Goal: Task Accomplishment & Management: Complete application form

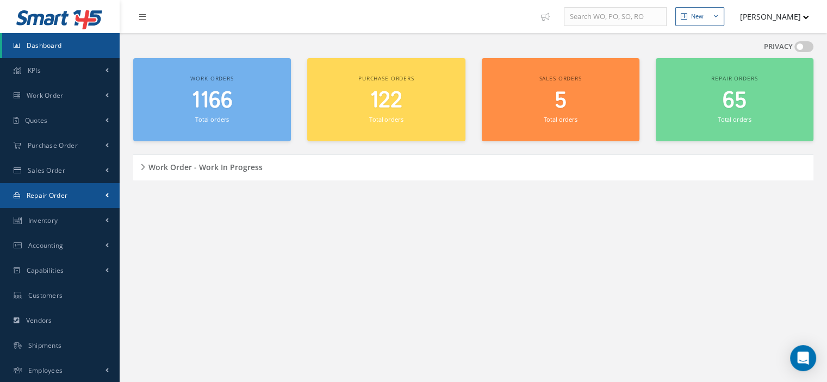
scroll to position [51, 0]
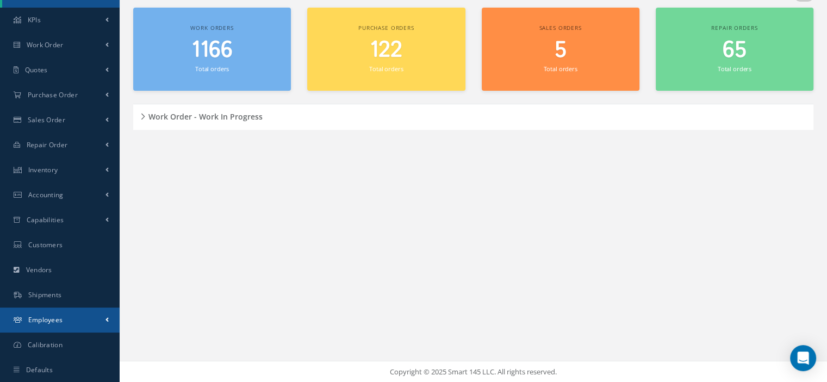
click at [63, 326] on link "Employees" at bounding box center [60, 320] width 120 height 25
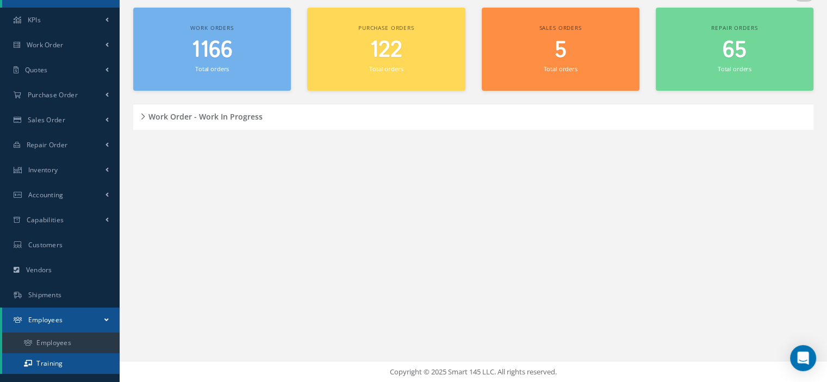
click at [63, 364] on link "Training" at bounding box center [60, 364] width 117 height 21
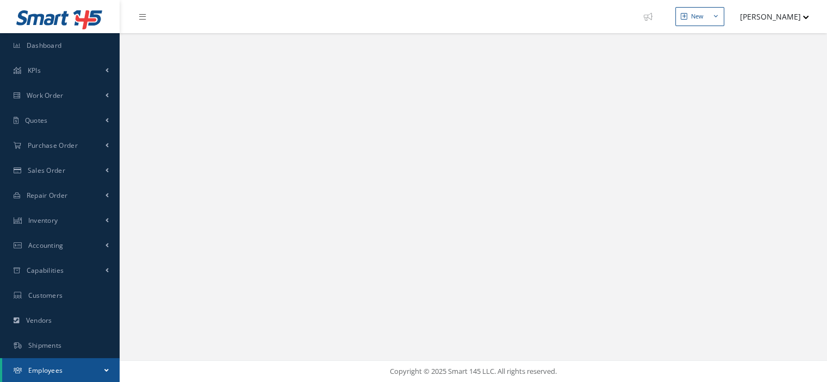
select select "25"
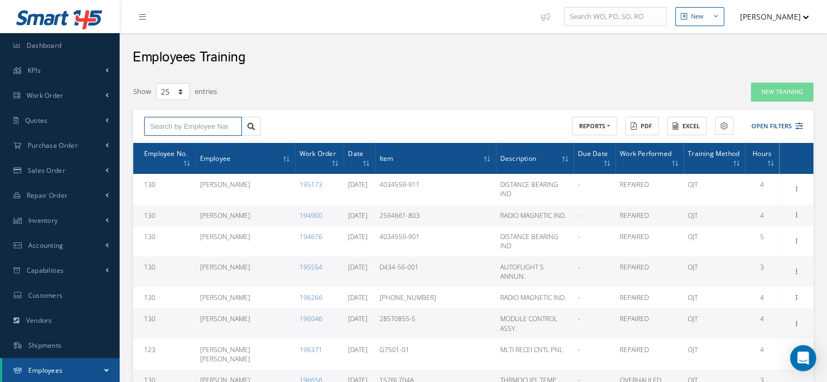
click at [183, 123] on input "text" at bounding box center [193, 127] width 98 height 20
click at [183, 139] on div "[PERSON_NAME]" at bounding box center [193, 146] width 97 height 20
type input "[PERSON_NAME]"
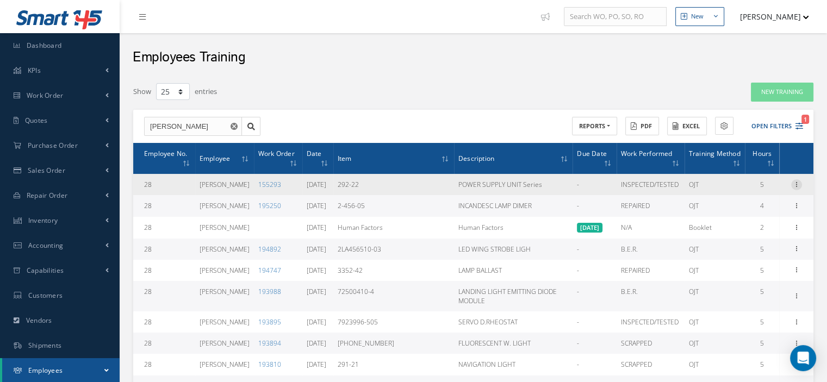
click at [799, 183] on icon at bounding box center [796, 183] width 11 height 9
click at [742, 195] on link "Edit" at bounding box center [747, 192] width 86 height 14
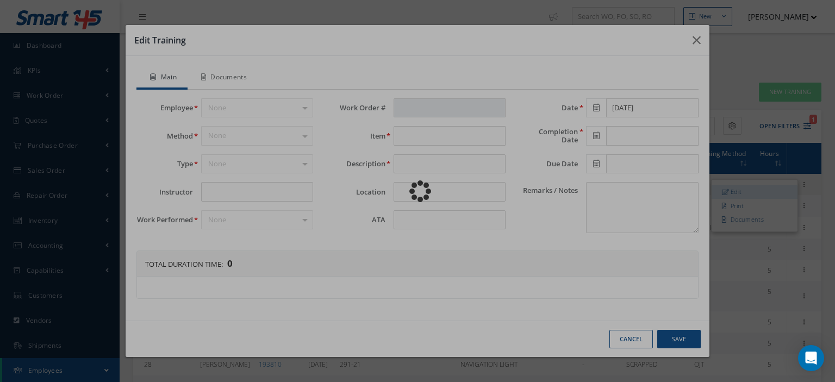
type input "[PERSON_NAME]"
type input "155293"
type input "292-22"
type input "POWER SUPPLY UNIT Series"
type input "33-43-31"
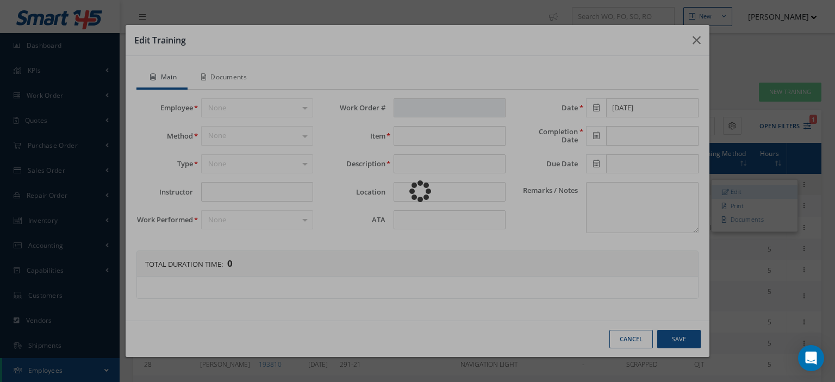
type input "[DATE]"
type textarea "Self-training under the supervision of the Chief Inspector"
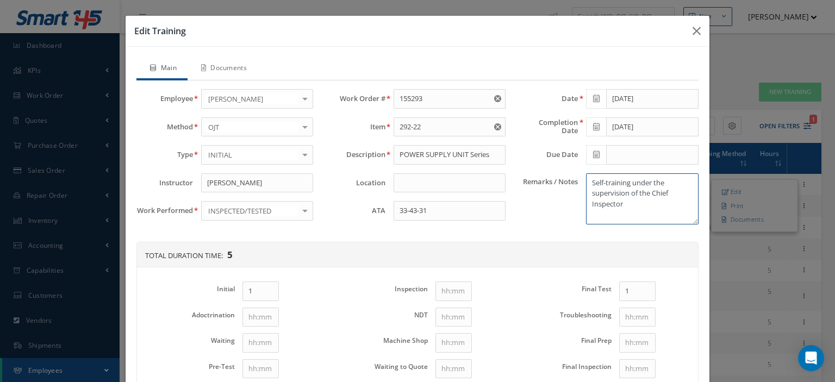
drag, startPoint x: 622, startPoint y: 205, endPoint x: 588, endPoint y: 184, distance: 39.8
click at [587, 184] on textarea "Self-training under the supervision of the Chief Inspector" at bounding box center [642, 198] width 112 height 51
click at [693, 32] on icon "button" at bounding box center [697, 30] width 8 height 13
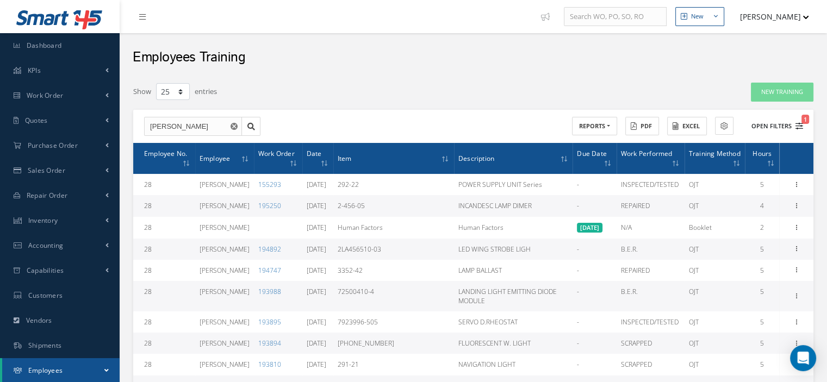
click at [802, 125] on icon "1" at bounding box center [800, 126] width 8 height 8
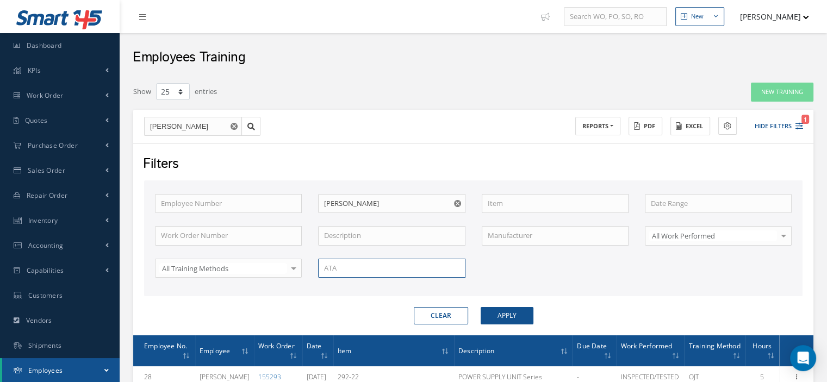
click at [394, 271] on input "text" at bounding box center [391, 269] width 147 height 20
click at [496, 203] on input "text" at bounding box center [555, 204] width 147 height 20
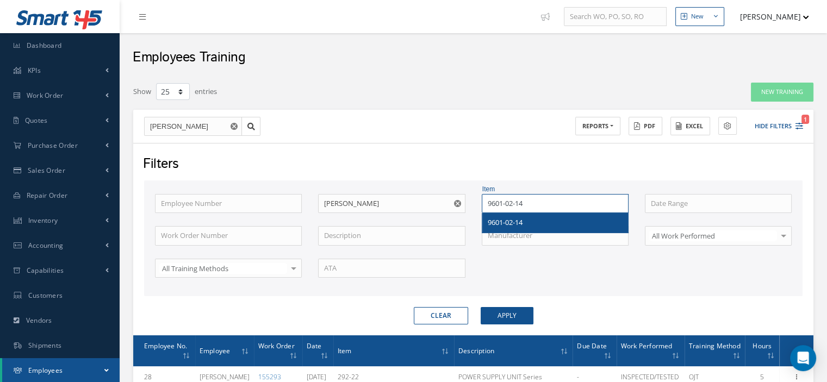
type input "9601-02-14"
click at [501, 218] on span "9601-02-14" at bounding box center [505, 223] width 35 height 10
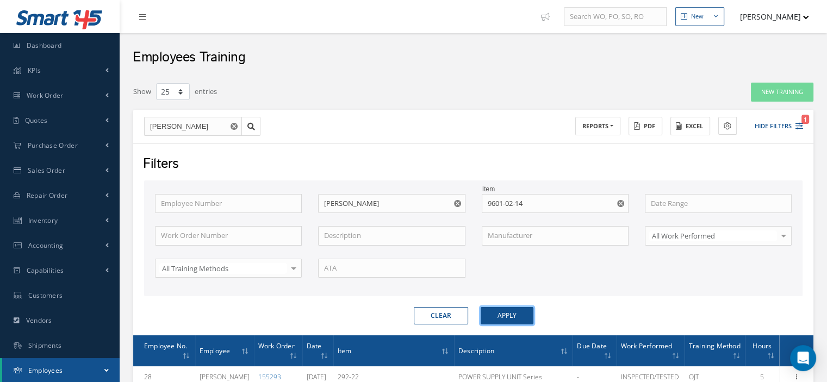
click at [510, 312] on button "Apply" at bounding box center [507, 315] width 53 height 17
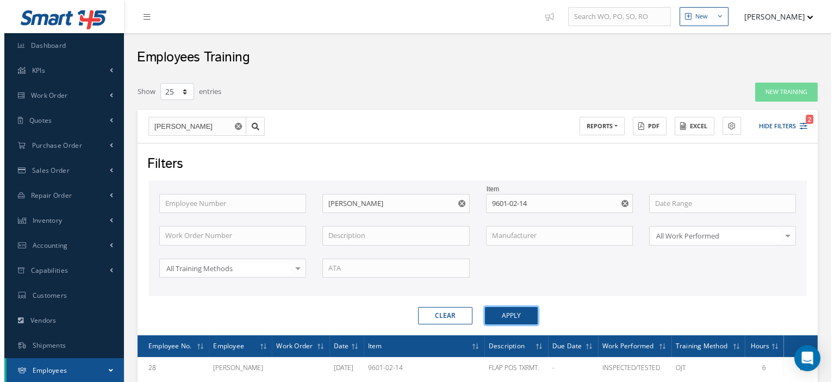
scroll to position [92, 0]
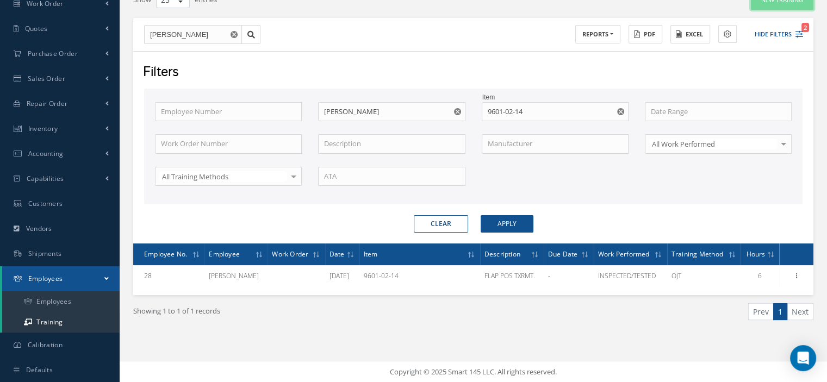
click at [759, 8] on button "New Training" at bounding box center [782, 0] width 63 height 19
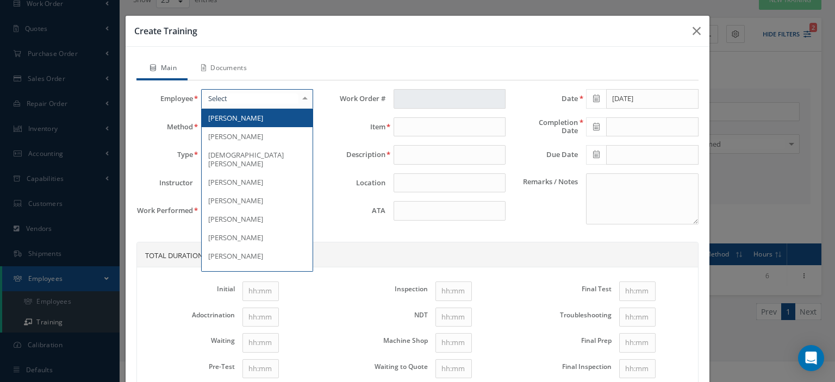
click at [249, 99] on div at bounding box center [257, 99] width 112 height 20
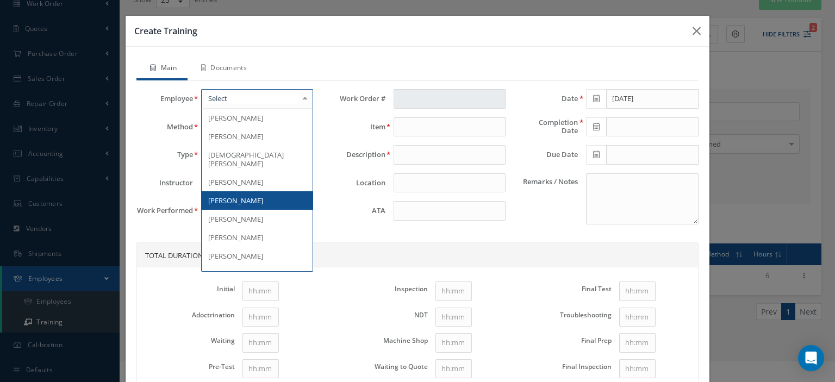
click at [239, 196] on span "[PERSON_NAME]" at bounding box center [235, 201] width 55 height 10
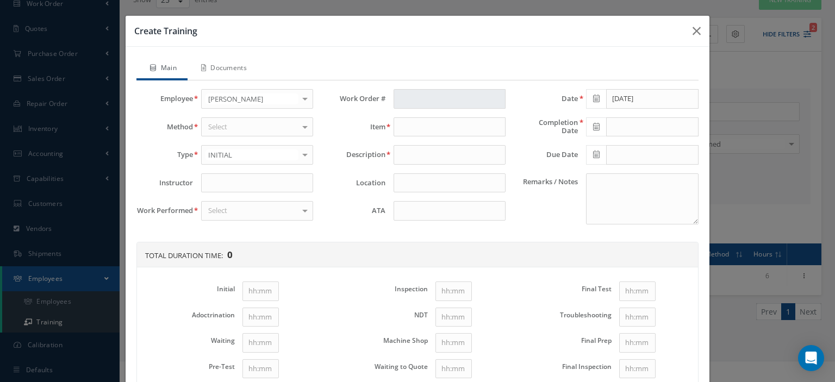
click at [239, 128] on div "Select" at bounding box center [257, 127] width 112 height 20
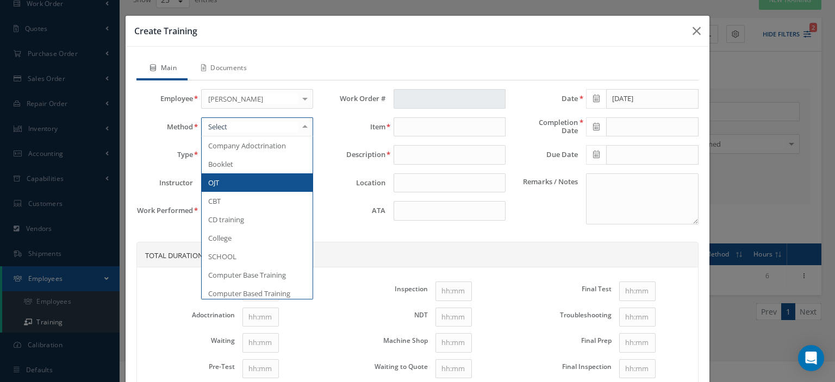
click at [228, 183] on span "OJT" at bounding box center [257, 182] width 111 height 18
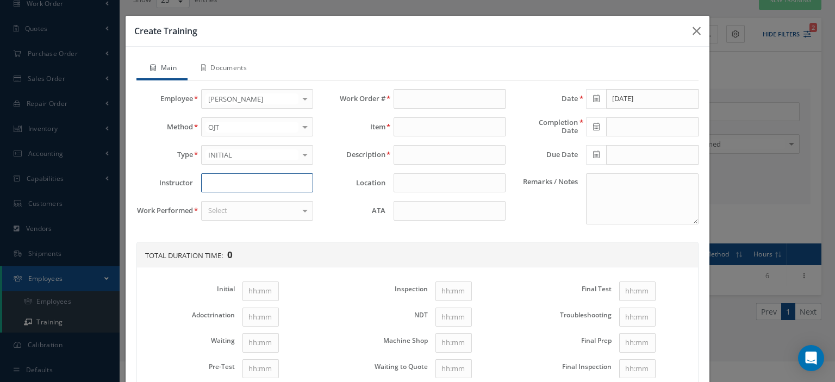
click at [221, 180] on input at bounding box center [257, 183] width 112 height 20
type input "[PERSON_NAME]"
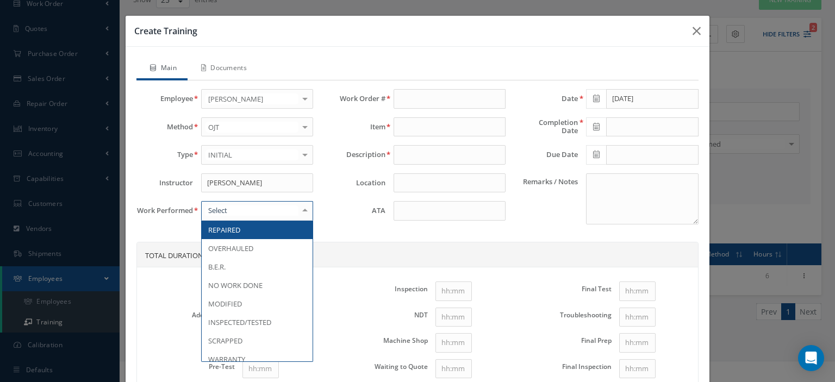
click at [236, 213] on div at bounding box center [257, 211] width 112 height 20
click at [228, 231] on span "REPAIRED" at bounding box center [224, 230] width 32 height 10
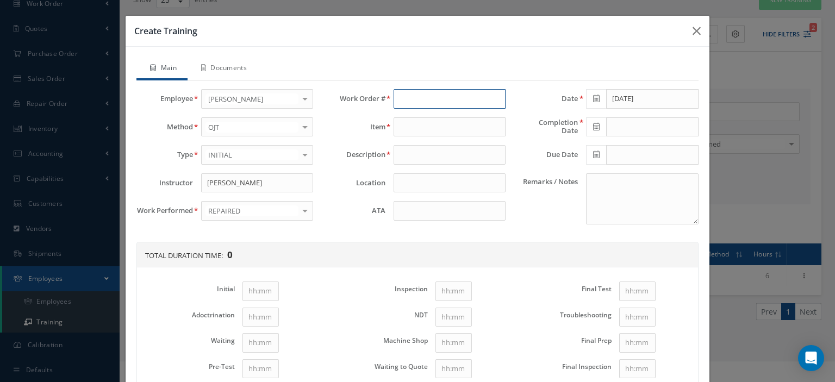
click at [407, 99] on input "text" at bounding box center [450, 99] width 112 height 20
click at [417, 113] on span "168552" at bounding box center [411, 118] width 23 height 10
type input "168552"
click at [413, 209] on input at bounding box center [450, 211] width 112 height 20
type input "9601-02-14"
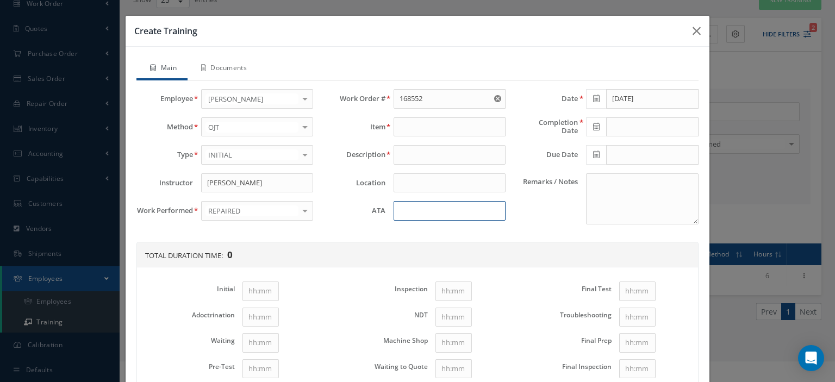
type input "FLAP POS.TRXMTR"
type input "27-54-02"
click at [592, 193] on textarea "Remarks / Notes" at bounding box center [642, 198] width 112 height 51
paste textarea "Self-training under the supervision of the Chief Inspector"
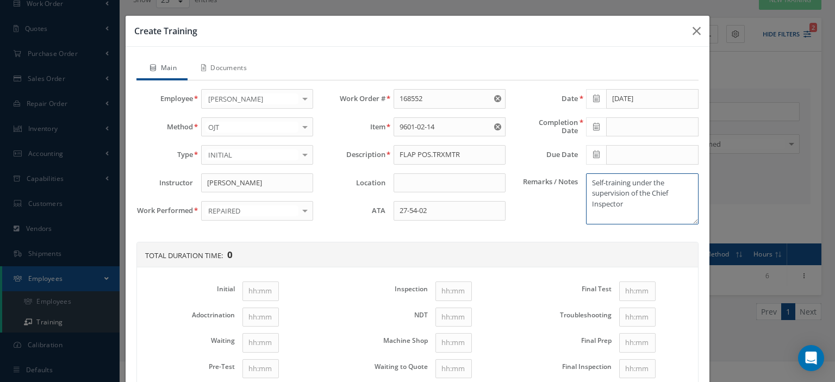
type textarea "Self-training under the supervision of the Chief Inspector"
click at [611, 101] on input "[DATE]" at bounding box center [652, 99] width 92 height 20
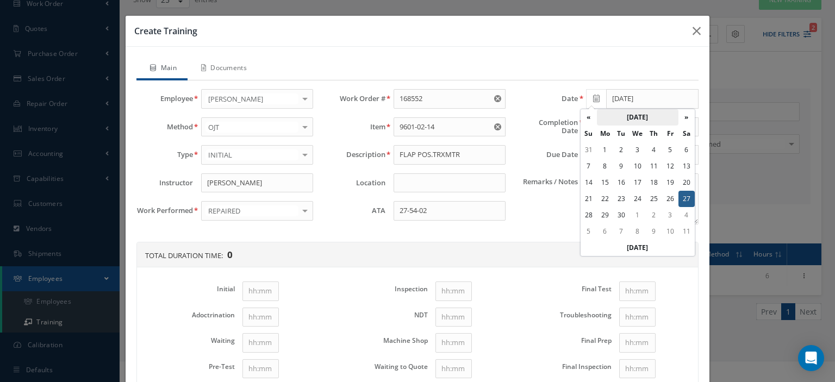
click at [621, 111] on th "[DATE]" at bounding box center [638, 117] width 82 height 16
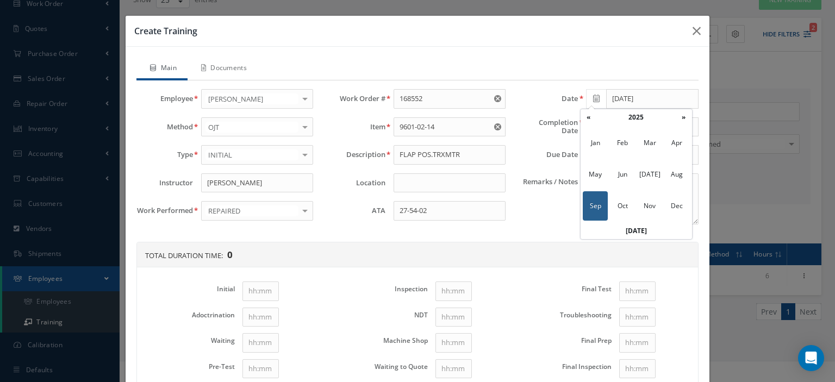
click at [621, 111] on th "2025" at bounding box center [636, 117] width 79 height 16
click at [641, 143] on span "2021" at bounding box center [649, 142] width 25 height 29
click at [670, 201] on span "Dec" at bounding box center [677, 205] width 25 height 29
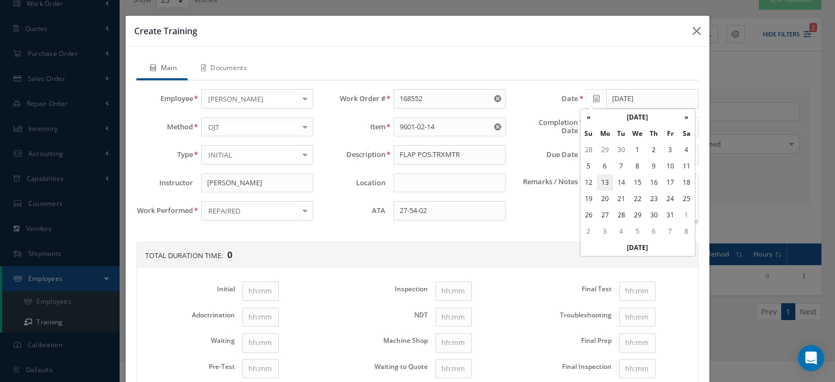
click at [605, 181] on td "13" at bounding box center [605, 183] width 16 height 16
type input "[DATE]"
click at [596, 128] on span at bounding box center [596, 127] width 20 height 20
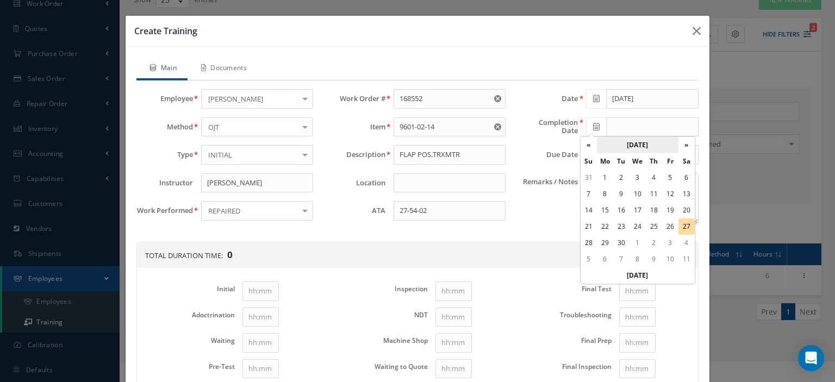
click at [648, 147] on th "[DATE]" at bounding box center [638, 145] width 82 height 16
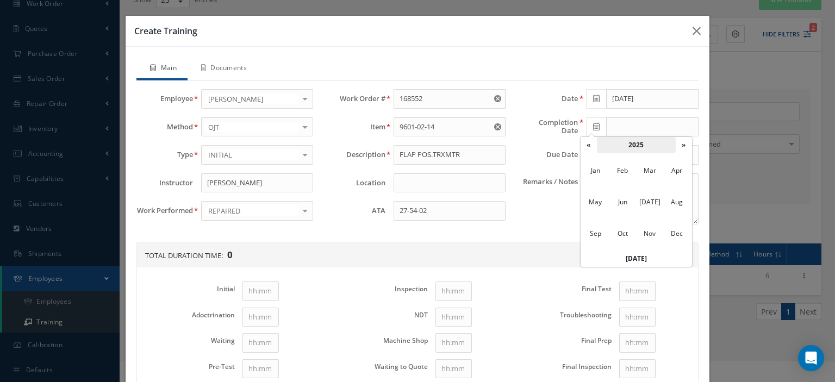
click at [644, 145] on th "2025" at bounding box center [636, 145] width 79 height 16
click at [656, 178] on span "2021" at bounding box center [649, 170] width 25 height 29
click at [675, 232] on span "Dec" at bounding box center [677, 233] width 25 height 29
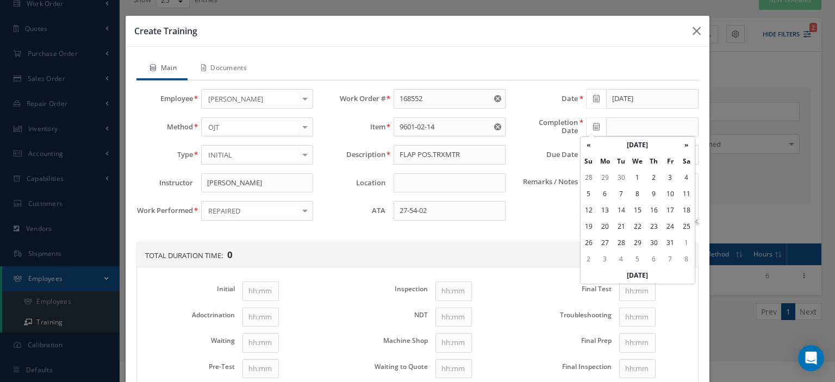
click at [609, 210] on td "13" at bounding box center [605, 210] width 16 height 16
type input "[DATE]"
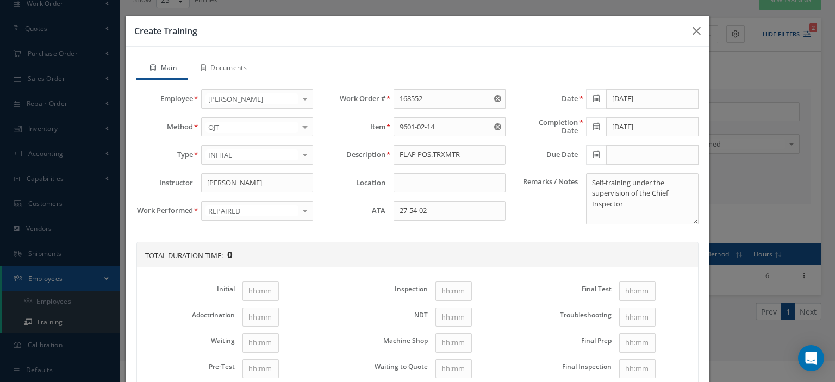
scroll to position [109, 0]
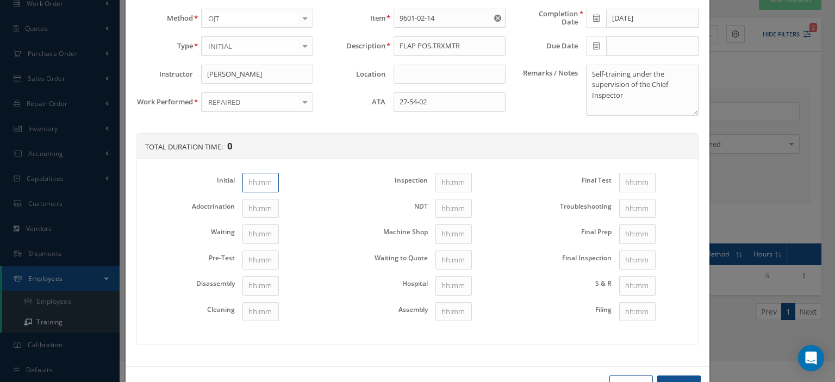
click at [266, 182] on input "Initial" at bounding box center [261, 183] width 36 height 20
type input "1"
click at [269, 280] on input "Disassembly" at bounding box center [261, 286] width 36 height 20
type input "1"
click at [270, 308] on input "Cleaning" at bounding box center [261, 312] width 36 height 20
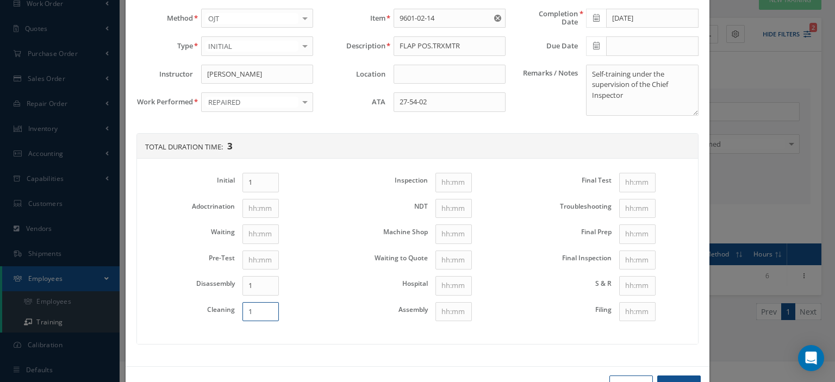
type input "1"
click at [443, 309] on input "Assembly" at bounding box center [454, 312] width 36 height 20
type input "1"
click at [631, 178] on input "Final Test" at bounding box center [637, 183] width 36 height 20
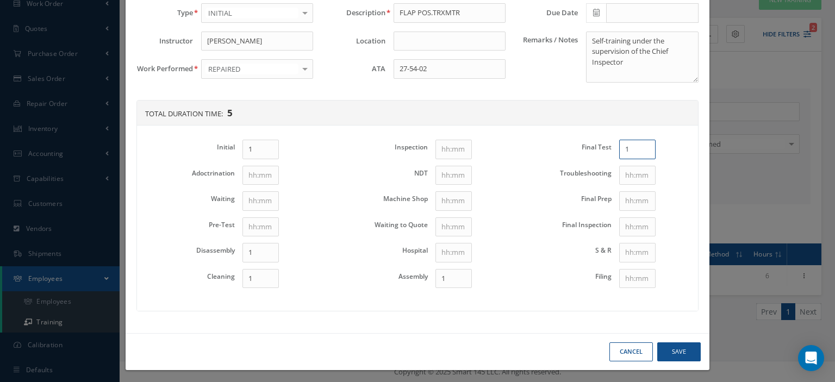
type input "1"
click at [686, 349] on button "Save" at bounding box center [680, 352] width 44 height 19
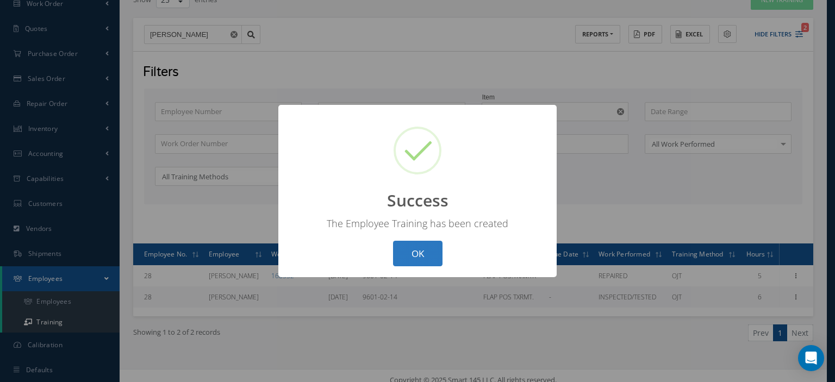
click at [435, 258] on button "OK" at bounding box center [417, 254] width 49 height 26
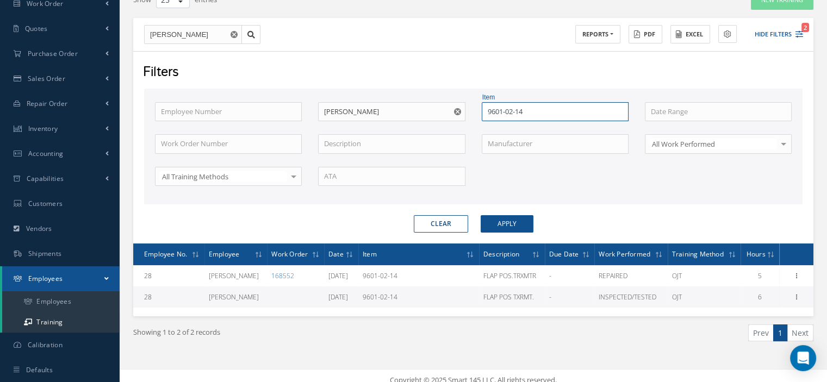
drag, startPoint x: 531, startPoint y: 113, endPoint x: 481, endPoint y: 108, distance: 50.8
click at [482, 108] on input "9601-02-14" at bounding box center [555, 112] width 147 height 20
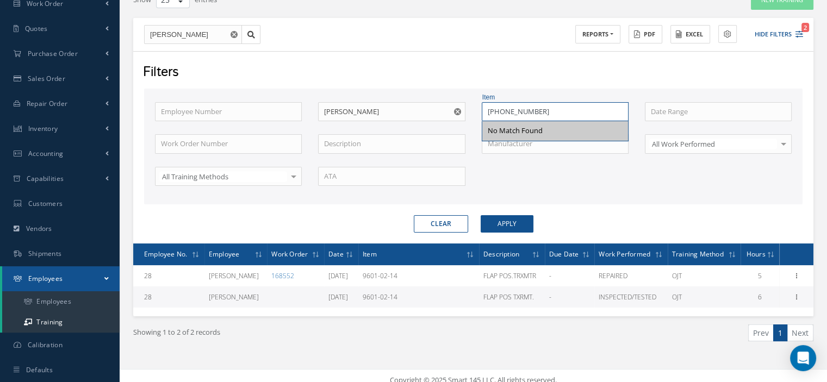
type input "[PHONE_NUMBER]"
click at [515, 215] on button "Apply" at bounding box center [507, 223] width 53 height 17
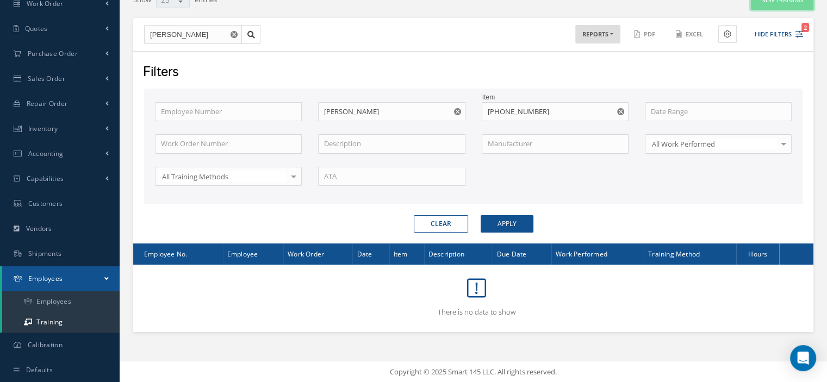
click at [755, 6] on button "New Training" at bounding box center [782, 0] width 63 height 19
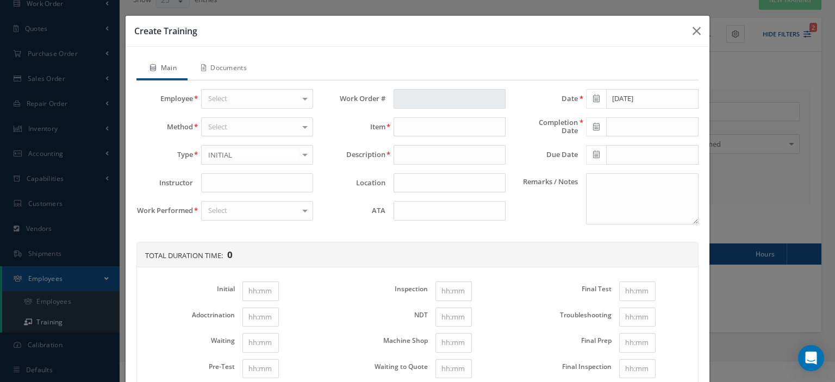
click at [233, 95] on div "Select" at bounding box center [257, 99] width 112 height 20
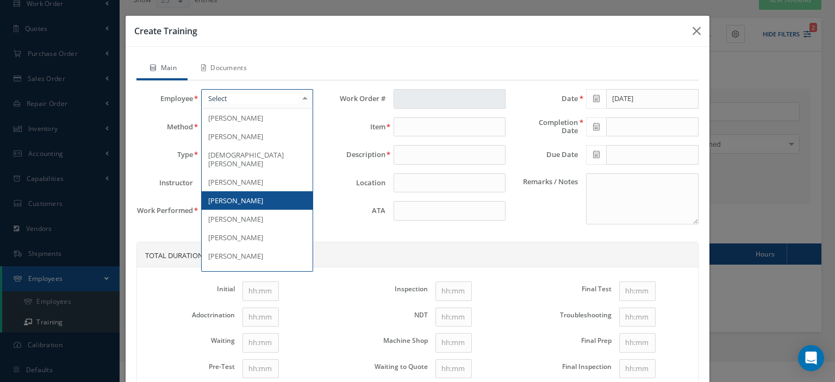
click at [252, 191] on span "[PERSON_NAME]" at bounding box center [257, 200] width 111 height 18
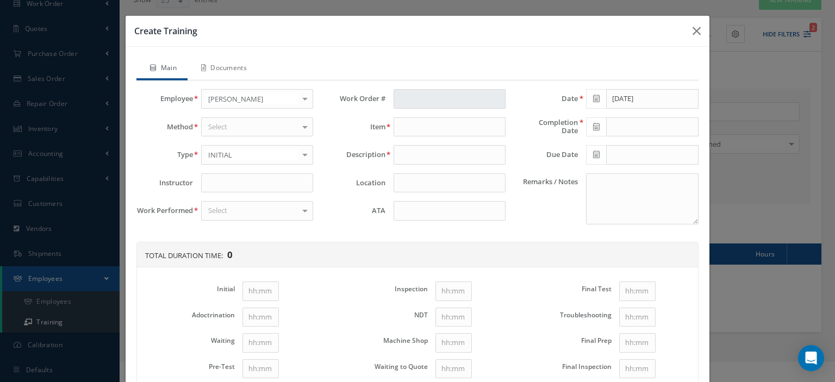
click at [281, 126] on div "Select" at bounding box center [257, 127] width 112 height 20
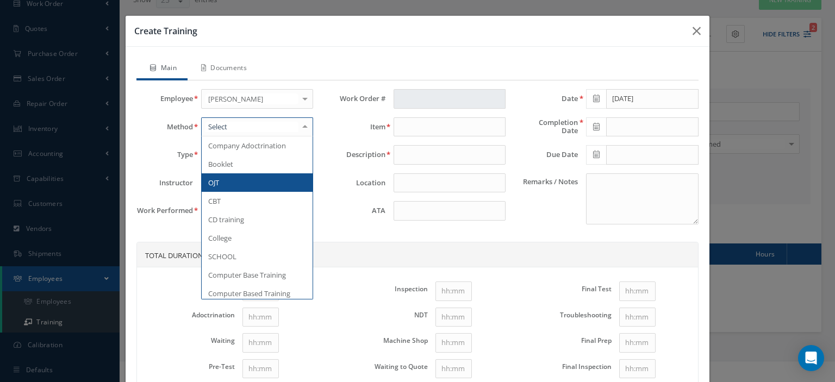
click at [249, 177] on span "OJT" at bounding box center [257, 182] width 111 height 18
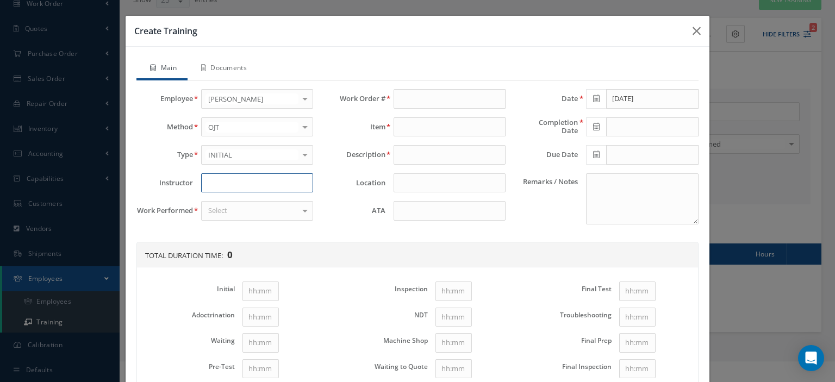
click at [246, 177] on input at bounding box center [257, 183] width 112 height 20
type input "[PERSON_NAME]"
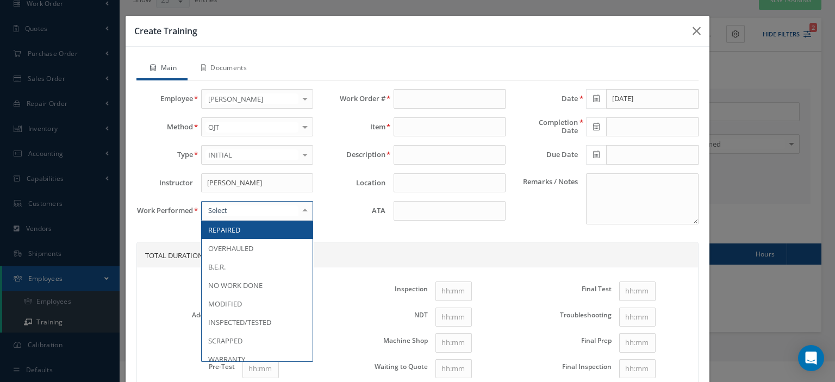
click at [234, 208] on div at bounding box center [257, 211] width 112 height 20
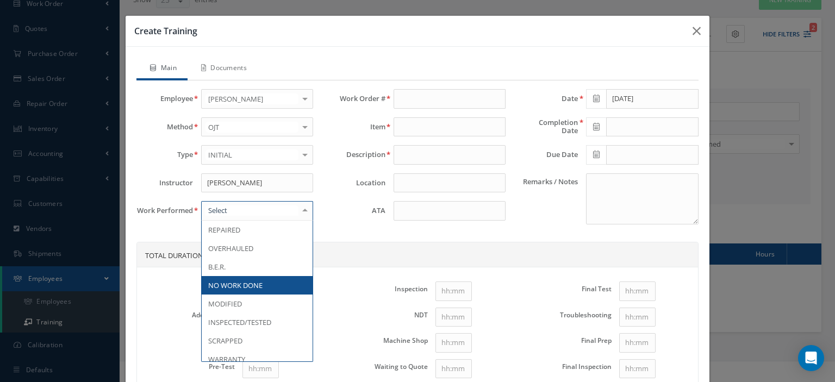
click at [247, 282] on span "NO WORK DONE" at bounding box center [235, 286] width 54 height 10
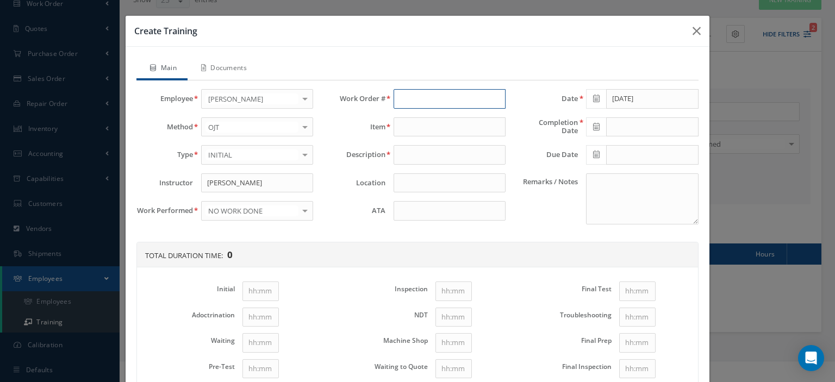
click at [405, 99] on input "text" at bounding box center [450, 99] width 112 height 20
type input "190215"
click at [411, 118] on span "190215" at bounding box center [411, 118] width 23 height 10
type input "[PHONE_NUMBER]"
type input "CEILING LIGHT ASSEMB"
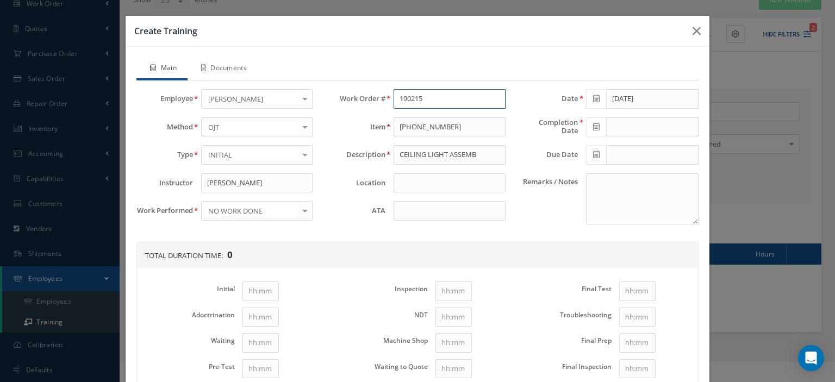
type input "190215"
click at [411, 213] on input at bounding box center [450, 211] width 112 height 20
type input "33-20-70"
click at [600, 100] on span at bounding box center [596, 99] width 20 height 20
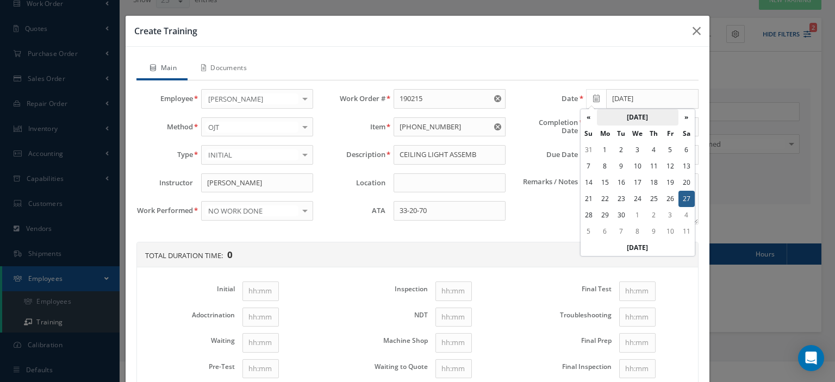
click at [618, 118] on th "[DATE]" at bounding box center [638, 117] width 82 height 16
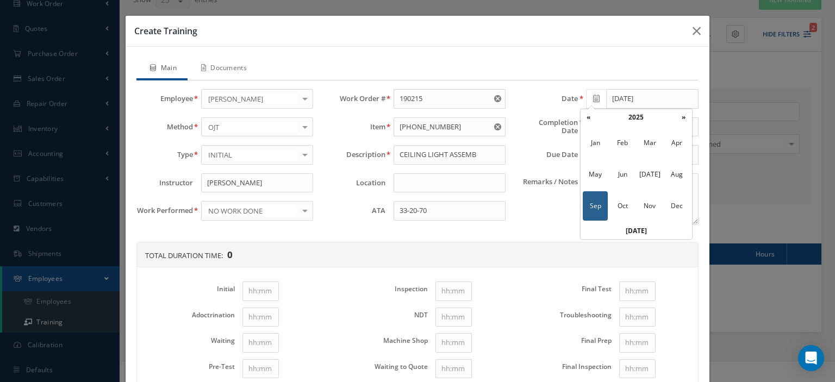
click at [618, 118] on th "2025" at bounding box center [636, 117] width 79 height 16
click at [622, 169] on span "2024" at bounding box center [622, 174] width 25 height 29
click at [600, 204] on span "Sep" at bounding box center [595, 205] width 25 height 29
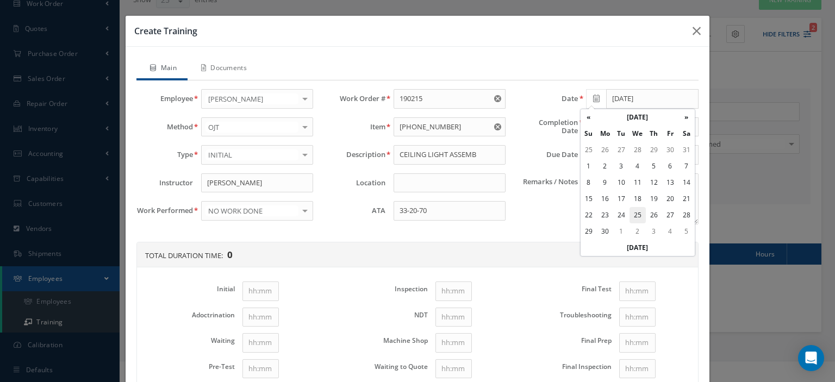
click at [635, 213] on td "25" at bounding box center [638, 215] width 16 height 16
type input "[DATE]"
click at [594, 126] on span at bounding box center [596, 127] width 20 height 20
click at [619, 139] on th "[DATE]" at bounding box center [638, 145] width 82 height 16
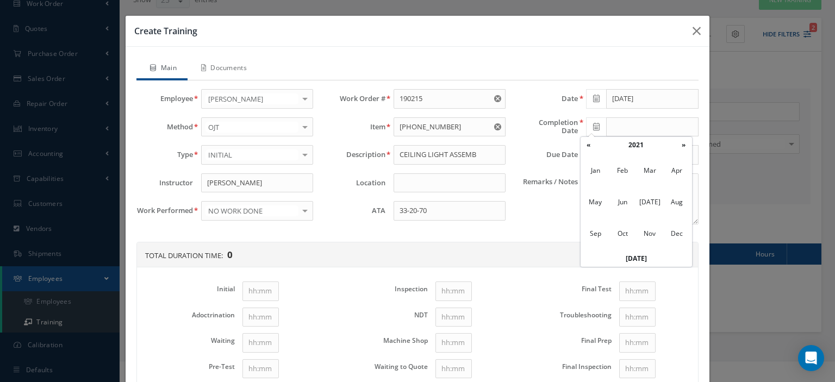
click at [619, 139] on th "2021" at bounding box center [636, 145] width 79 height 16
click at [628, 203] on span "2024" at bounding box center [622, 202] width 25 height 29
click at [596, 233] on span "Sep" at bounding box center [595, 233] width 25 height 29
click at [635, 247] on td "25" at bounding box center [638, 243] width 16 height 16
type input "[DATE]"
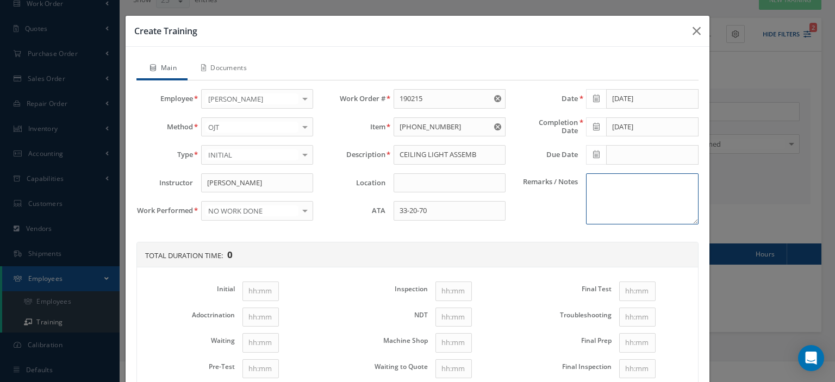
click at [613, 206] on textarea "Remarks / Notes" at bounding box center [642, 198] width 112 height 51
paste textarea "Self-training under the supervision of the Chief Inspector"
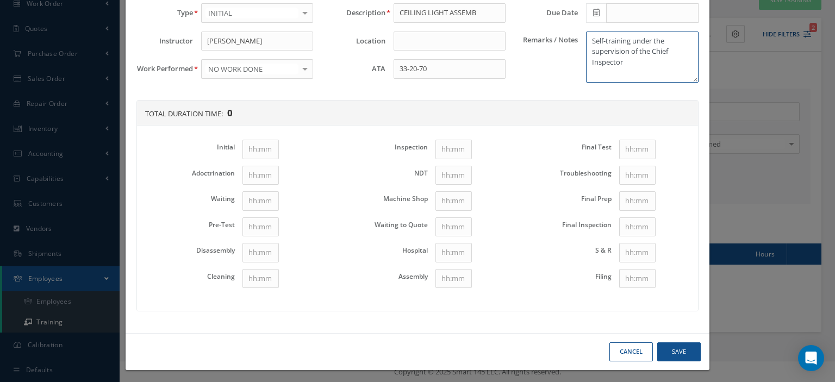
type textarea "Self-training under the supervision of the Chief Inspector"
click at [267, 140] on input "Initial" at bounding box center [261, 150] width 36 height 20
type input "11"
click at [259, 245] on input "Disassembly" at bounding box center [261, 253] width 36 height 20
type input "1"
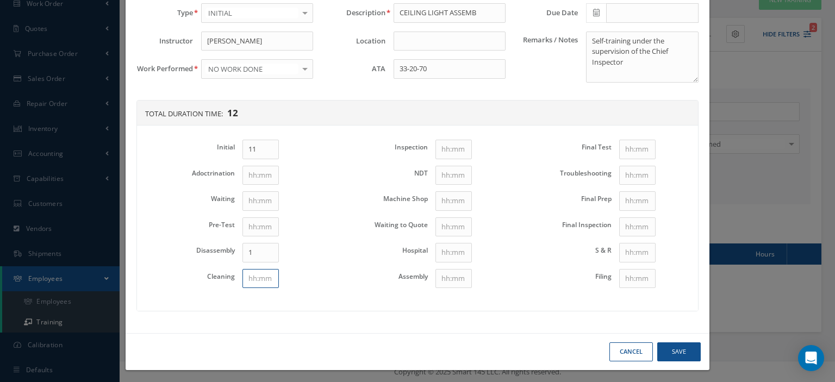
click at [258, 273] on input "Cleaning" at bounding box center [261, 279] width 36 height 20
type input "1"
click at [436, 276] on input "Assembly" at bounding box center [454, 279] width 36 height 20
type input "1"
click at [619, 147] on input "Final Test" at bounding box center [637, 150] width 36 height 20
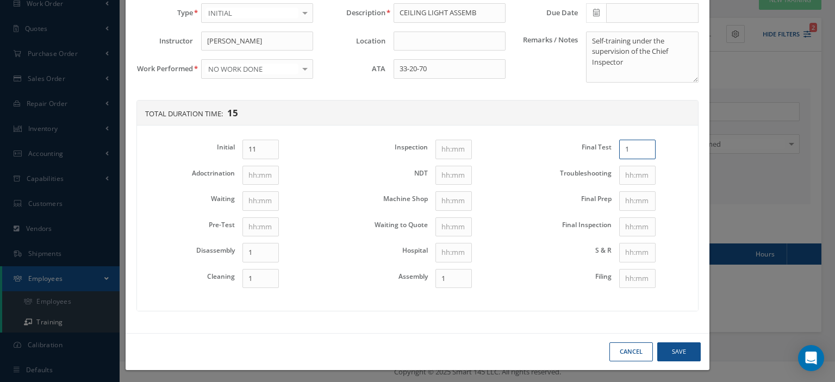
type input "1"
click at [682, 350] on button "Save" at bounding box center [680, 352] width 44 height 19
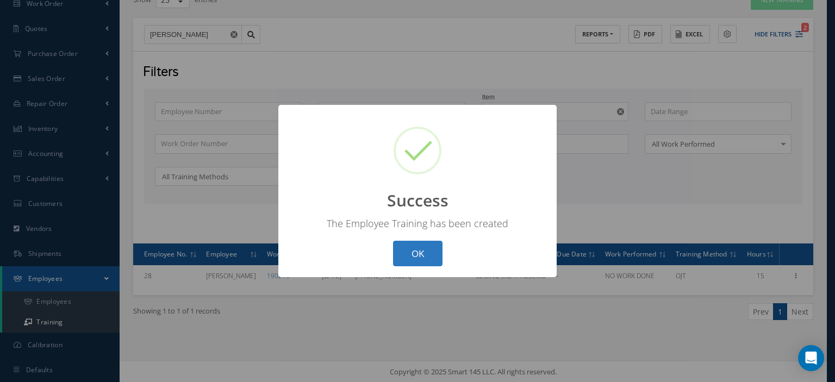
click at [430, 256] on button "OK" at bounding box center [417, 254] width 49 height 26
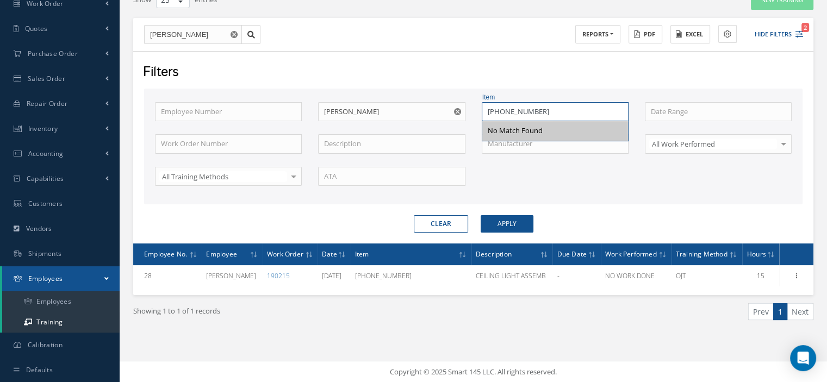
drag, startPoint x: 504, startPoint y: 113, endPoint x: 484, endPoint y: 116, distance: 19.9
click at [484, 116] on input "[PHONE_NUMBER]" at bounding box center [555, 112] width 147 height 20
type input "[PHONE_NUMBER]"
click at [503, 228] on button "Apply" at bounding box center [507, 223] width 53 height 17
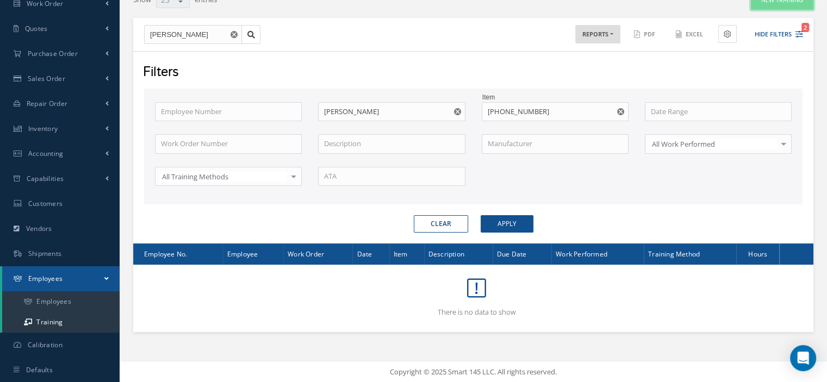
click at [761, 8] on button "New Training" at bounding box center [782, 0] width 63 height 19
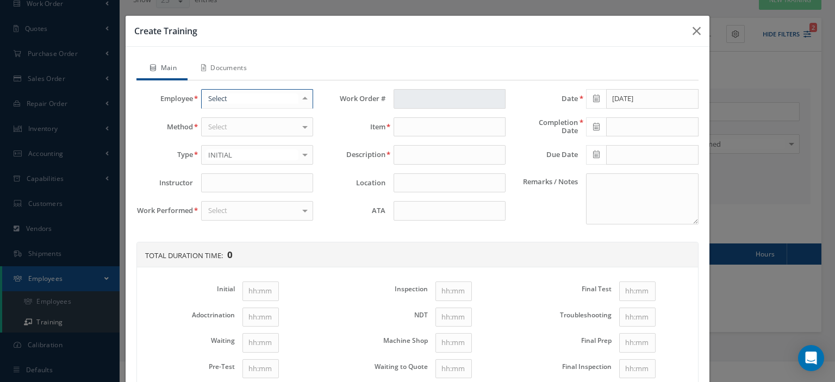
click at [238, 102] on div at bounding box center [257, 99] width 112 height 20
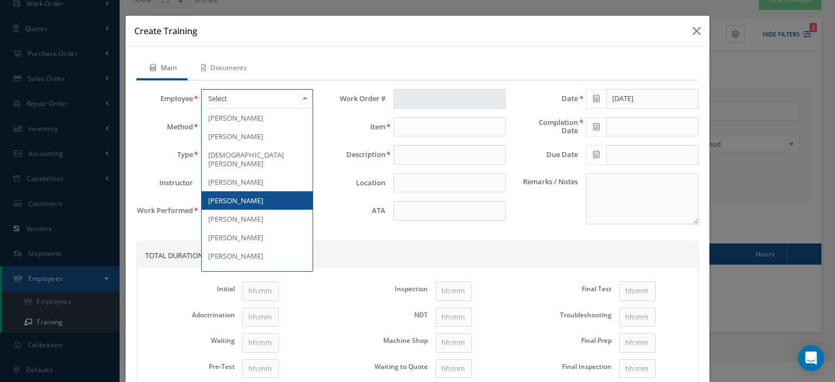
click at [245, 191] on span "[PERSON_NAME]" at bounding box center [257, 200] width 111 height 18
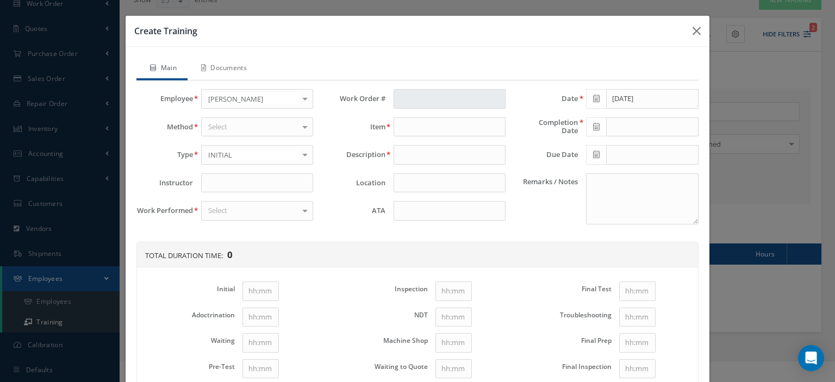
click at [245, 123] on div "Select" at bounding box center [257, 127] width 112 height 20
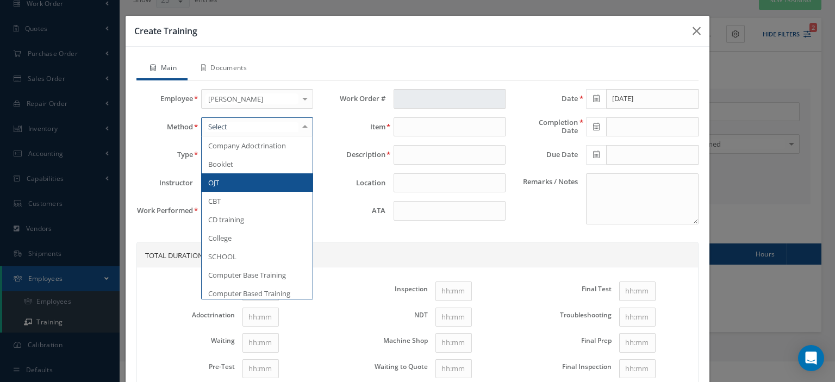
click at [239, 185] on span "OJT" at bounding box center [257, 182] width 111 height 18
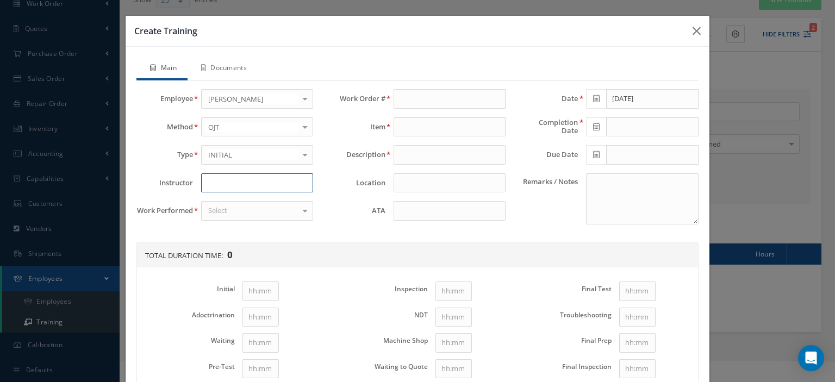
click at [235, 183] on input at bounding box center [257, 183] width 112 height 20
type input "[PERSON_NAME]"
click at [239, 210] on div "Select" at bounding box center [257, 211] width 112 height 20
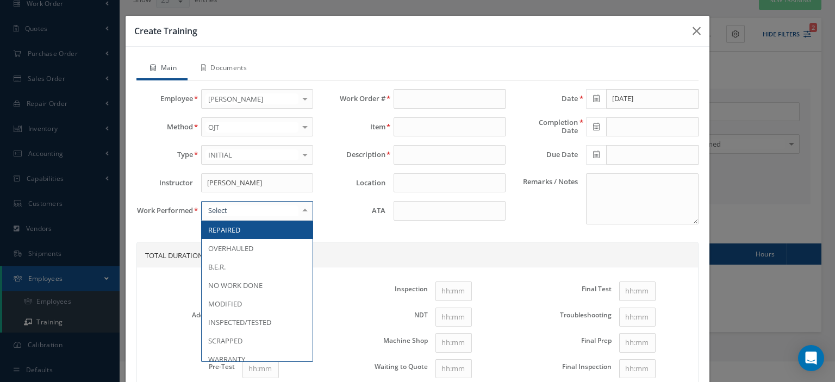
click at [234, 230] on span "REPAIRED" at bounding box center [224, 230] width 32 height 10
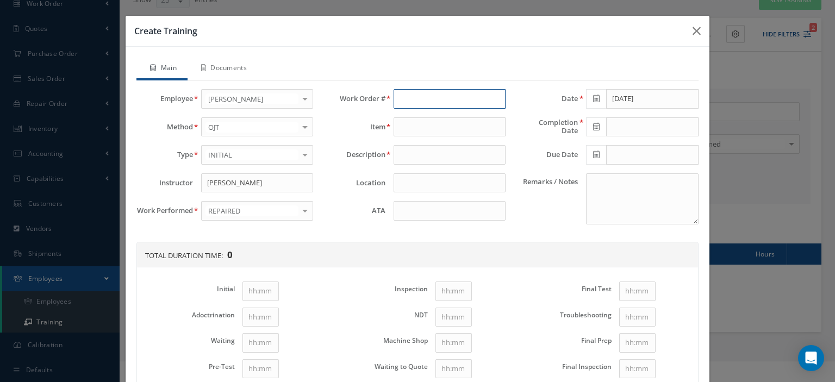
click at [394, 100] on input "text" at bounding box center [450, 99] width 112 height 20
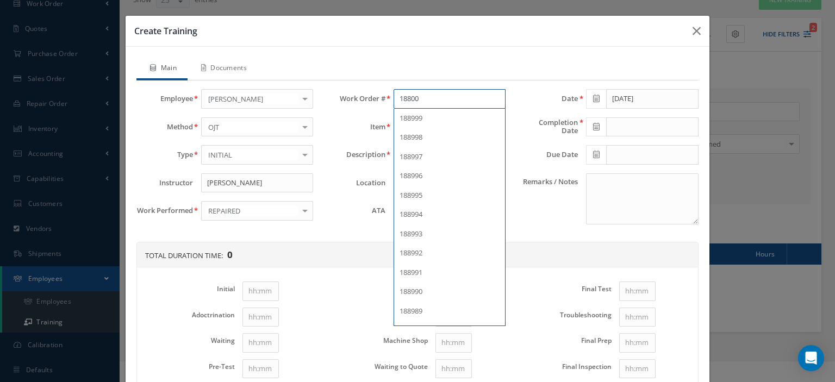
type input "188001"
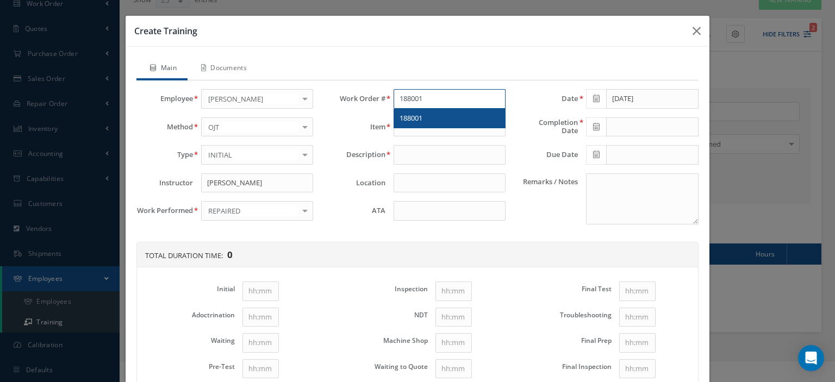
click at [406, 113] on div "188001" at bounding box center [450, 118] width 100 height 11
type input "[PHONE_NUMBER]"
type input "SIDEWALL LIGHT ASSY"
type input "188001"
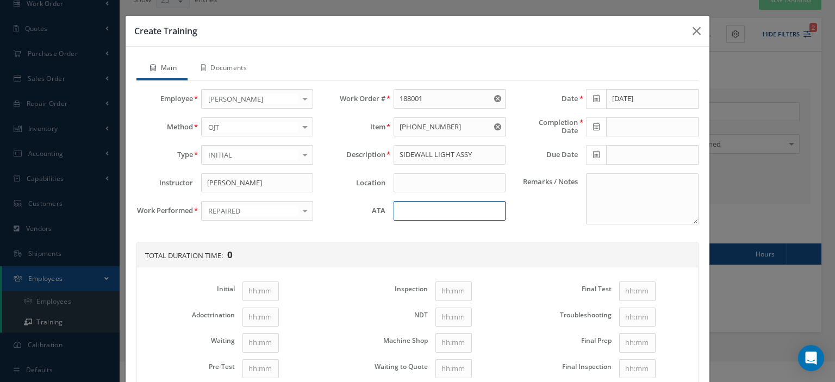
click at [431, 206] on input at bounding box center [450, 211] width 112 height 20
type input "33-20-30"
click at [593, 97] on icon at bounding box center [596, 99] width 7 height 8
click at [613, 115] on th "[DATE]" at bounding box center [638, 117] width 82 height 16
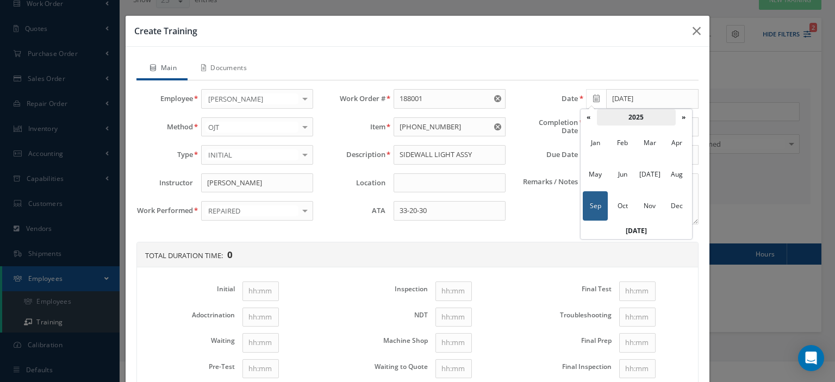
click at [613, 115] on th "2025" at bounding box center [636, 117] width 79 height 16
click at [629, 177] on span "2024" at bounding box center [622, 174] width 25 height 29
click at [623, 180] on span "Jun" at bounding box center [622, 174] width 25 height 29
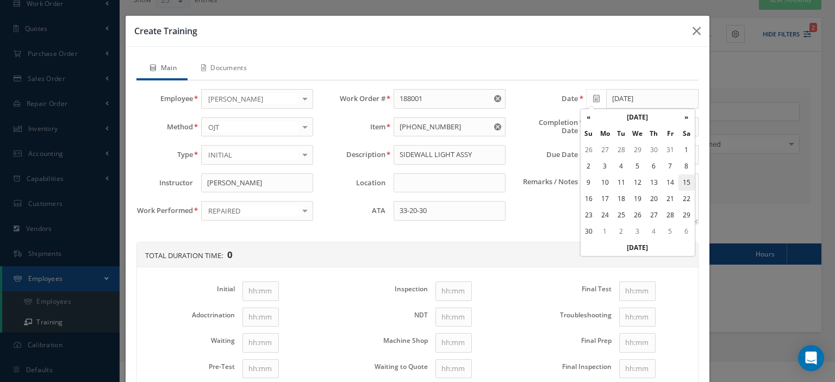
click at [685, 179] on td "15" at bounding box center [687, 183] width 16 height 16
type input "[DATE]"
click at [594, 128] on icon at bounding box center [596, 127] width 7 height 8
click at [633, 147] on th "[DATE]" at bounding box center [638, 145] width 82 height 16
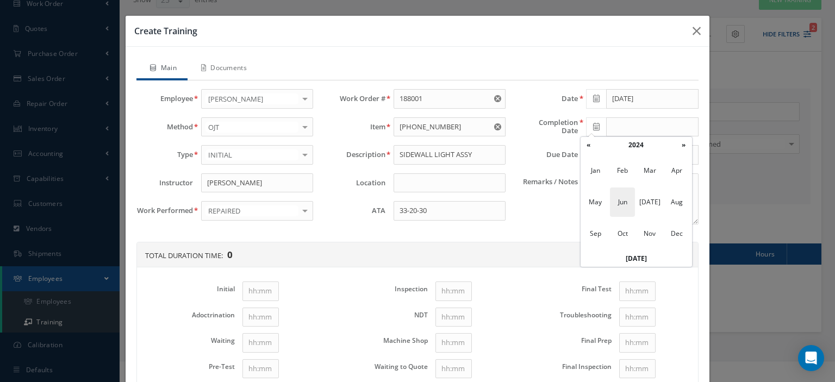
click at [623, 201] on span "Jun" at bounding box center [622, 202] width 25 height 29
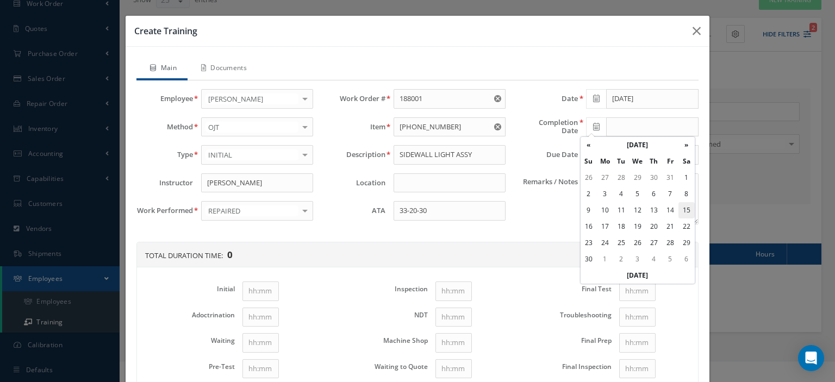
click at [681, 213] on td "15" at bounding box center [687, 210] width 16 height 16
type input "[DATE]"
click at [625, 206] on textarea "Remarks / Notes" at bounding box center [642, 198] width 112 height 51
paste textarea "Self-training under the supervision of the Chief Inspector"
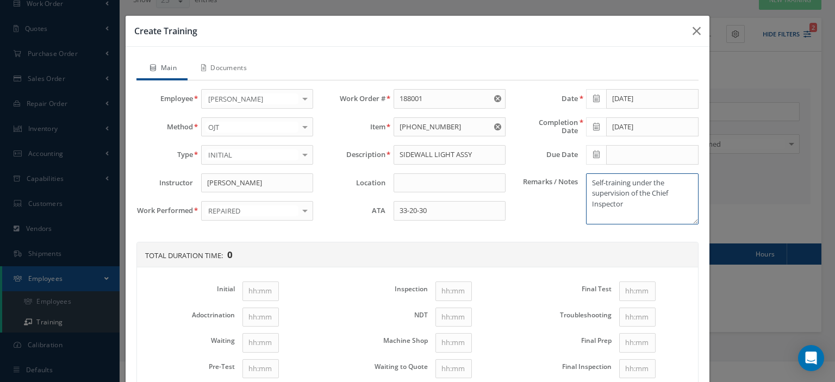
scroll to position [54, 0]
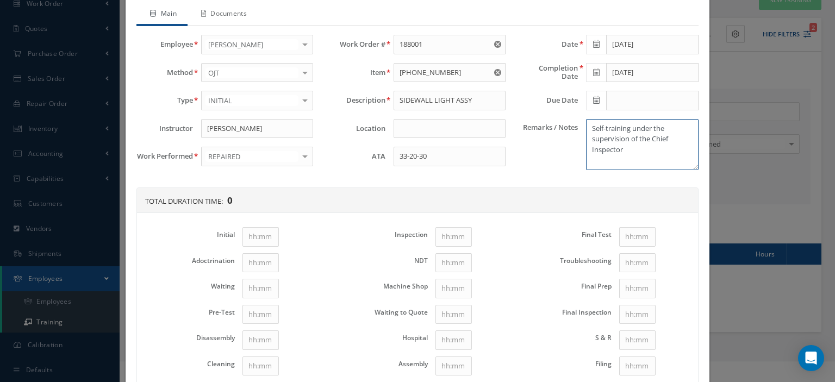
type textarea "Self-training under the supervision of the Chief Inspector"
click at [271, 235] on input "Initial" at bounding box center [261, 237] width 36 height 20
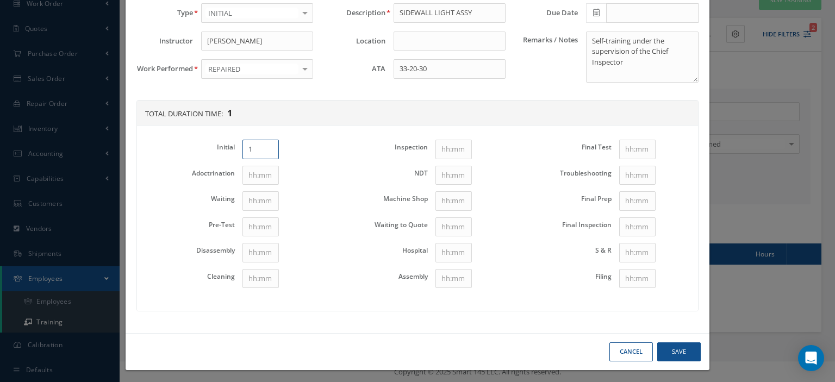
type input "1"
click at [253, 244] on input "Disassembly" at bounding box center [261, 253] width 36 height 20
type input "1"
click at [263, 269] on input "Cleaning" at bounding box center [261, 279] width 36 height 20
type input "1"
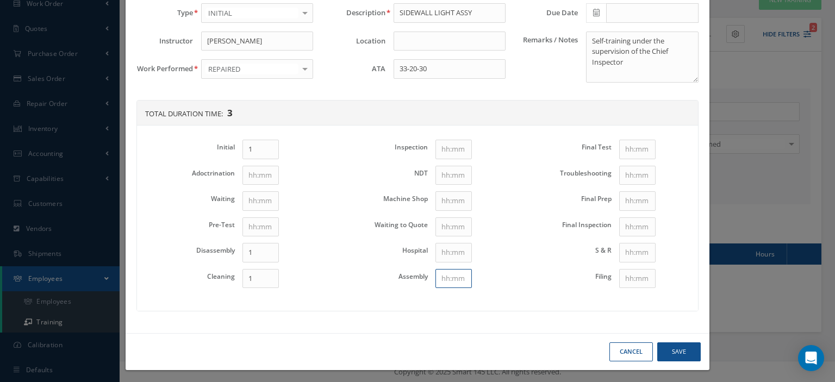
click at [451, 278] on input "Assembly" at bounding box center [454, 279] width 36 height 20
type input "1"
click at [619, 144] on input "Final Test" at bounding box center [637, 150] width 36 height 20
type input "1"
click at [671, 345] on button "Save" at bounding box center [680, 352] width 44 height 19
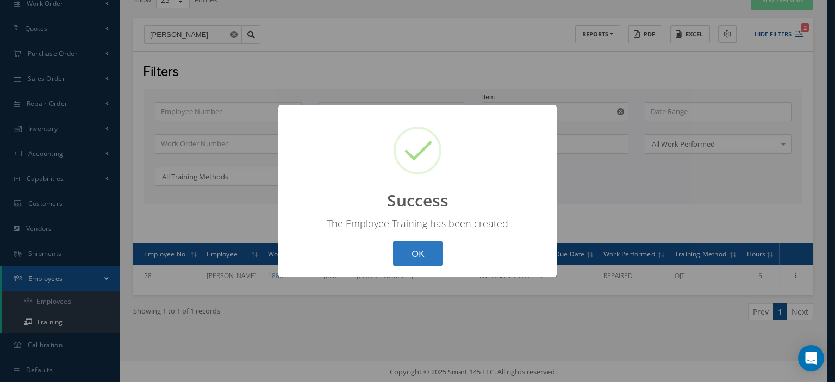
click at [399, 254] on button "OK" at bounding box center [417, 254] width 49 height 26
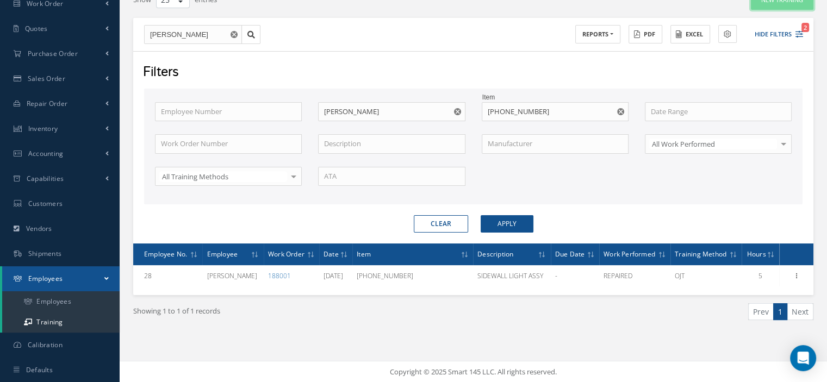
click at [757, 8] on button "New Training" at bounding box center [782, 0] width 63 height 19
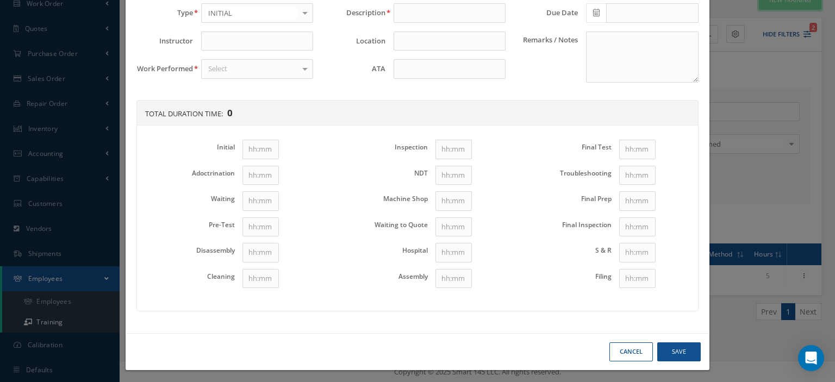
scroll to position [0, 0]
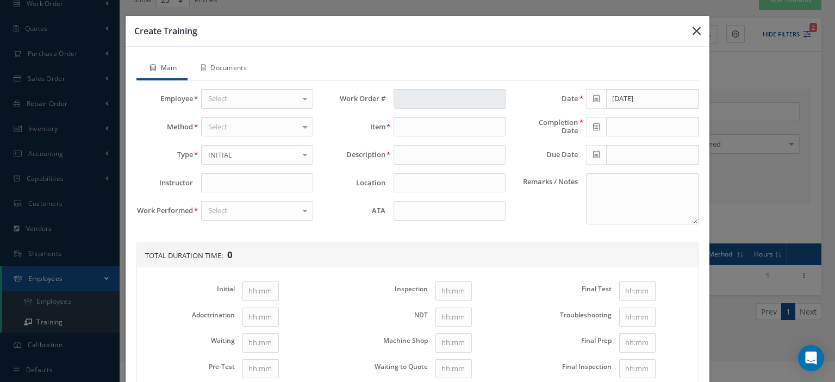
click at [693, 30] on icon "button" at bounding box center [697, 30] width 8 height 13
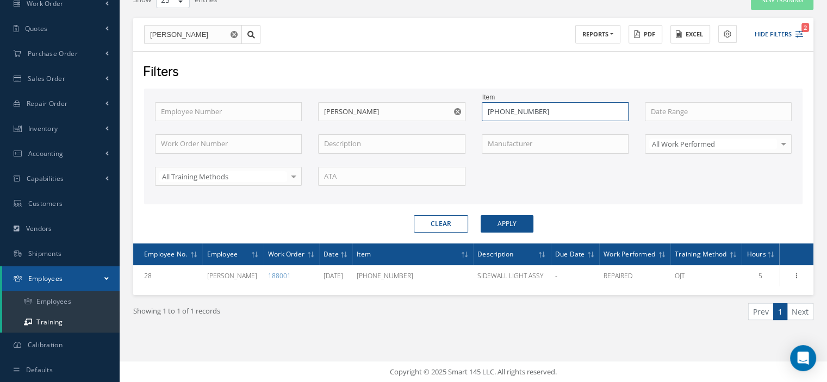
click at [536, 110] on input "[PHONE_NUMBER]" at bounding box center [555, 112] width 147 height 20
type input "[PHONE_NUMBER]"
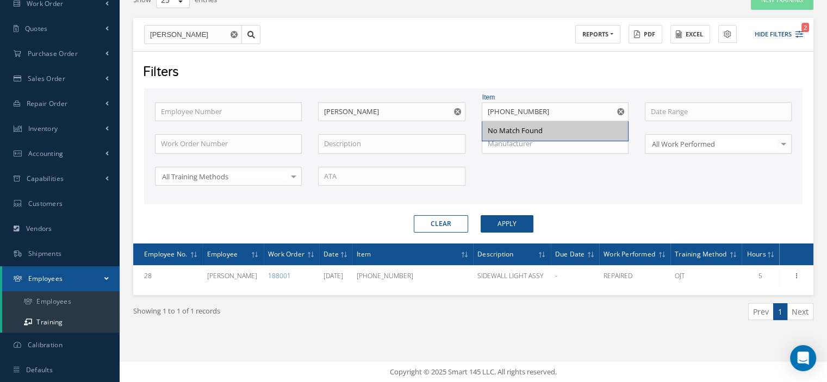
click at [505, 232] on div "Filters Employee Number Employee Name [PERSON_NAME] Item [PHONE_NUMBER] No Matc…" at bounding box center [473, 147] width 680 height 193
click at [766, 6] on button "New Training" at bounding box center [782, 0] width 63 height 19
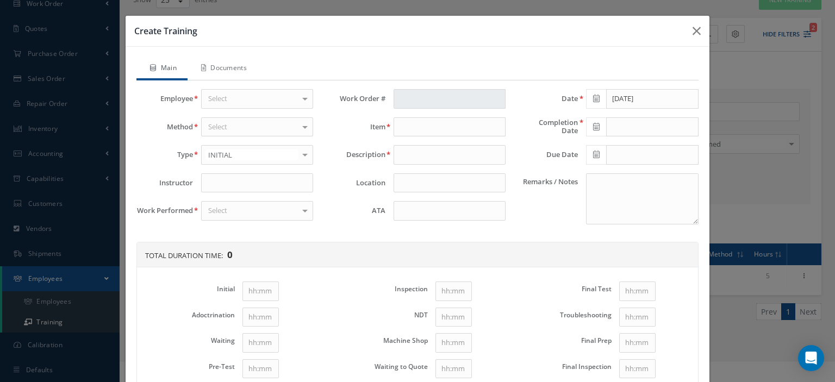
click at [265, 98] on div "Select" at bounding box center [257, 99] width 112 height 20
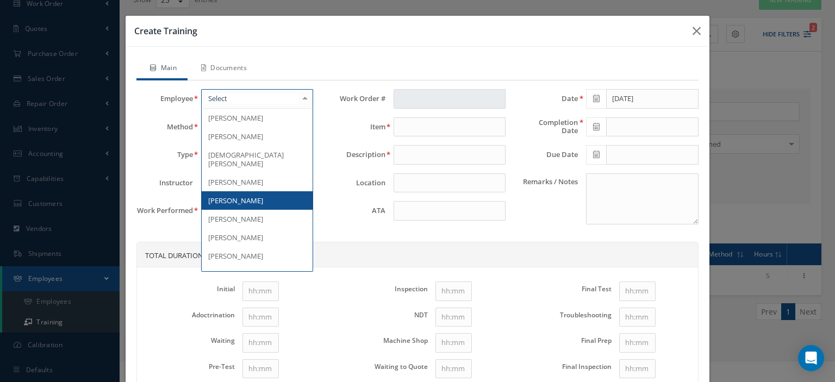
click at [270, 191] on span "[PERSON_NAME]" at bounding box center [257, 200] width 111 height 18
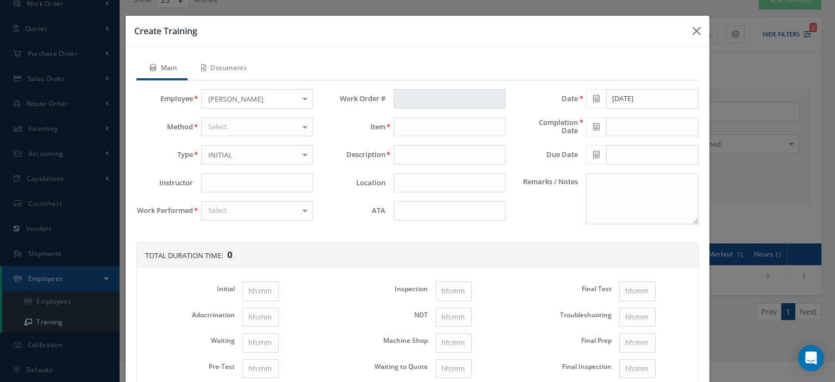
click at [239, 127] on div "Select" at bounding box center [257, 127] width 112 height 20
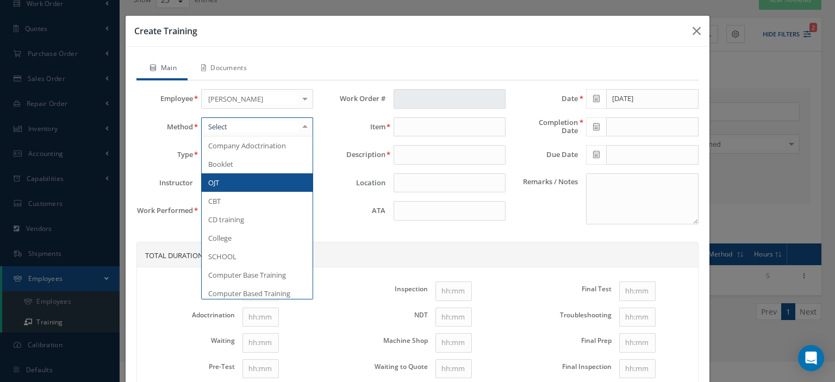
click at [233, 183] on span "OJT" at bounding box center [257, 182] width 111 height 18
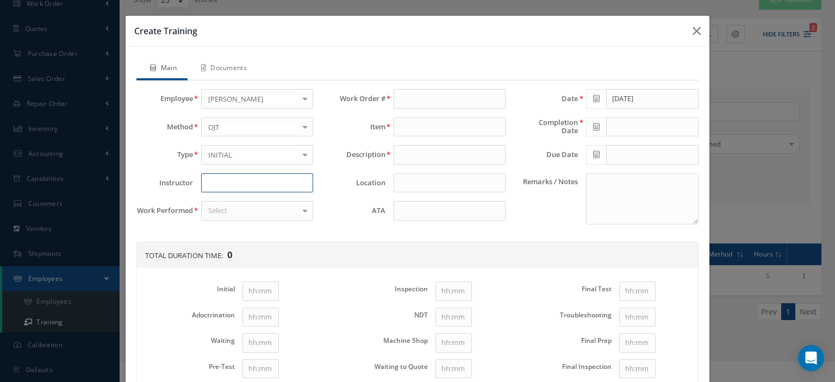
click at [228, 181] on input at bounding box center [257, 183] width 112 height 20
type input "[PERSON_NAME]"
click at [227, 208] on div "Select" at bounding box center [257, 211] width 112 height 20
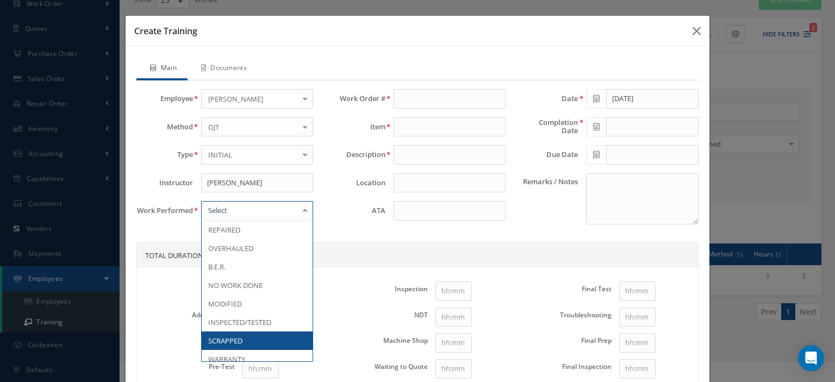
click at [232, 337] on span "SCRAPPED" at bounding box center [225, 341] width 34 height 10
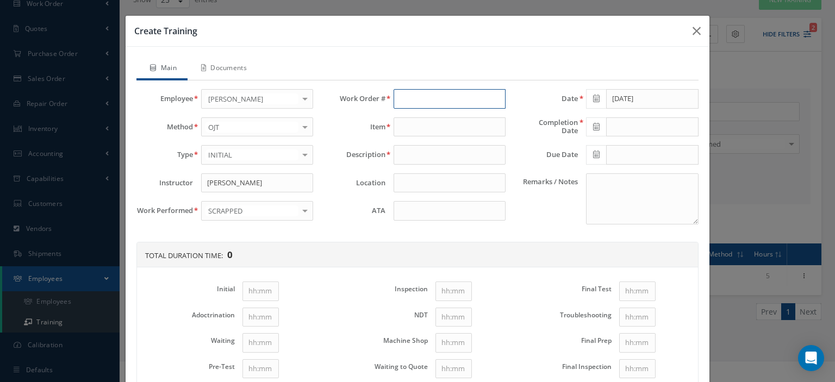
click at [404, 100] on input "text" at bounding box center [450, 99] width 112 height 20
type input "187854"
click at [411, 110] on div "187854" at bounding box center [449, 119] width 111 height 20
type input "[PHONE_NUMBER]"
type input "SIDEWALL LIGHT ASSY"
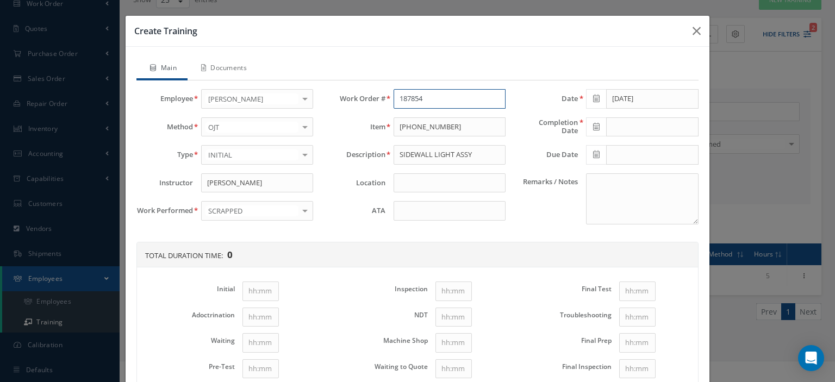
type input "187854"
click at [422, 213] on input at bounding box center [450, 211] width 112 height 20
type input "33-20-30"
click at [593, 101] on icon at bounding box center [596, 99] width 7 height 8
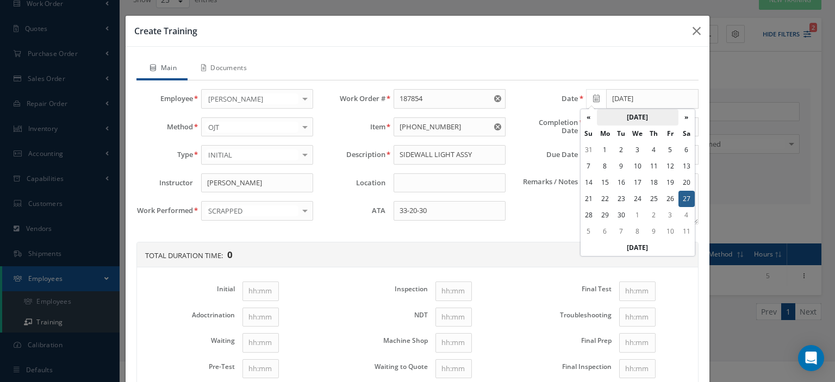
click at [620, 115] on th "[DATE]" at bounding box center [638, 117] width 82 height 16
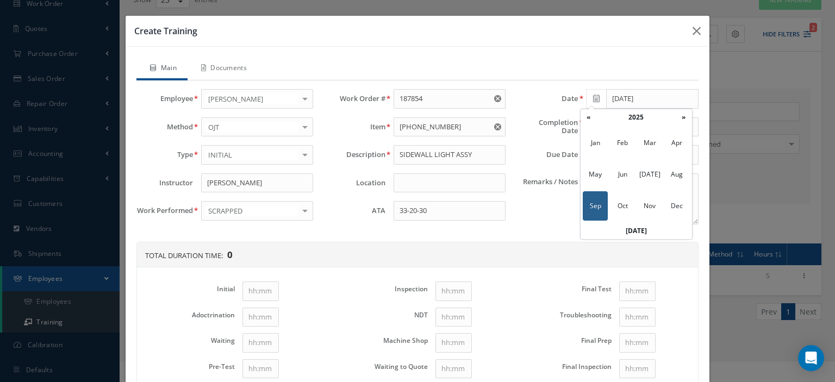
click at [620, 115] on th "2025" at bounding box center [636, 117] width 79 height 16
click at [617, 168] on span "2024" at bounding box center [622, 174] width 25 height 29
click at [619, 176] on span "Jun" at bounding box center [622, 174] width 25 height 29
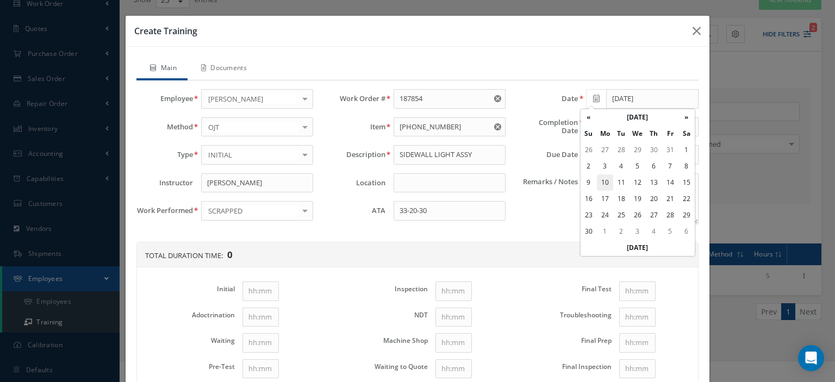
click at [610, 183] on td "10" at bounding box center [605, 183] width 16 height 16
type input "[DATE]"
click at [593, 125] on icon at bounding box center [596, 127] width 7 height 8
click at [604, 213] on td "10" at bounding box center [605, 210] width 16 height 16
type input "[DATE]"
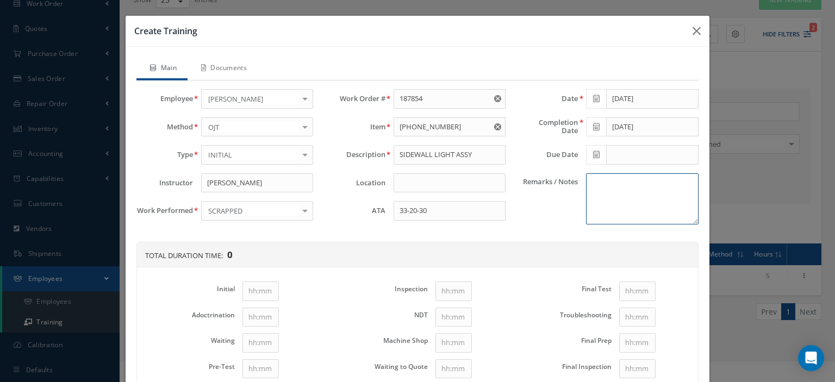
click at [608, 210] on textarea "Remarks / Notes" at bounding box center [642, 198] width 112 height 51
paste textarea "Self-training under the supervision of the Chief Inspector"
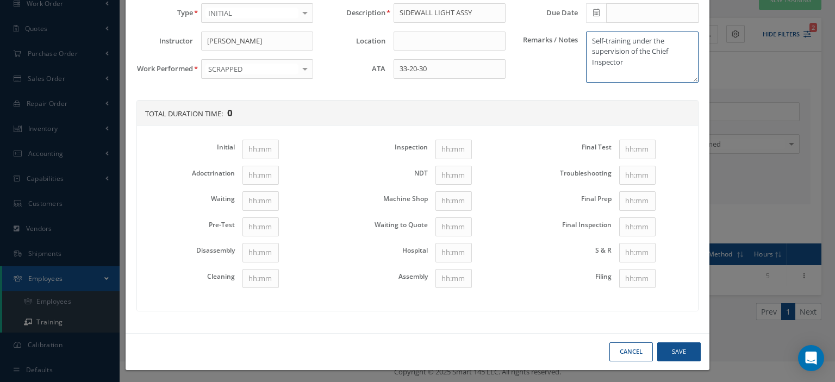
type textarea "Self-training under the supervision of the Chief Inspector"
click at [272, 150] on input "Initial" at bounding box center [261, 150] width 36 height 20
type input "1"
click at [256, 250] on input "Disassembly" at bounding box center [261, 253] width 36 height 20
type input "1"
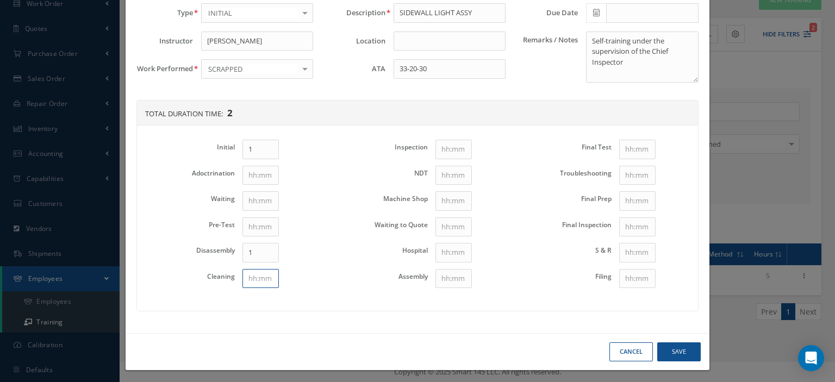
click at [251, 279] on input "Cleaning" at bounding box center [261, 279] width 36 height 20
type input "1"
drag, startPoint x: 457, startPoint y: 277, endPoint x: 479, endPoint y: 269, distance: 23.4
click at [457, 277] on input "Assembly" at bounding box center [454, 279] width 36 height 20
type input "1"
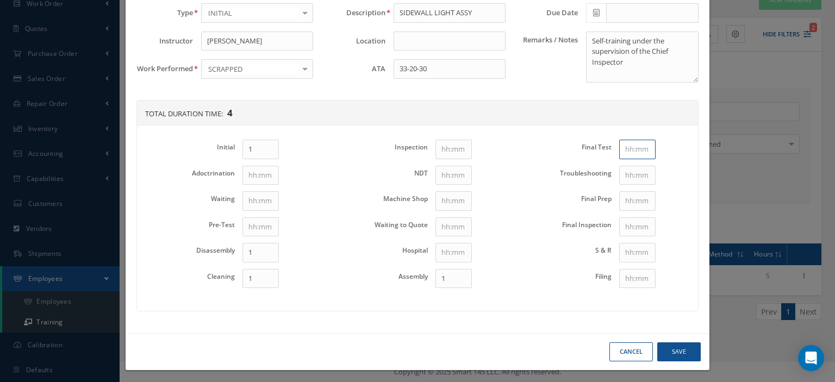
click at [622, 144] on input "Final Test" at bounding box center [637, 150] width 36 height 20
type input "1"
click at [677, 350] on button "Save" at bounding box center [680, 352] width 44 height 19
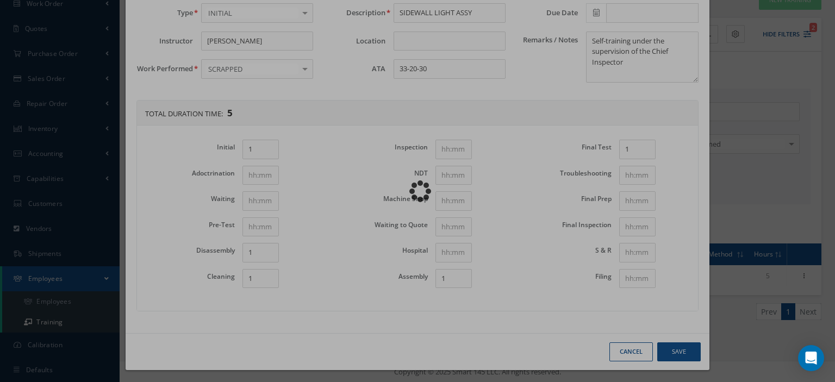
type input "[DATE]"
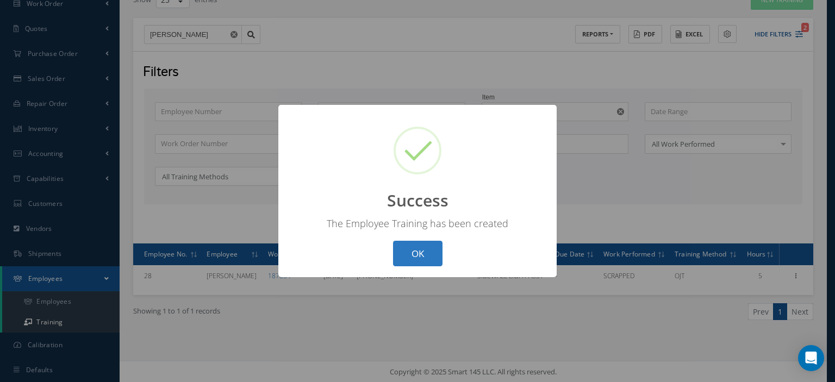
click at [430, 256] on button "OK" at bounding box center [417, 254] width 49 height 26
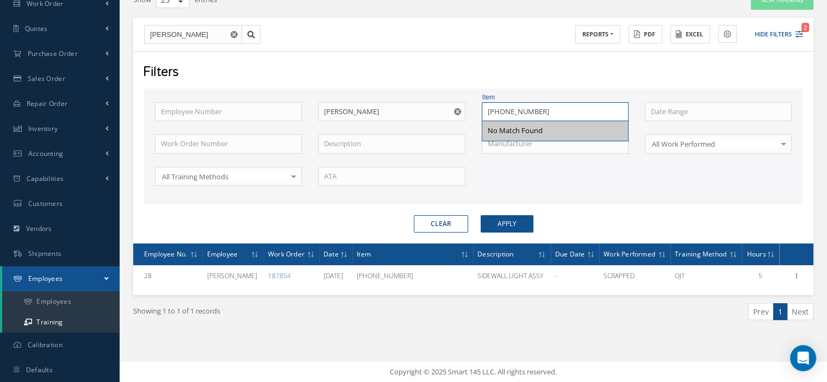
drag, startPoint x: 542, startPoint y: 109, endPoint x: 471, endPoint y: 97, distance: 71.7
click at [493, 102] on input "[PHONE_NUMBER]" at bounding box center [555, 112] width 147 height 20
type input "[PHONE_NUMBER]"
click at [517, 225] on button "Apply" at bounding box center [507, 223] width 53 height 17
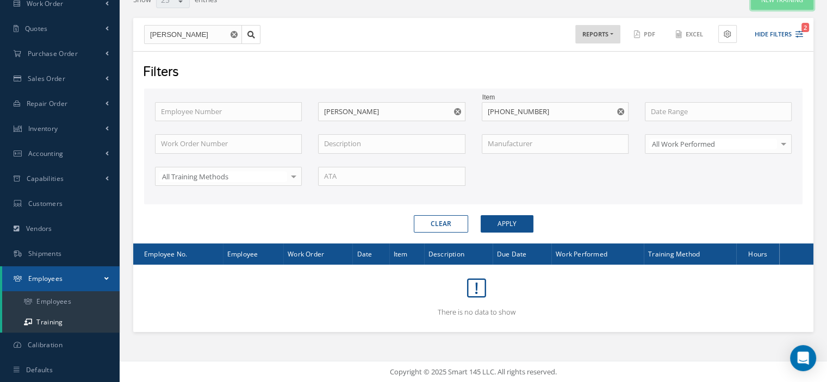
click at [764, 5] on button "New Training" at bounding box center [782, 0] width 63 height 19
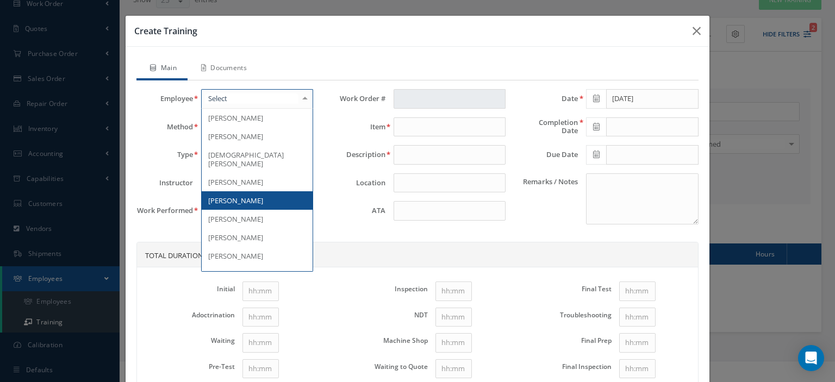
click at [242, 101] on div at bounding box center [257, 99] width 112 height 20
click at [239, 196] on span "[PERSON_NAME]" at bounding box center [235, 201] width 55 height 10
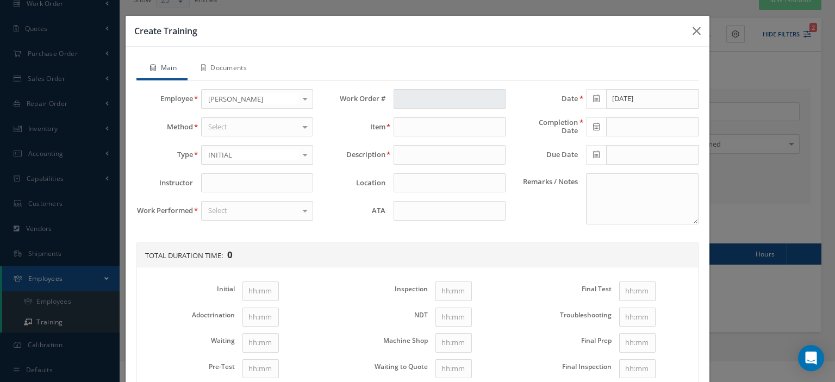
click at [233, 126] on div "Select" at bounding box center [257, 127] width 112 height 20
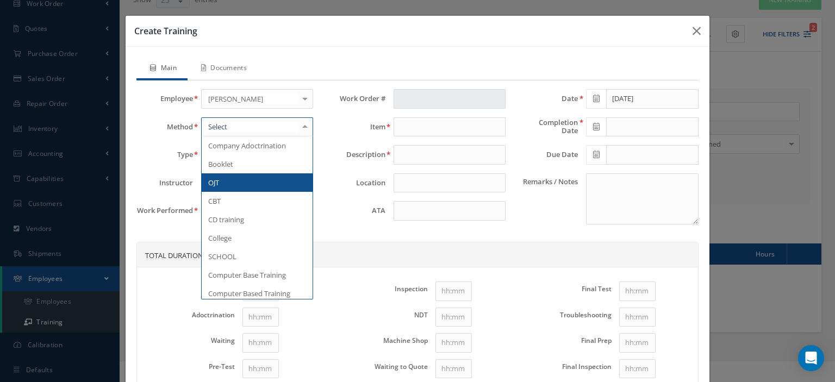
click at [224, 178] on span "OJT" at bounding box center [257, 182] width 111 height 18
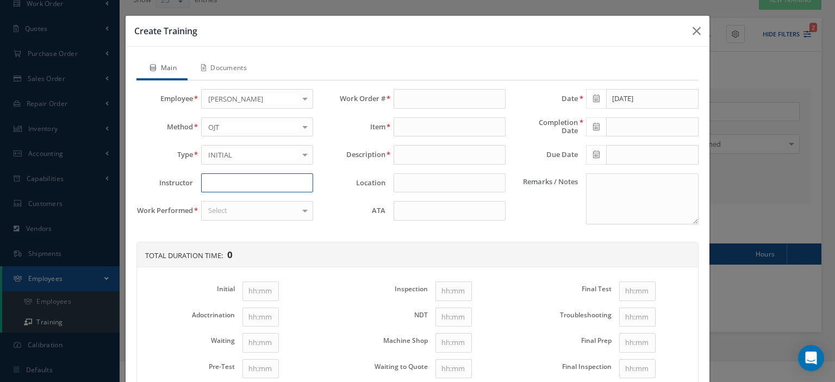
click at [218, 178] on input at bounding box center [257, 183] width 112 height 20
type input "[PERSON_NAME]"
click at [258, 208] on div "Select" at bounding box center [257, 211] width 112 height 20
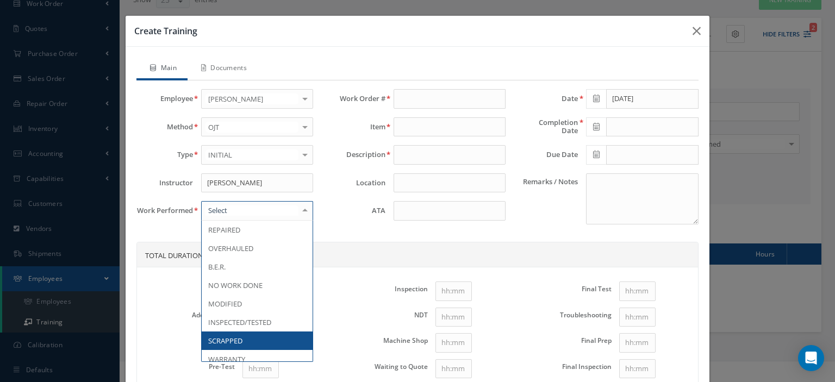
click at [254, 332] on span "SCRAPPED" at bounding box center [257, 341] width 111 height 18
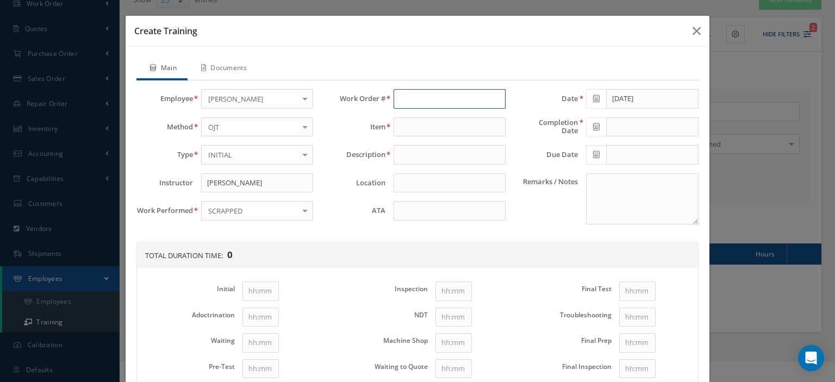
click at [419, 102] on input "text" at bounding box center [450, 99] width 112 height 20
type input "193871"
click at [418, 115] on span "193871" at bounding box center [411, 118] width 23 height 10
type input "[PHONE_NUMBER]"
type input "SIDEWALL LIGHT ASSY"
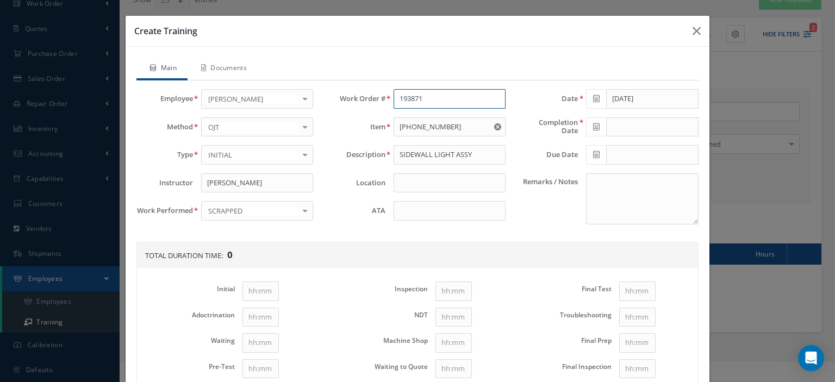
type input "193871"
click at [406, 206] on input at bounding box center [450, 211] width 112 height 20
type input "33-20-43"
click at [593, 97] on icon at bounding box center [596, 99] width 7 height 8
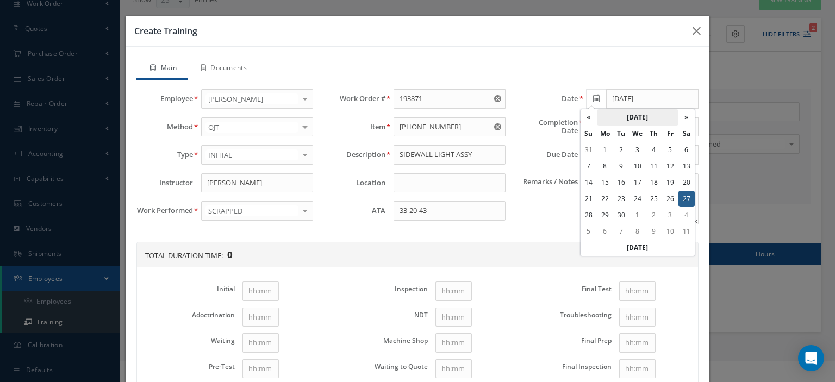
click at [618, 116] on th "[DATE]" at bounding box center [638, 117] width 82 height 16
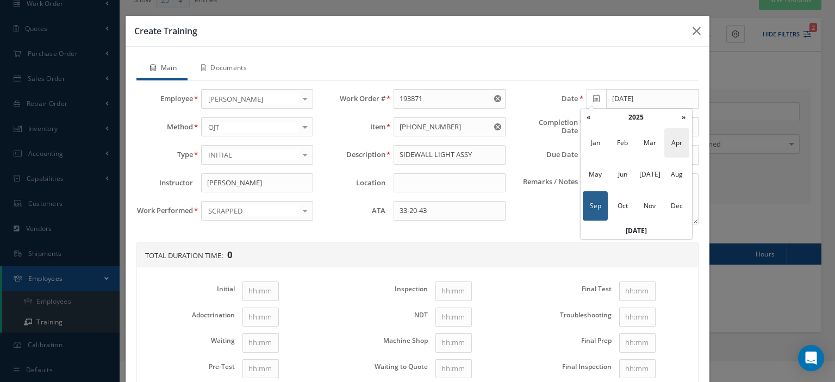
click at [680, 150] on span "Apr" at bounding box center [677, 142] width 25 height 29
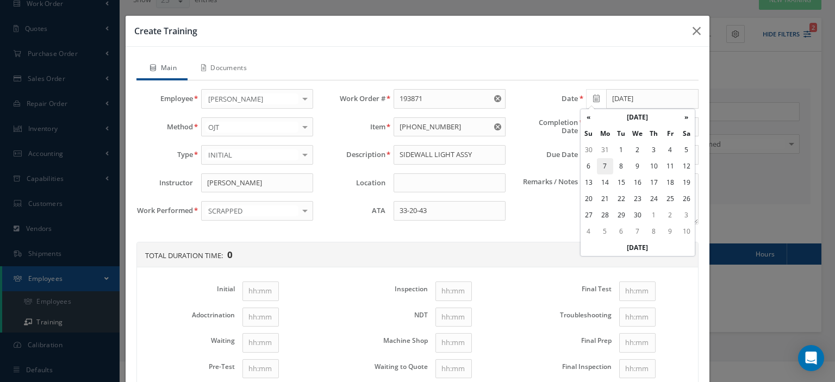
click at [606, 165] on td "7" at bounding box center [605, 166] width 16 height 16
type input "[DATE]"
click at [593, 127] on icon at bounding box center [596, 127] width 7 height 8
click at [624, 145] on th "[DATE]" at bounding box center [638, 145] width 82 height 16
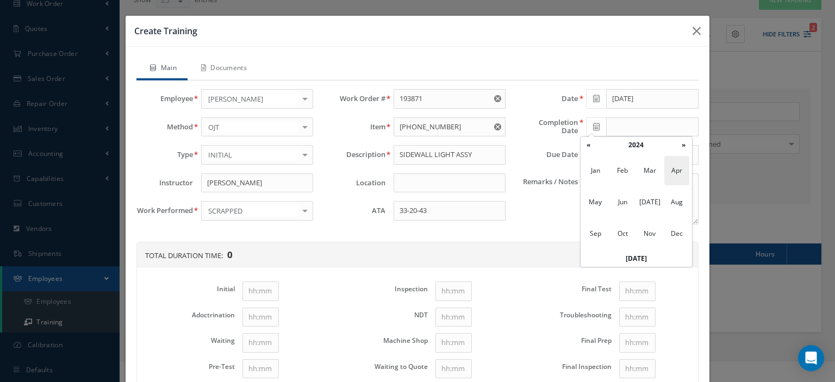
click at [670, 168] on span "Apr" at bounding box center [677, 170] width 25 height 29
click at [656, 183] on td "4" at bounding box center [654, 178] width 16 height 16
type input "[DATE]"
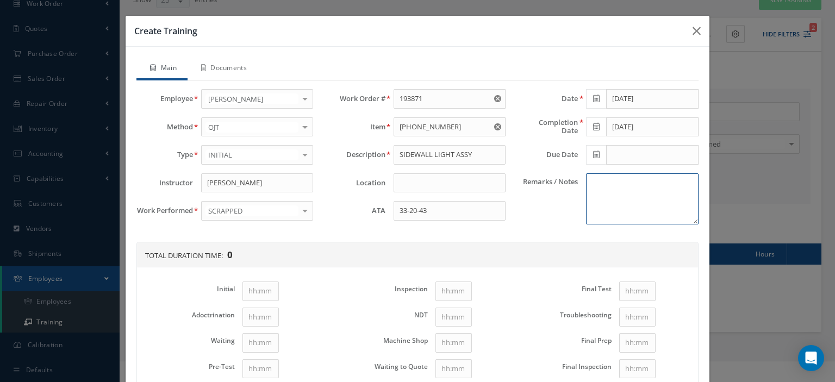
click at [614, 187] on textarea "Remarks / Notes" at bounding box center [642, 198] width 112 height 51
paste textarea "Self-training under the supervision of the Chief Inspector"
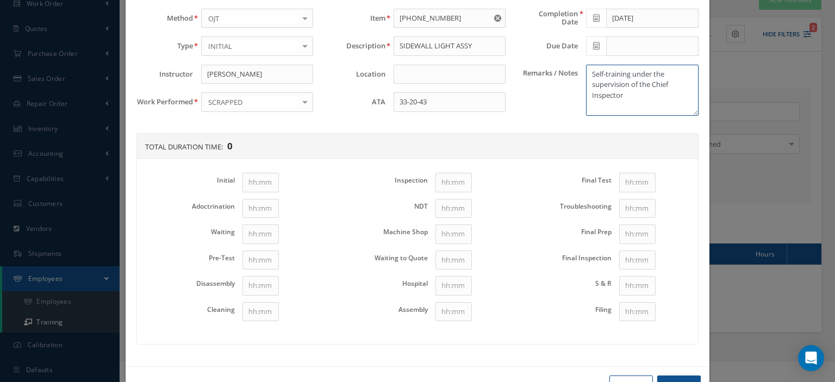
type textarea "Self-training under the supervision of the Chief Inspector"
click at [248, 182] on input "Initial" at bounding box center [261, 183] width 36 height 20
type input "1"
click at [263, 286] on input "Disassembly" at bounding box center [261, 286] width 36 height 20
type input "1"
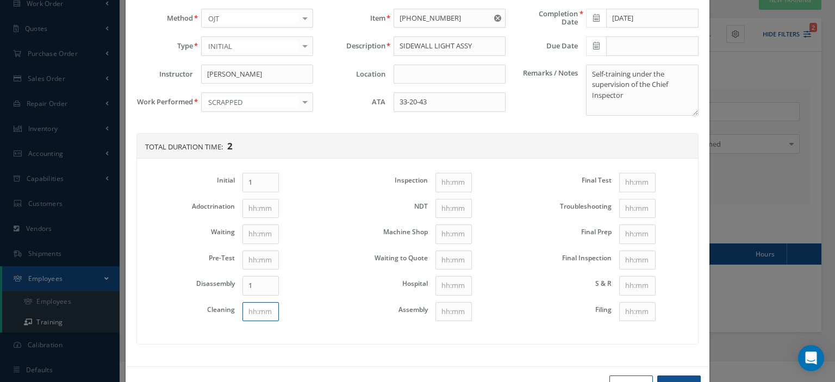
click at [258, 305] on input "Cleaning" at bounding box center [261, 312] width 36 height 20
type input "1"
click at [457, 311] on input "Assembly" at bounding box center [454, 312] width 36 height 20
type input "1"
click at [621, 182] on input "Final Test" at bounding box center [637, 183] width 36 height 20
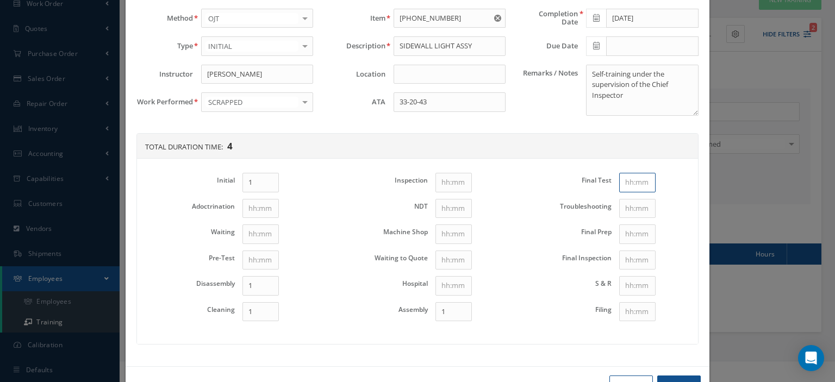
type input "1"
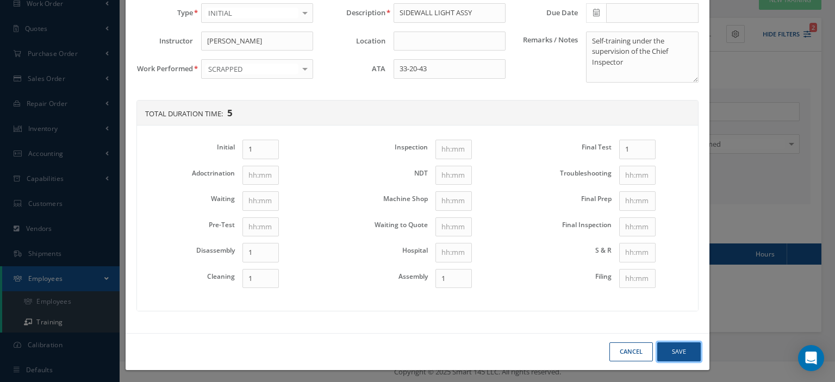
click at [674, 345] on button "Save" at bounding box center [680, 352] width 44 height 19
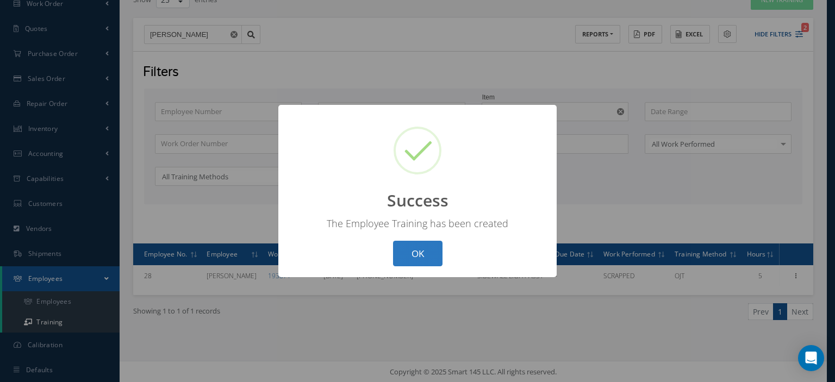
click at [427, 256] on button "OK" at bounding box center [417, 254] width 49 height 26
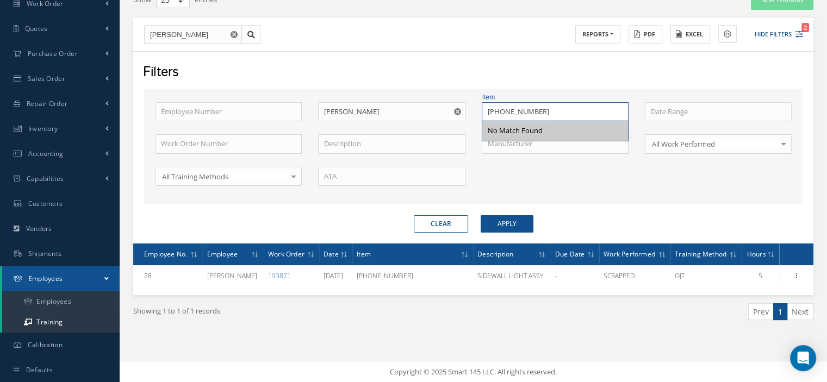
drag, startPoint x: 549, startPoint y: 113, endPoint x: 459, endPoint y: 111, distance: 89.8
click at [459, 111] on div "Employee Number Employee Name [PERSON_NAME] Item [PHONE_NUMBER] No Match Found …" at bounding box center [473, 150] width 653 height 97
type input "[PHONE_NUMBER]"
click at [509, 224] on button "Apply" at bounding box center [507, 223] width 53 height 17
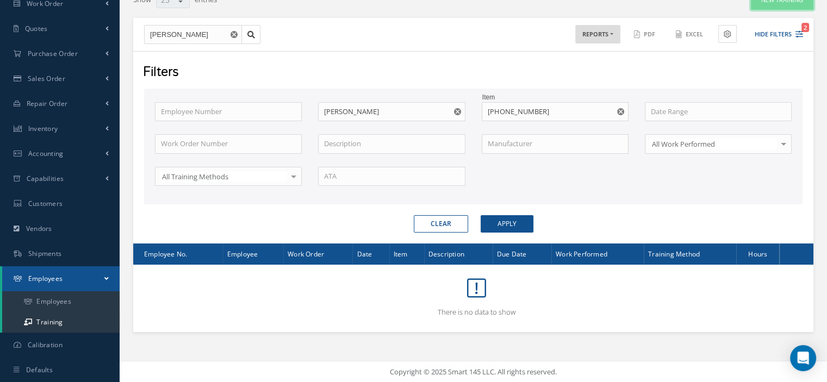
click at [767, 5] on button "New Training" at bounding box center [782, 0] width 63 height 19
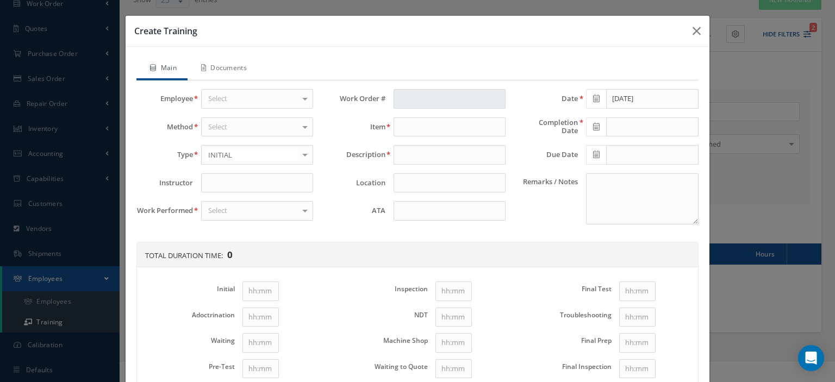
click at [287, 92] on div "Select" at bounding box center [257, 99] width 112 height 20
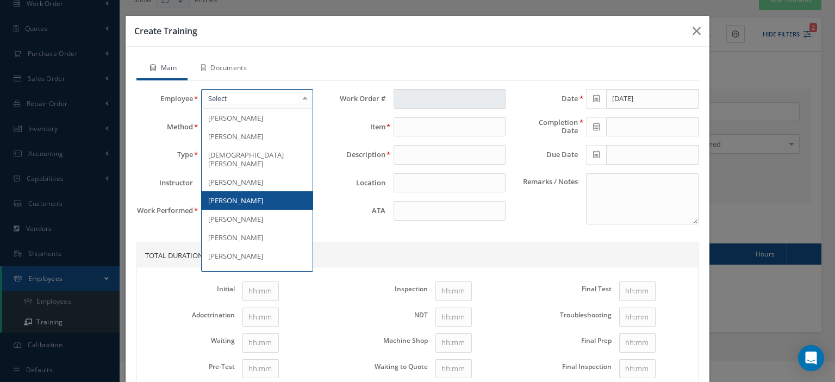
click at [263, 191] on span "[PERSON_NAME]" at bounding box center [257, 200] width 111 height 18
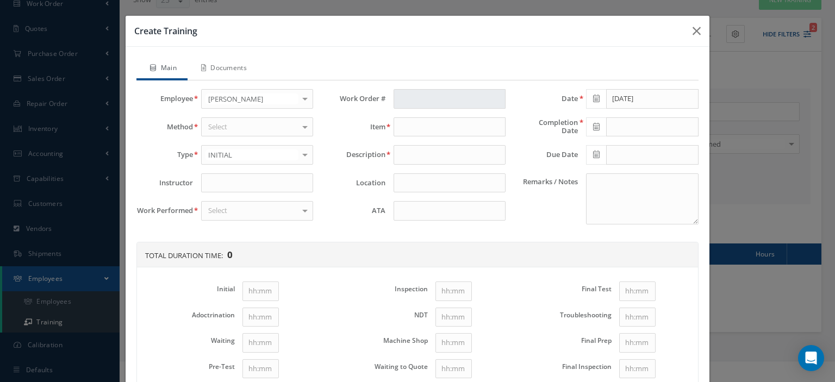
click at [256, 126] on div "Select" at bounding box center [257, 127] width 112 height 20
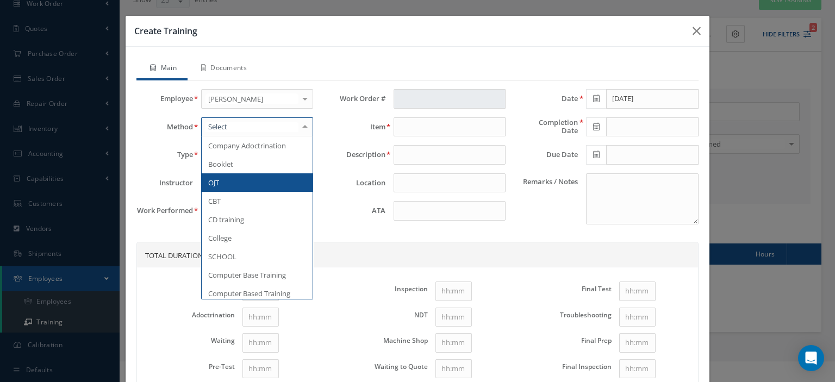
click at [250, 173] on span "OJT" at bounding box center [257, 182] width 111 height 18
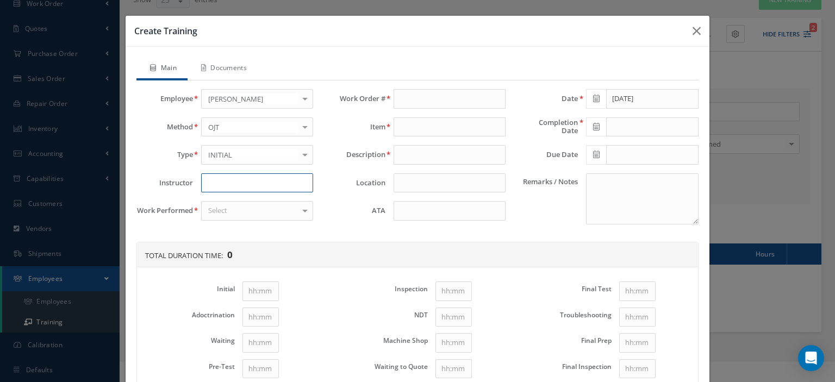
click at [244, 176] on input at bounding box center [257, 183] width 112 height 20
type input "[PERSON_NAME]"
click at [226, 207] on div "Select" at bounding box center [257, 211] width 112 height 20
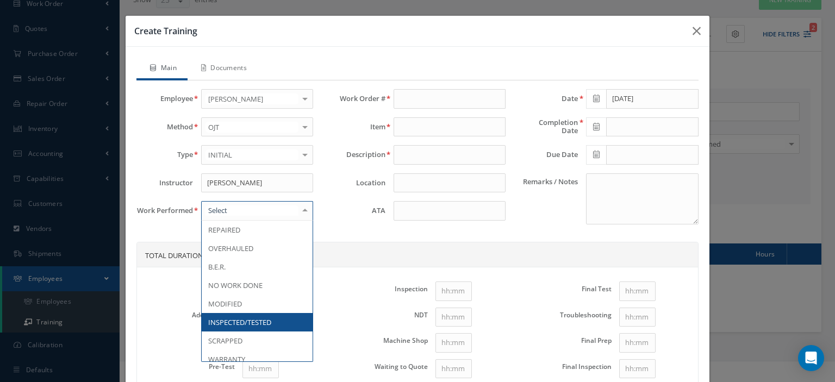
click at [239, 314] on span "INSPECTED/TESTED" at bounding box center [257, 322] width 111 height 18
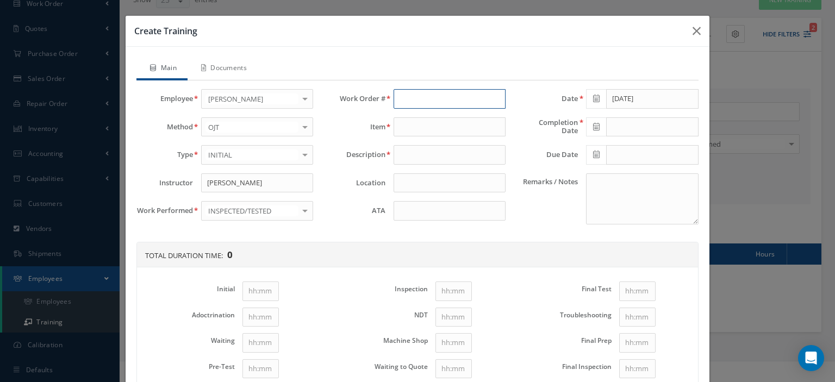
click at [404, 102] on input "text" at bounding box center [450, 99] width 112 height 20
type input "190003"
click at [410, 113] on span "190003" at bounding box center [411, 118] width 23 height 10
type input "[PHONE_NUMBER]"
type input "SIDEWALL LIGHT ASSY"
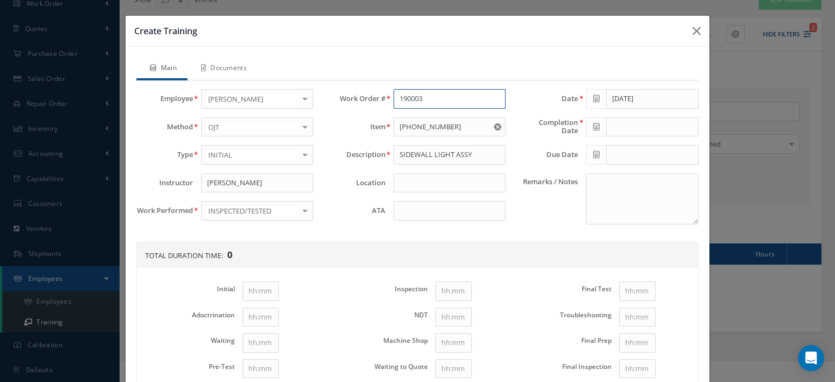
type input "190003"
click at [407, 207] on input at bounding box center [450, 211] width 112 height 20
type input "33-20-43"
click at [593, 97] on icon at bounding box center [596, 99] width 7 height 8
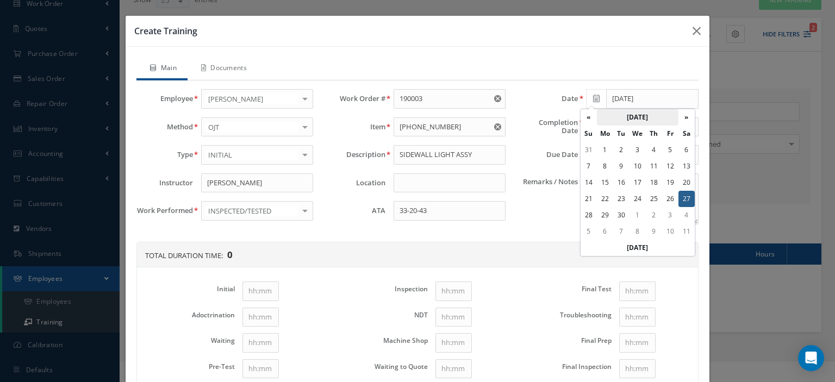
click at [623, 113] on th "[DATE]" at bounding box center [638, 117] width 82 height 16
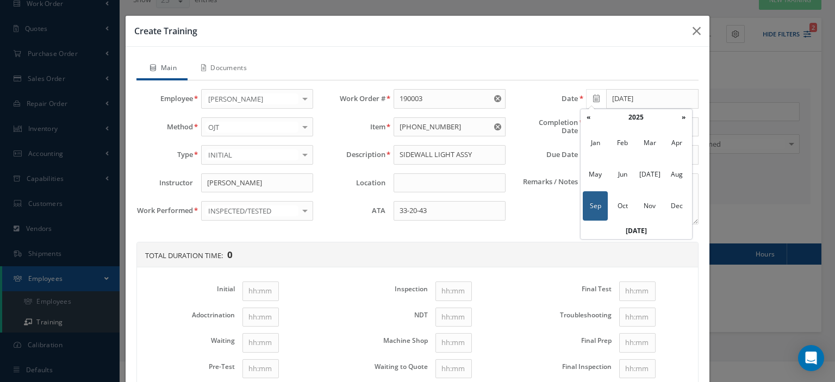
click at [623, 113] on th "2025" at bounding box center [636, 117] width 79 height 16
click at [627, 169] on span "2024" at bounding box center [622, 174] width 25 height 29
click at [596, 208] on span "Sep" at bounding box center [595, 205] width 25 height 29
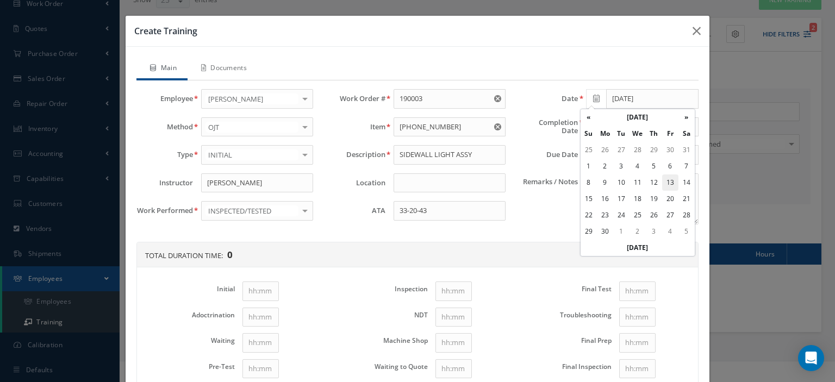
click at [670, 184] on td "13" at bounding box center [670, 183] width 16 height 16
type input "[DATE]"
click at [593, 126] on icon at bounding box center [596, 127] width 7 height 8
click at [624, 145] on th "[DATE]" at bounding box center [638, 145] width 82 height 16
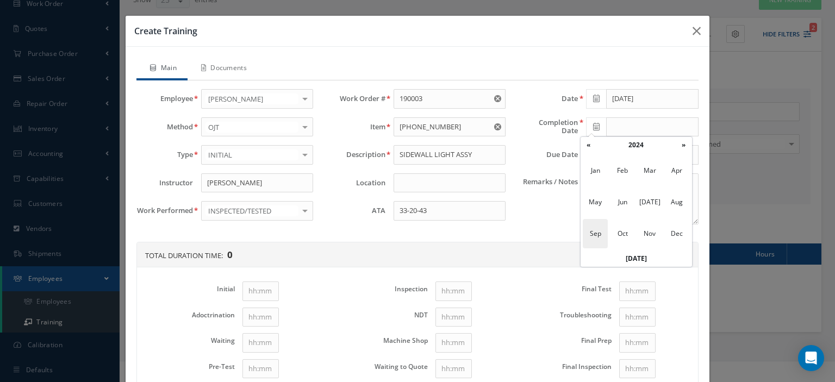
click at [601, 233] on span "Sep" at bounding box center [595, 233] width 25 height 29
click at [673, 212] on td "13" at bounding box center [670, 210] width 16 height 16
type input "[DATE]"
paste textarea "Self-training under the supervision of the Chief Inspector"
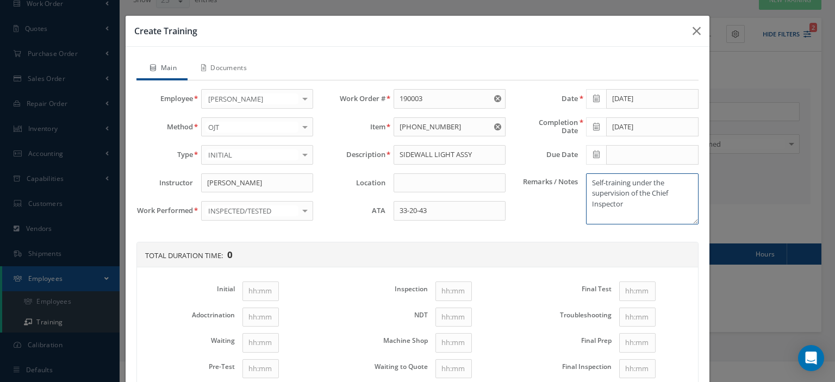
scroll to position [109, 0]
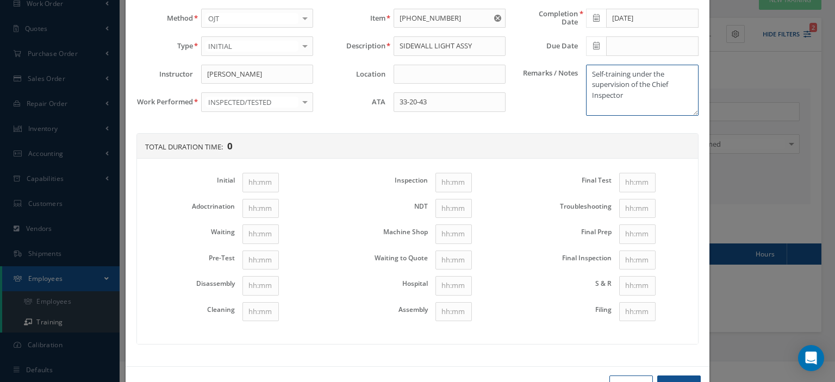
type textarea "Self-training under the supervision of the Chief Inspector"
click at [258, 173] on input "Initial" at bounding box center [261, 183] width 36 height 20
type input "1"
click at [262, 281] on input "Disassembly" at bounding box center [261, 286] width 36 height 20
type input "1"
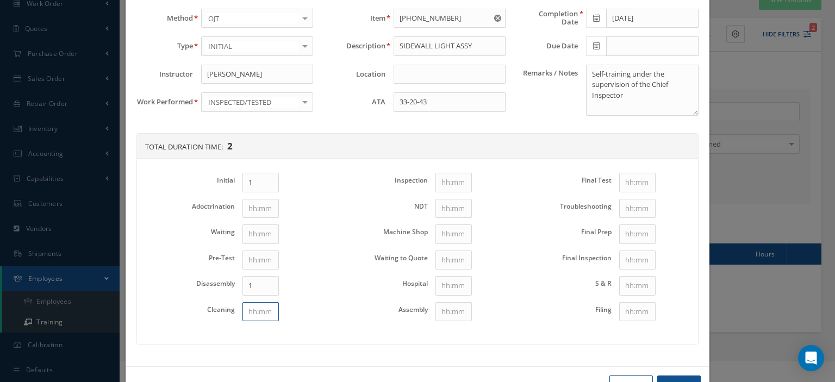
click at [252, 307] on input "Cleaning" at bounding box center [261, 312] width 36 height 20
type input "1"
click at [442, 311] on input "Assembly" at bounding box center [454, 312] width 36 height 20
type input "1"
click at [619, 180] on input "Final Test" at bounding box center [637, 183] width 36 height 20
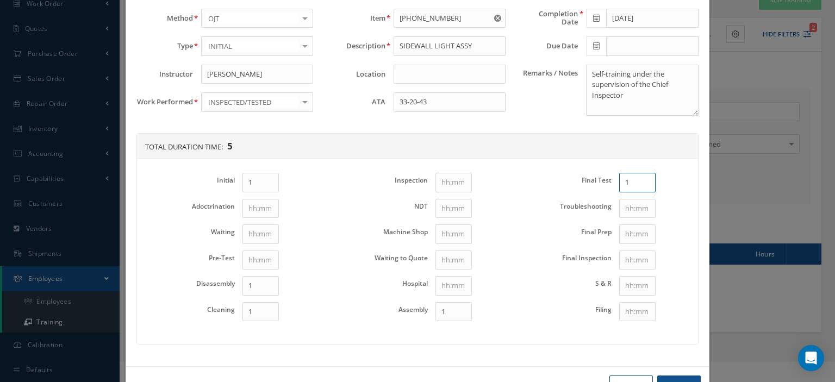
scroll to position [142, 0]
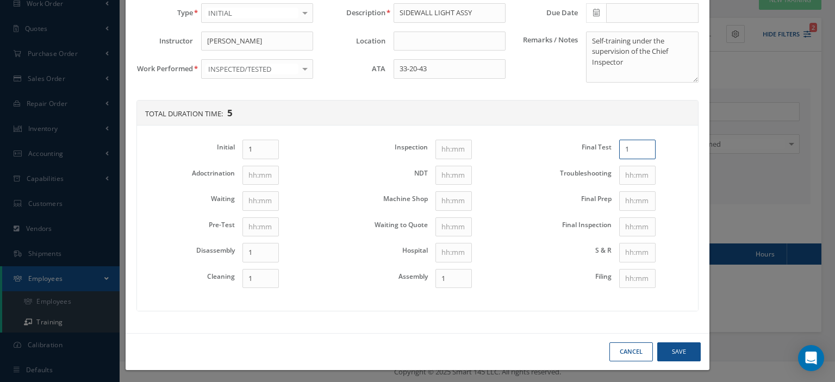
type input "1"
click at [666, 349] on button "Save" at bounding box center [680, 352] width 44 height 19
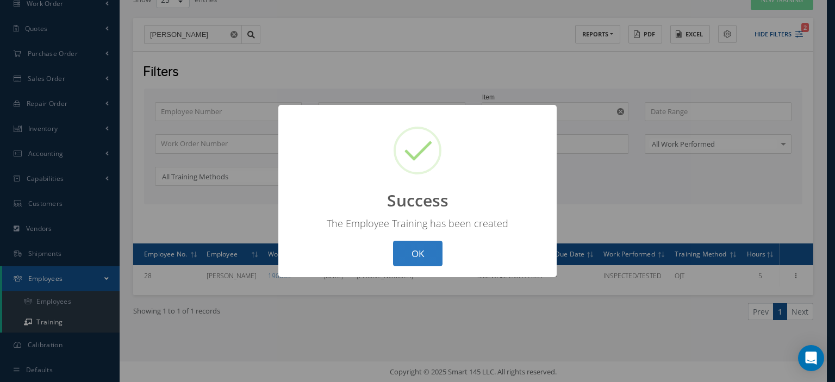
click at [393, 245] on button "OK" at bounding box center [417, 254] width 49 height 26
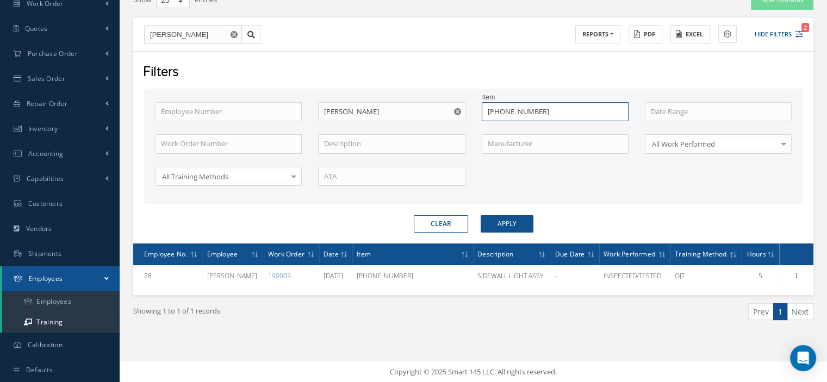
click at [447, 127] on div "Employee Number Employee Name [PERSON_NAME] Item [PHONE_NUMBER] No Match Found …" at bounding box center [473, 150] width 653 height 97
type input "[PHONE_NUMBER]"
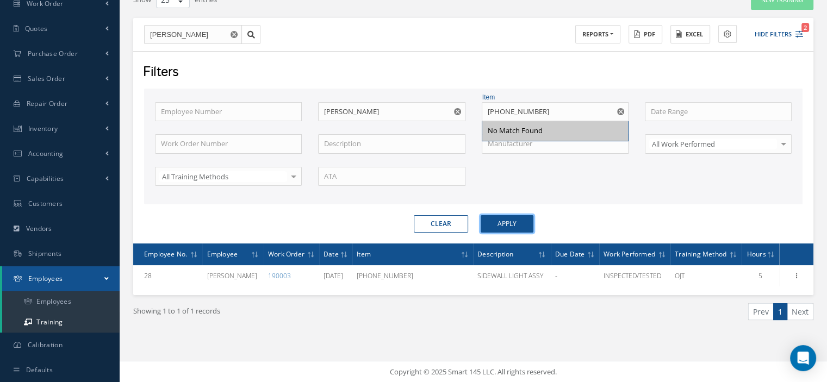
click at [513, 219] on button "Apply" at bounding box center [507, 223] width 53 height 17
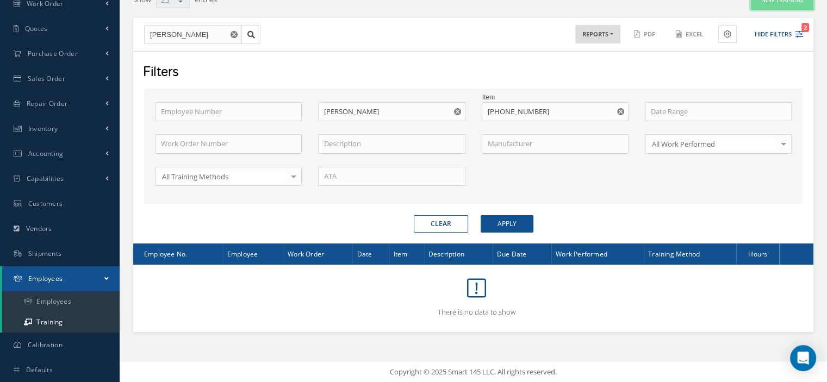
click at [757, 8] on button "New Training" at bounding box center [782, 0] width 63 height 19
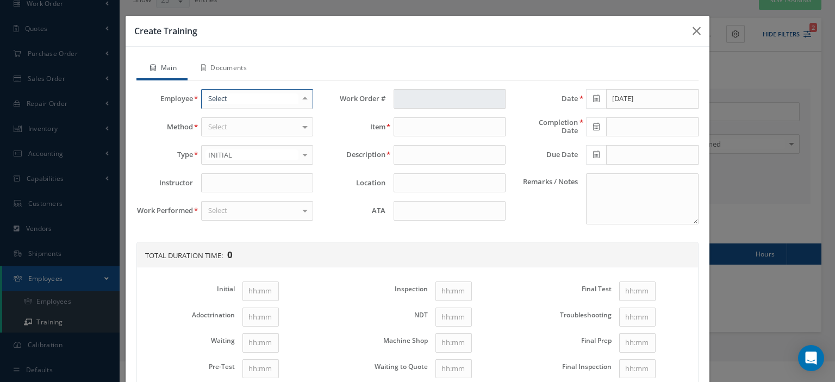
click at [233, 104] on div at bounding box center [257, 99] width 112 height 20
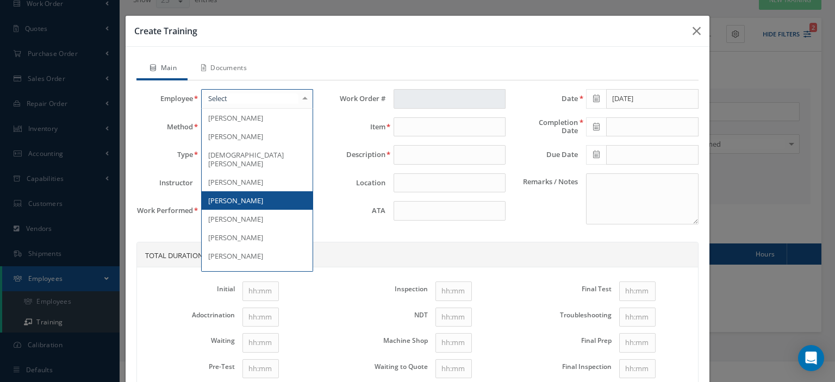
click at [251, 195] on span "[PERSON_NAME]" at bounding box center [257, 200] width 111 height 18
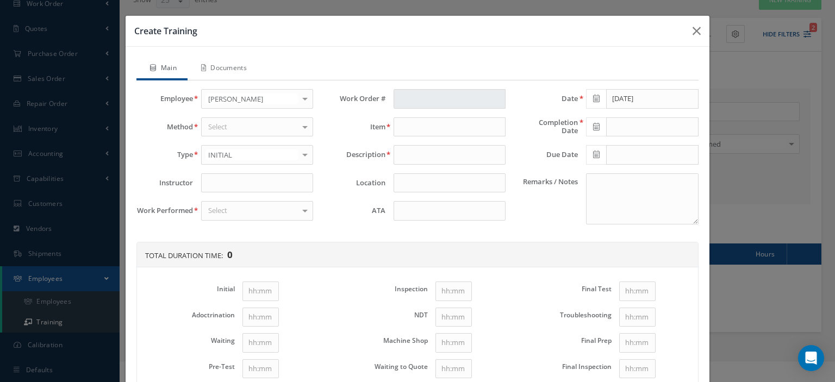
click at [255, 126] on div "Select" at bounding box center [257, 127] width 112 height 20
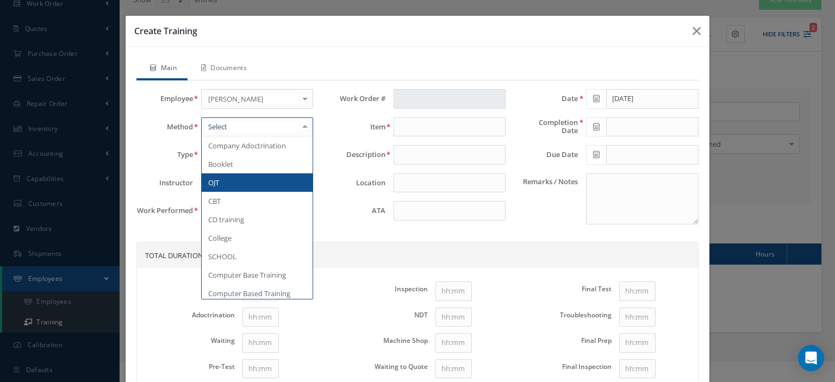
click at [244, 181] on span "OJT" at bounding box center [257, 182] width 111 height 18
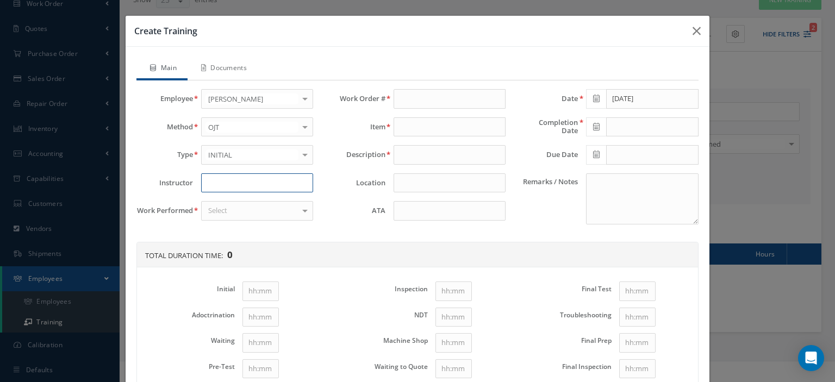
click at [243, 181] on input at bounding box center [257, 183] width 112 height 20
type input "[PERSON_NAME]"
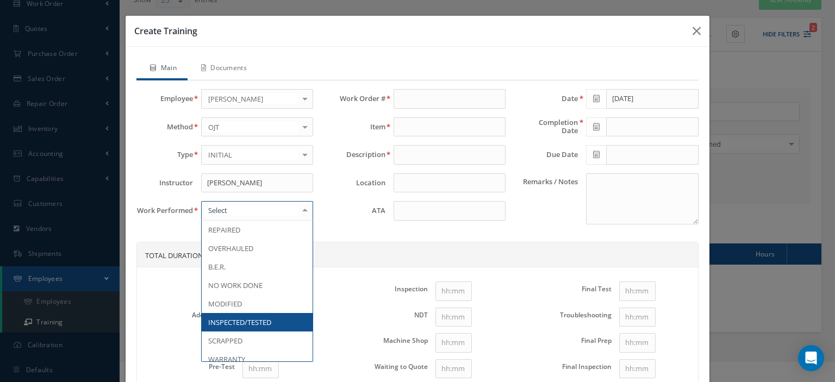
click at [239, 208] on div at bounding box center [257, 211] width 112 height 20
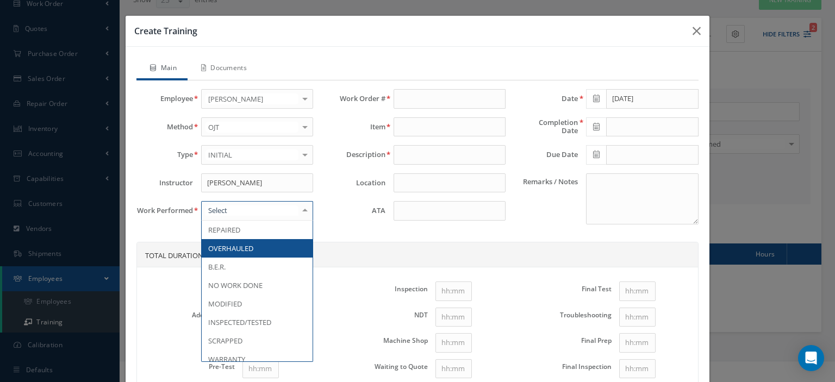
click at [239, 250] on span "OVERHAULED" at bounding box center [230, 249] width 45 height 10
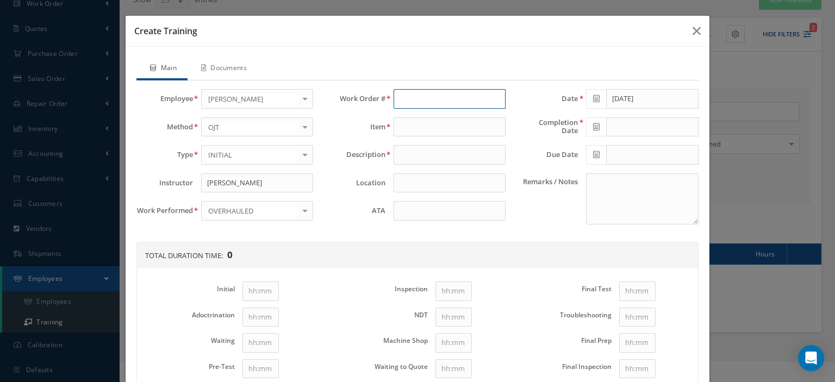
click at [398, 101] on input "text" at bounding box center [450, 99] width 112 height 20
click at [429, 121] on div "189035" at bounding box center [450, 118] width 100 height 11
type input "189035"
click at [452, 205] on input at bounding box center [450, 211] width 112 height 20
type input "[PHONE_NUMBER]"
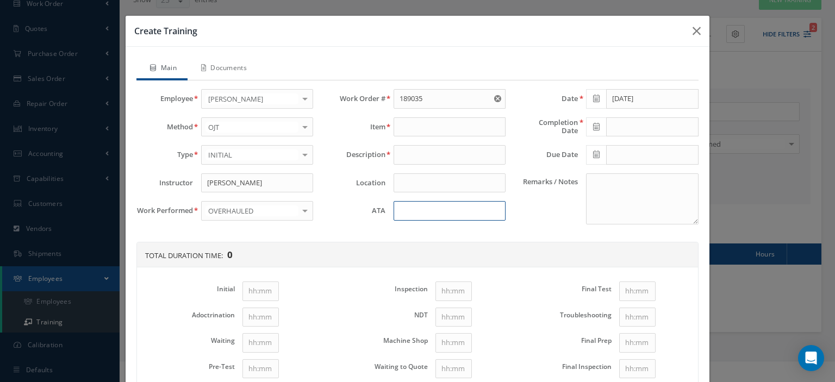
type input "SIDEWALL LIGHT ASSY"
type input "33-20-43"
click at [593, 99] on icon at bounding box center [596, 99] width 7 height 8
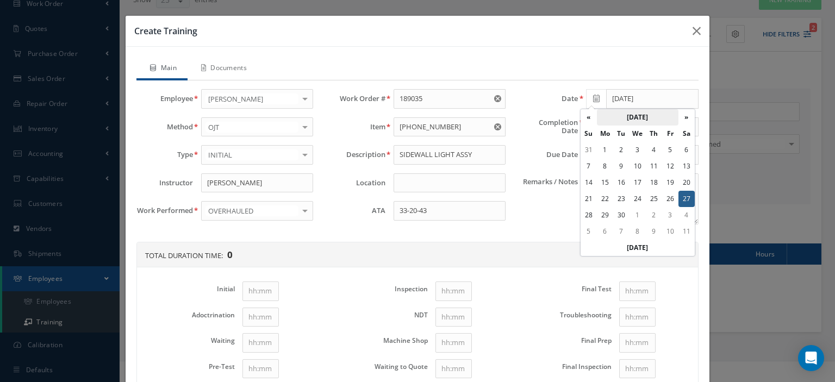
click at [616, 114] on th "[DATE]" at bounding box center [638, 117] width 82 height 16
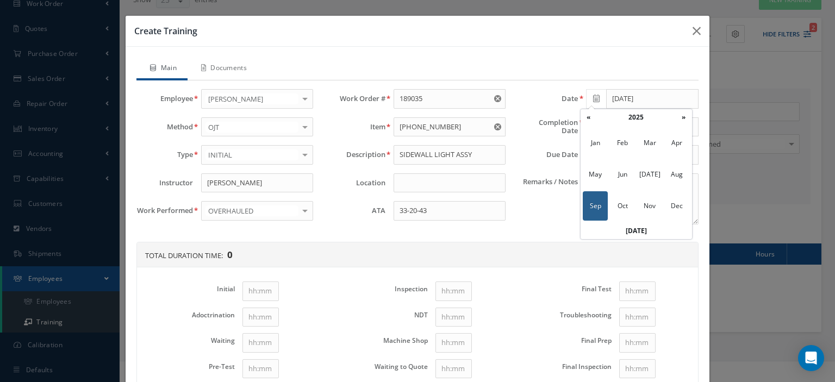
click at [616, 114] on th "2025" at bounding box center [636, 117] width 79 height 16
click at [629, 168] on span "2024" at bounding box center [622, 174] width 25 height 29
click at [674, 176] on span "Aug" at bounding box center [677, 174] width 25 height 29
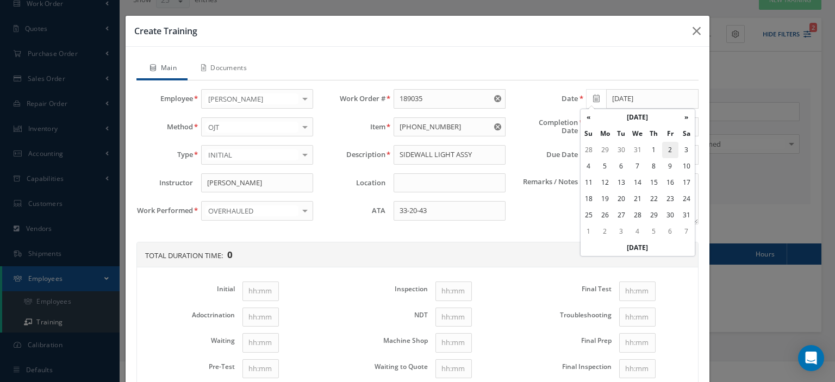
click at [669, 150] on td "2" at bounding box center [670, 150] width 16 height 16
type input "[DATE]"
click at [593, 127] on icon at bounding box center [596, 127] width 7 height 8
click at [589, 144] on th "«" at bounding box center [589, 145] width 16 height 16
click at [669, 177] on td "2" at bounding box center [670, 178] width 16 height 16
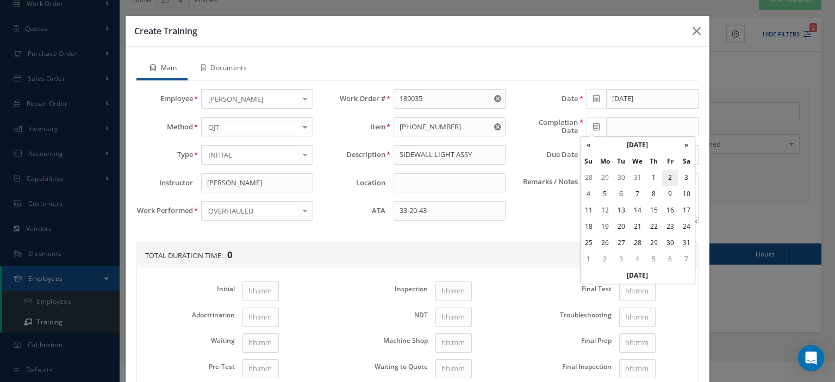
type input "[DATE]"
click at [627, 200] on textarea "Remarks / Notes" at bounding box center [642, 198] width 112 height 51
paste textarea "Self-training under the supervision of the Chief Inspector"
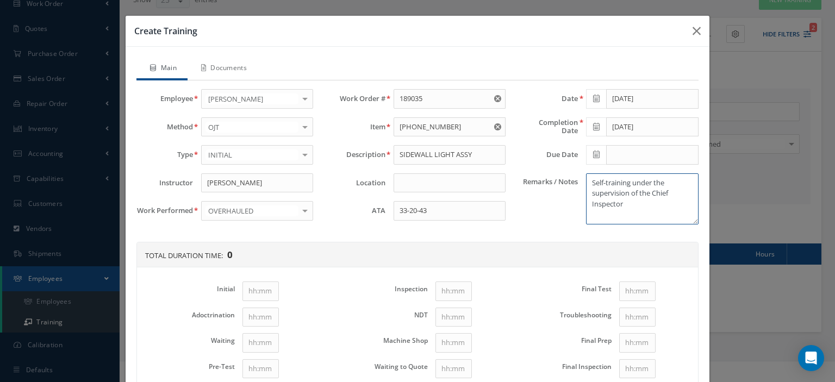
scroll to position [109, 0]
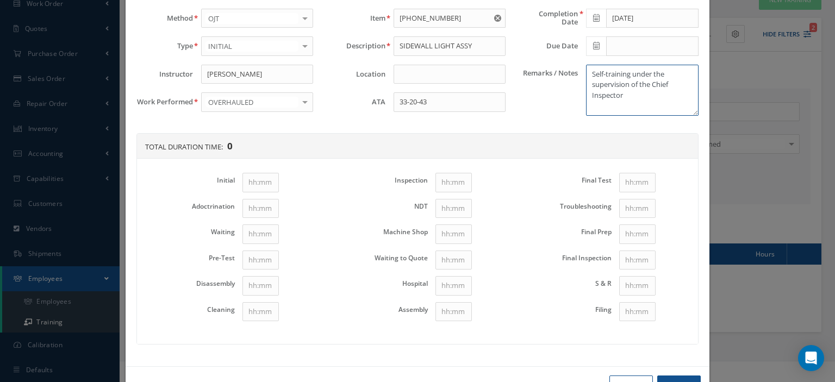
type textarea "Self-training under the supervision of the Chief Inspector"
click at [252, 179] on input "Initial" at bounding box center [261, 183] width 36 height 20
type input "1"
click at [265, 289] on input "Disassembly" at bounding box center [261, 286] width 36 height 20
type input "1"
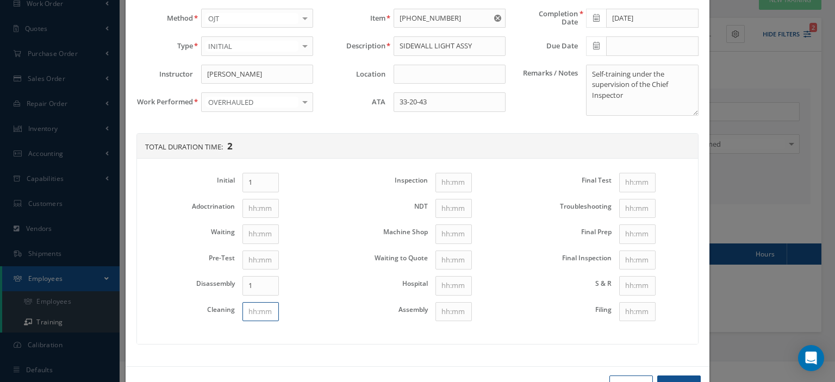
click at [262, 311] on input "Cleaning" at bounding box center [261, 312] width 36 height 20
type input "1"
click at [436, 310] on input "Assembly" at bounding box center [454, 312] width 36 height 20
type input "1"
click at [624, 180] on input "Final Test" at bounding box center [637, 183] width 36 height 20
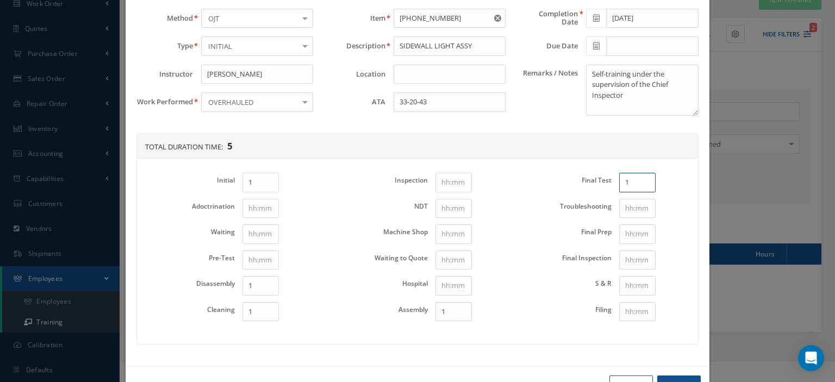
scroll to position [142, 0]
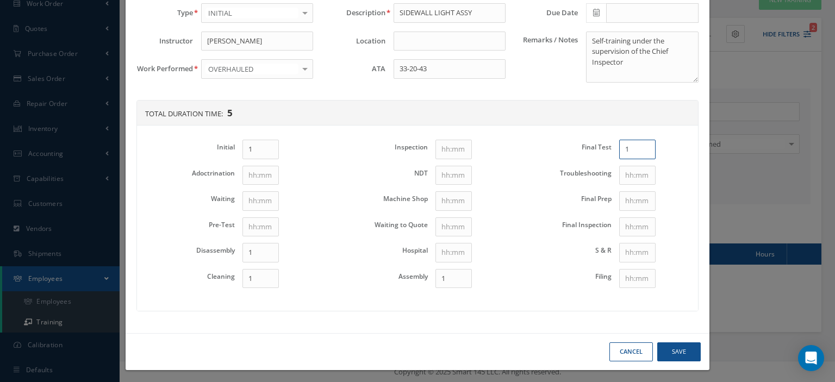
type input "1"
click at [674, 345] on button "Save" at bounding box center [680, 352] width 44 height 19
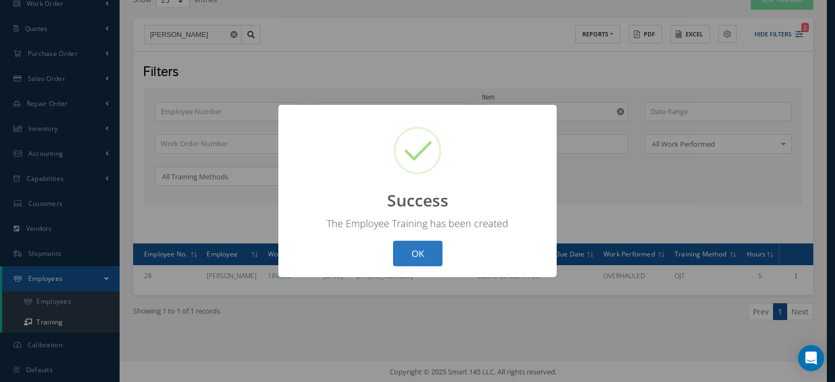
click at [431, 255] on button "OK" at bounding box center [417, 254] width 49 height 26
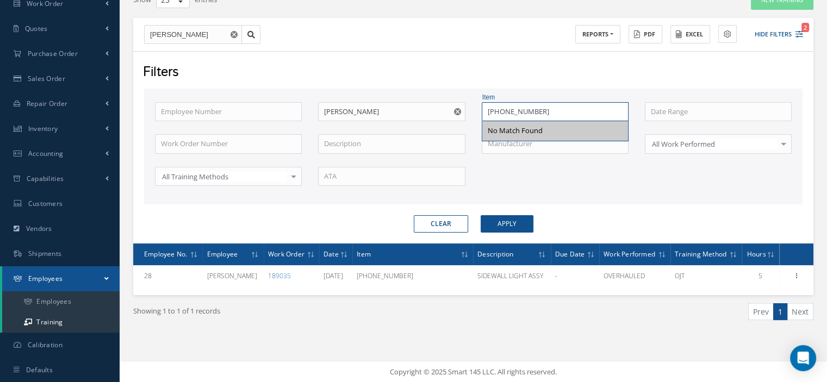
drag, startPoint x: 535, startPoint y: 115, endPoint x: 448, endPoint y: 119, distance: 87.1
click at [449, 117] on div "Employee Number Employee Name [PERSON_NAME] Item [PHONE_NUMBER] No Match Found …" at bounding box center [473, 150] width 653 height 97
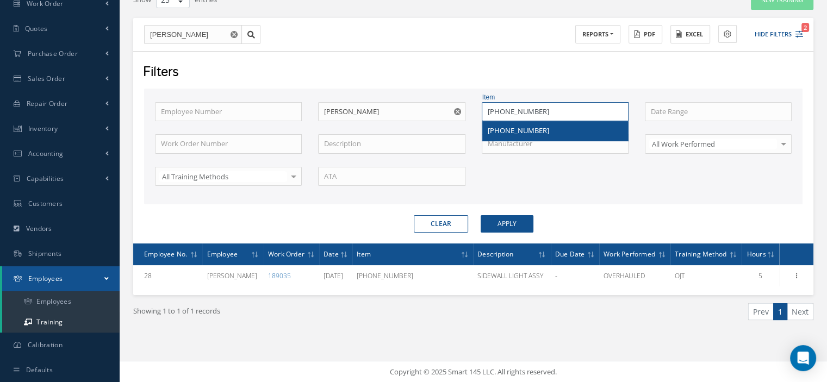
type input "[PHONE_NUMBER]"
click at [488, 130] on span "[PHONE_NUMBER]" at bounding box center [518, 131] width 61 height 10
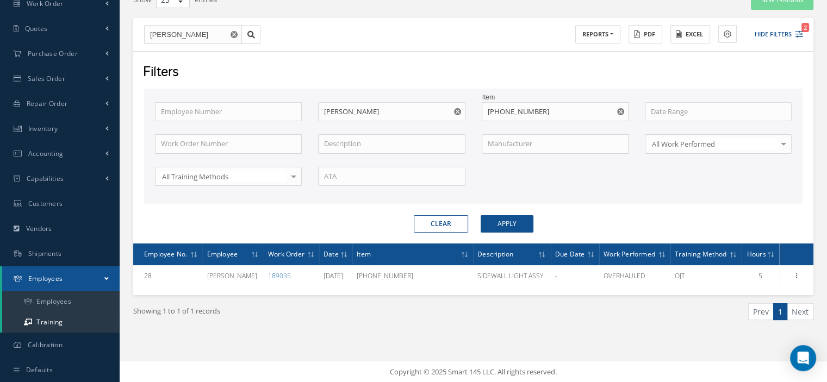
drag, startPoint x: 507, startPoint y: 212, endPoint x: 510, endPoint y: 226, distance: 13.9
click at [507, 215] on form "Employee Number Employee Name [PERSON_NAME] Item [PHONE_NUMBER] Work Order Numb…" at bounding box center [473, 161] width 659 height 145
click at [510, 226] on button "Apply" at bounding box center [507, 223] width 53 height 17
click at [755, 10] on div "Show 10 25 50 100 entries New Training [PERSON_NAME] ACTIONS Receive Payments S…" at bounding box center [473, 169] width 680 height 358
click at [757, 8] on button "New Training" at bounding box center [782, 0] width 63 height 19
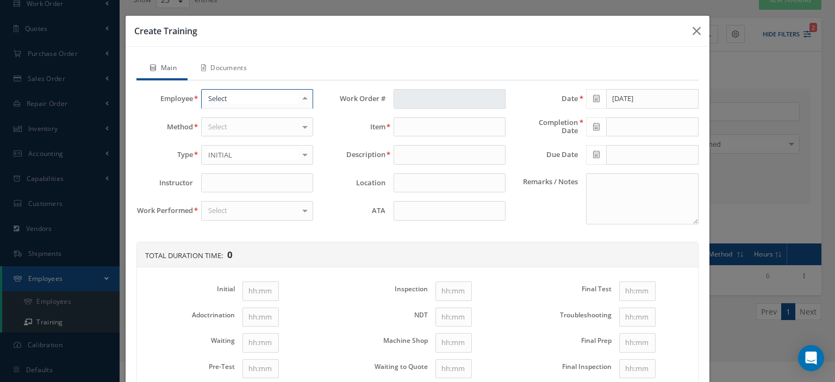
click at [263, 97] on div at bounding box center [257, 99] width 112 height 20
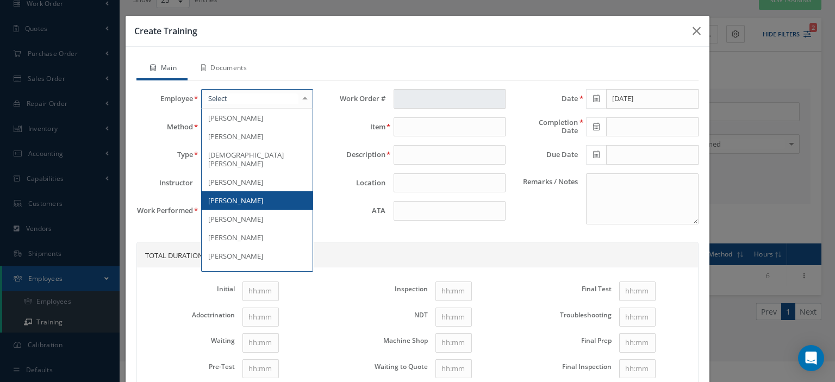
click at [239, 196] on span "[PERSON_NAME]" at bounding box center [235, 201] width 55 height 10
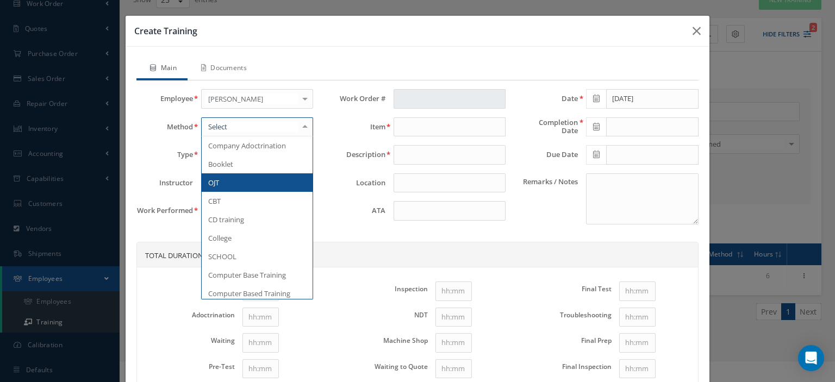
click at [249, 131] on div at bounding box center [257, 127] width 112 height 20
click at [230, 181] on span "OJT" at bounding box center [257, 182] width 111 height 18
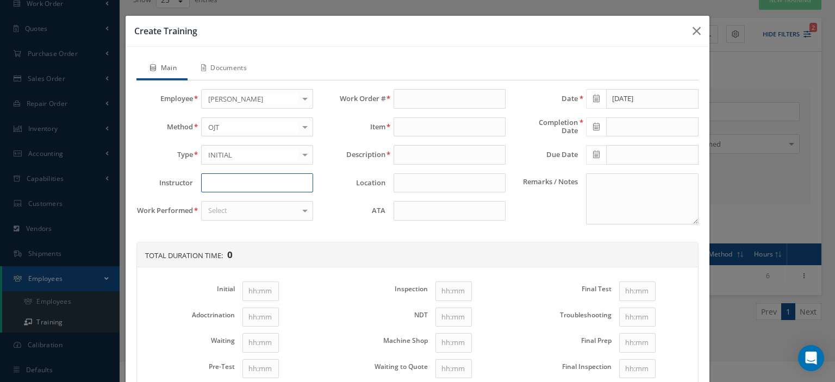
click at [227, 181] on input at bounding box center [257, 183] width 112 height 20
type input "[PERSON_NAME]"
click at [227, 204] on div "Select" at bounding box center [257, 211] width 112 height 20
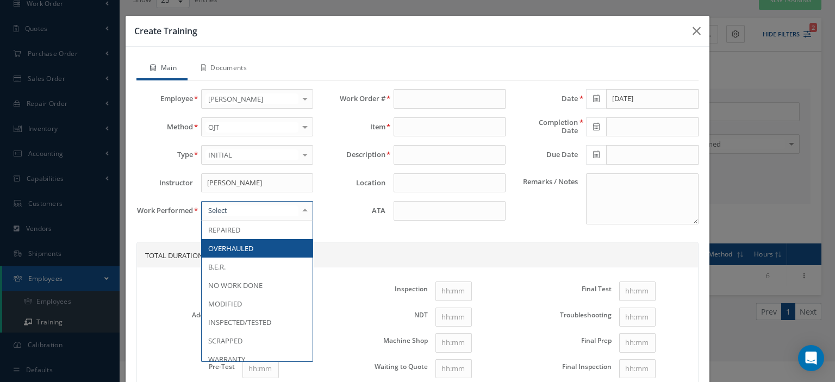
click at [237, 244] on span "OVERHAULED" at bounding box center [230, 249] width 45 height 10
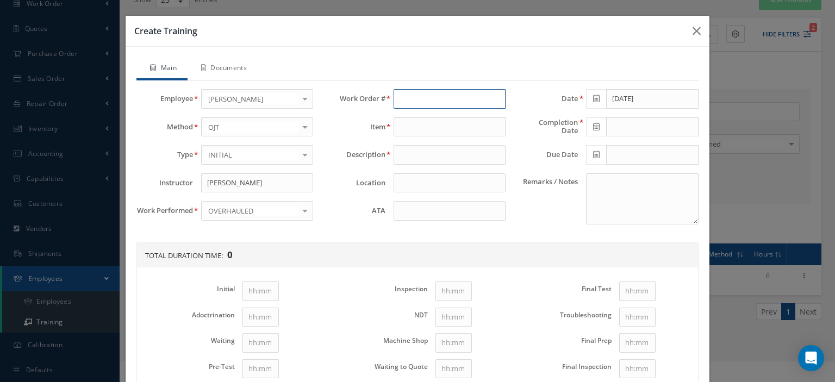
click at [407, 98] on input "text" at bounding box center [450, 99] width 112 height 20
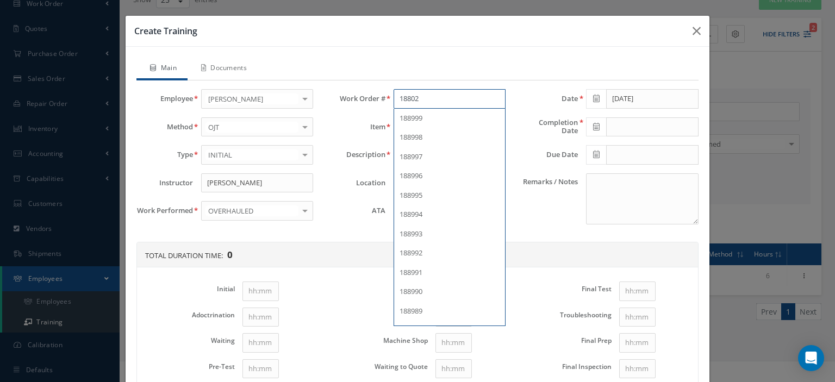
type input "188028"
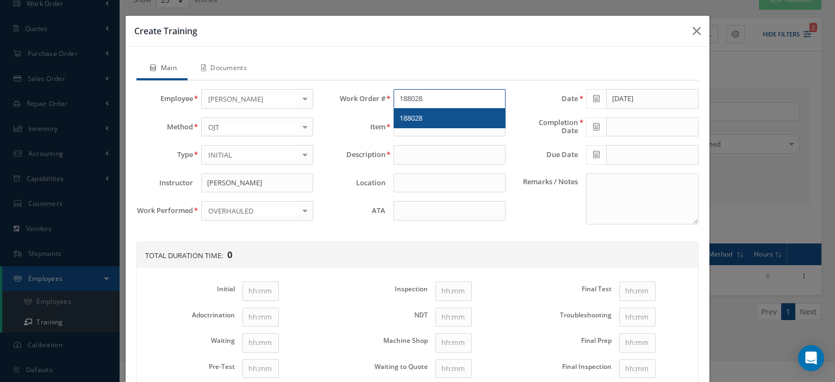
click at [417, 113] on span "188028" at bounding box center [411, 118] width 23 height 10
type input "[PHONE_NUMBER]"
type input "SIDEWALL LIGHT ASSY"
type input "188028"
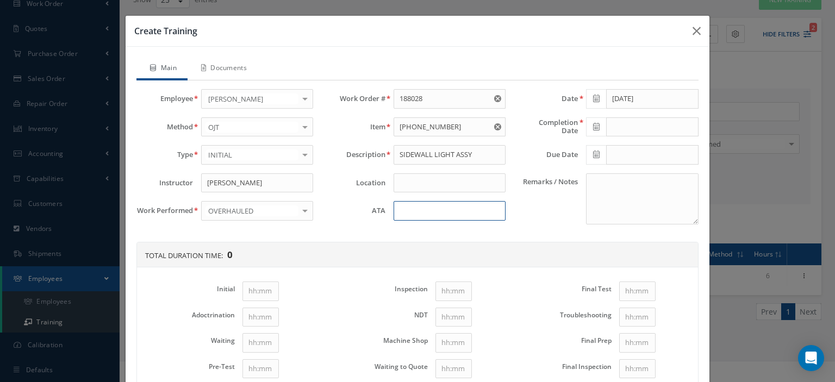
click at [406, 215] on input at bounding box center [450, 211] width 112 height 20
type input "33-20-43"
click at [593, 100] on icon at bounding box center [596, 99] width 7 height 8
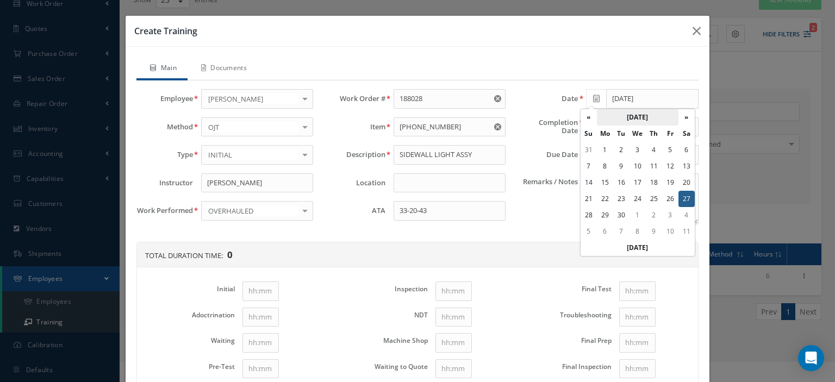
click at [640, 120] on th "[DATE]" at bounding box center [638, 117] width 82 height 16
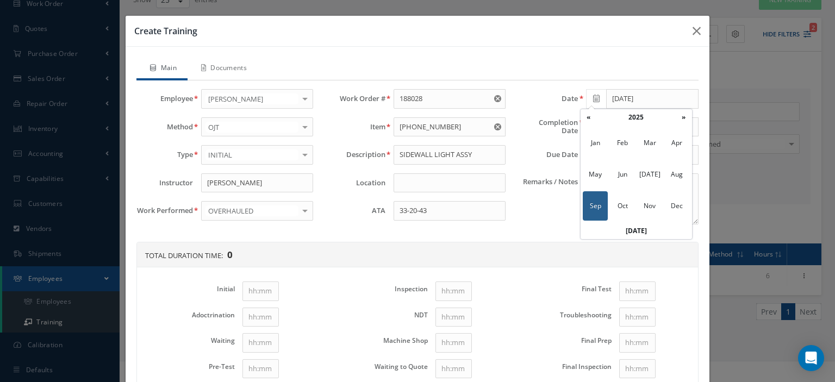
click at [640, 120] on th "2025" at bounding box center [636, 117] width 79 height 16
click at [626, 171] on span "2024" at bounding box center [622, 174] width 25 height 29
click at [624, 171] on span "Jun" at bounding box center [622, 174] width 25 height 29
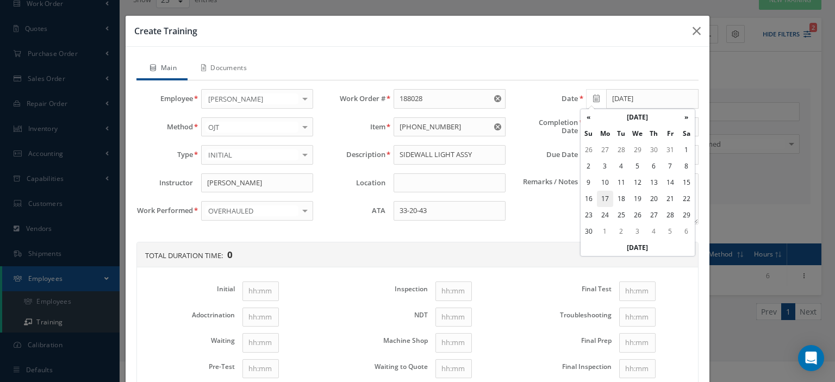
click at [610, 196] on td "17" at bounding box center [605, 199] width 16 height 16
type input "[DATE]"
click at [593, 128] on icon at bounding box center [596, 127] width 7 height 8
click at [593, 145] on th "«" at bounding box center [589, 145] width 16 height 16
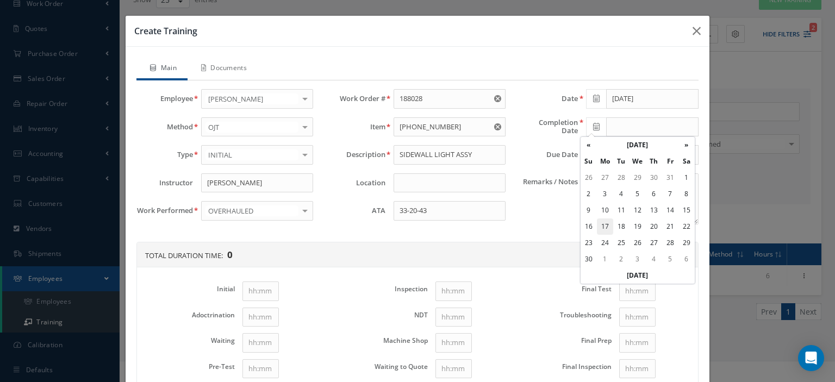
click at [609, 227] on td "17" at bounding box center [605, 227] width 16 height 16
type input "[DATE]"
paste textarea "Self-training under the supervision of the Chief Inspector"
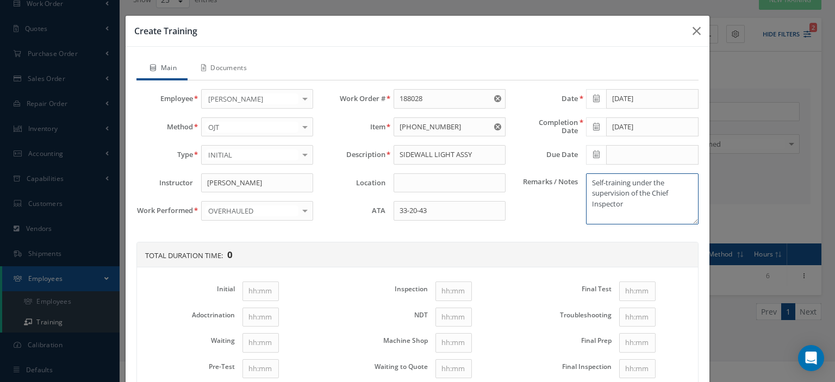
type textarea "Self-training under the supervision of the Chief Inspector"
click at [262, 295] on input "Initial" at bounding box center [261, 292] width 36 height 20
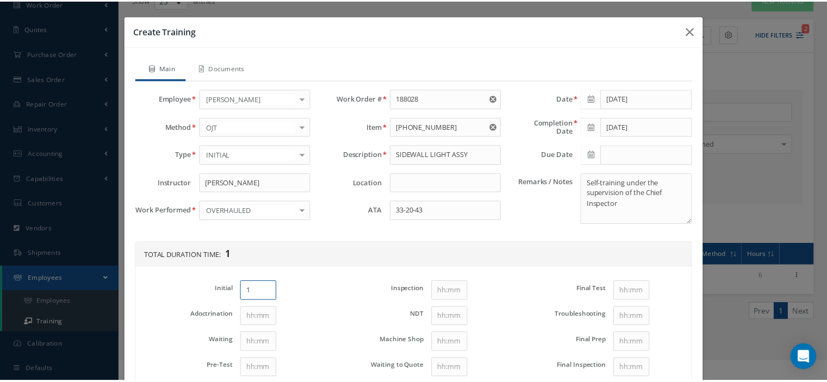
scroll to position [142, 0]
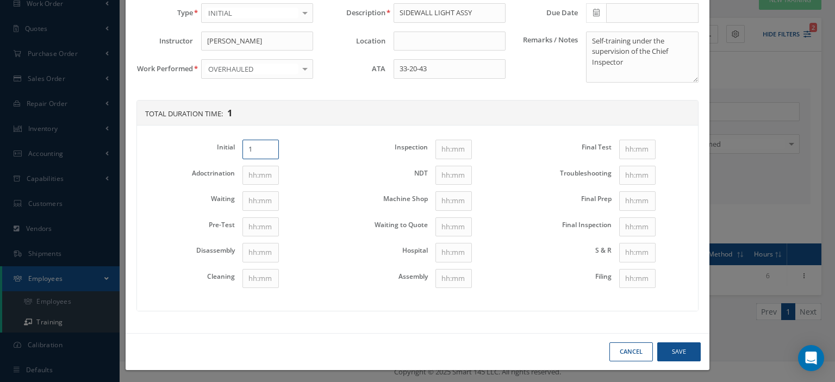
type input "1"
click at [262, 253] on input "Disassembly" at bounding box center [261, 253] width 36 height 20
type input "1"
click at [252, 277] on input "Cleaning" at bounding box center [261, 279] width 36 height 20
type input "1"
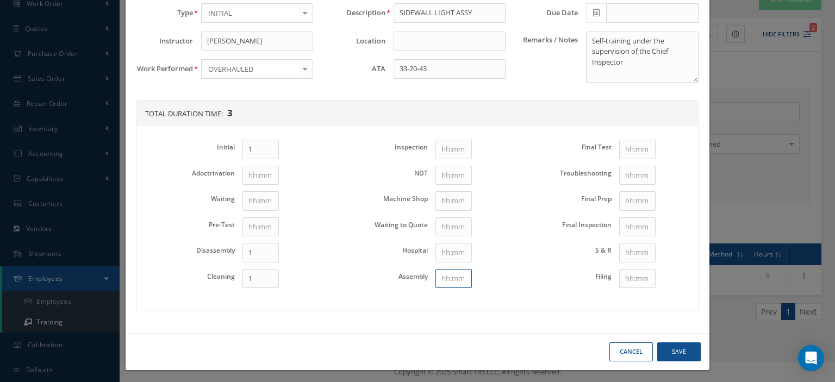
click at [440, 274] on input "Assembly" at bounding box center [454, 279] width 36 height 20
type input "1"
click at [626, 150] on input "Final Test" at bounding box center [637, 150] width 36 height 20
type input "1"
click at [658, 344] on button "Save" at bounding box center [680, 352] width 44 height 19
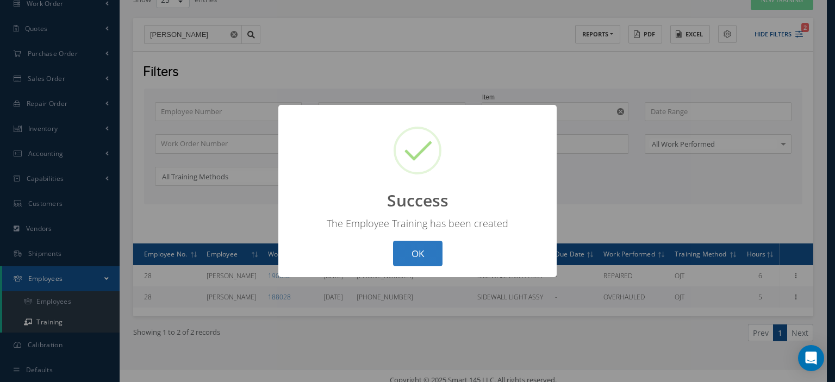
click at [420, 256] on button "OK" at bounding box center [417, 254] width 49 height 26
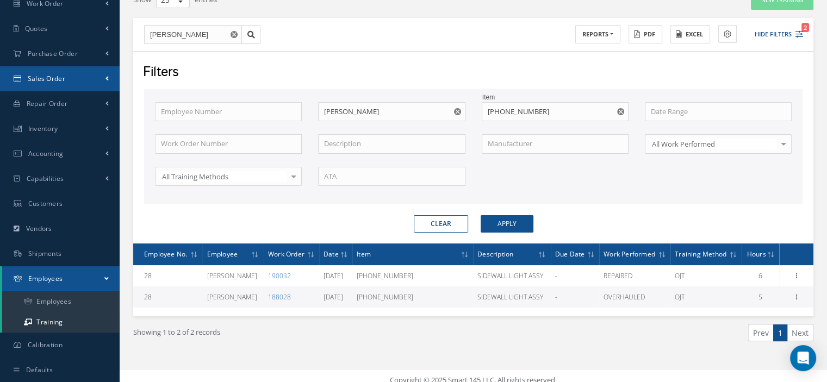
scroll to position [0, 0]
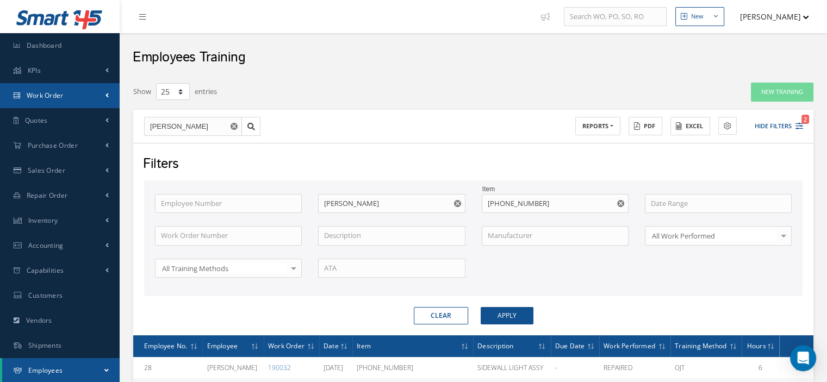
click at [67, 99] on link "Work Order" at bounding box center [60, 95] width 120 height 25
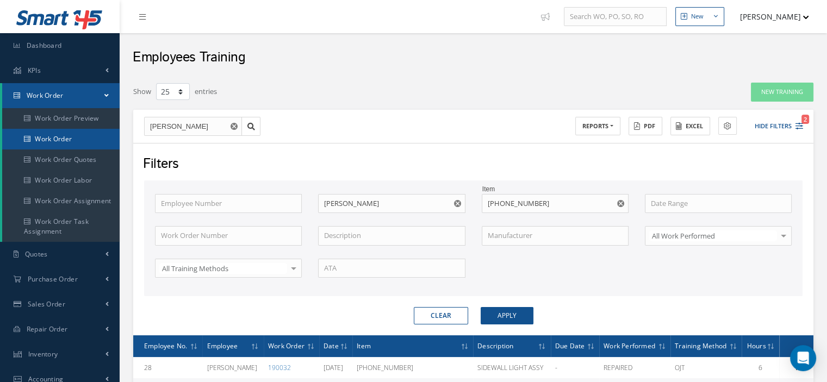
click at [76, 138] on link "Work Order" at bounding box center [60, 139] width 117 height 21
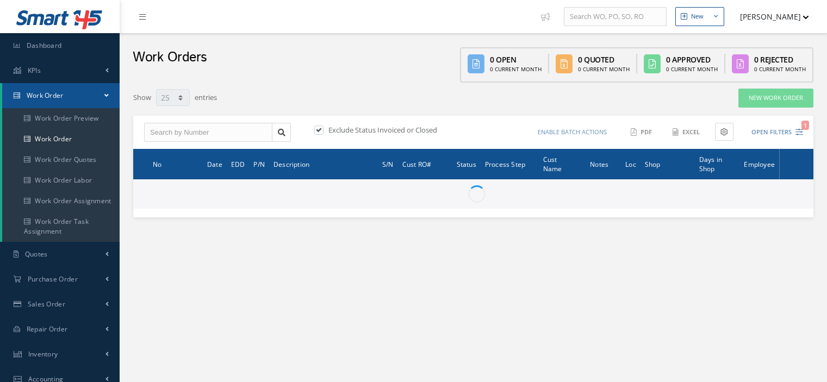
select select "25"
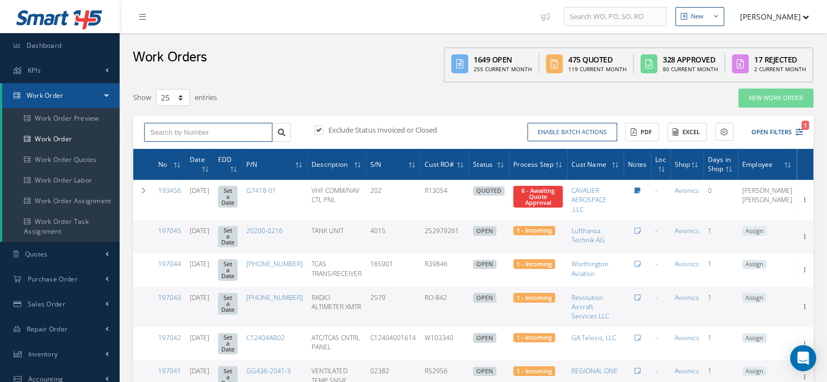
click at [151, 132] on input "text" at bounding box center [208, 133] width 128 height 20
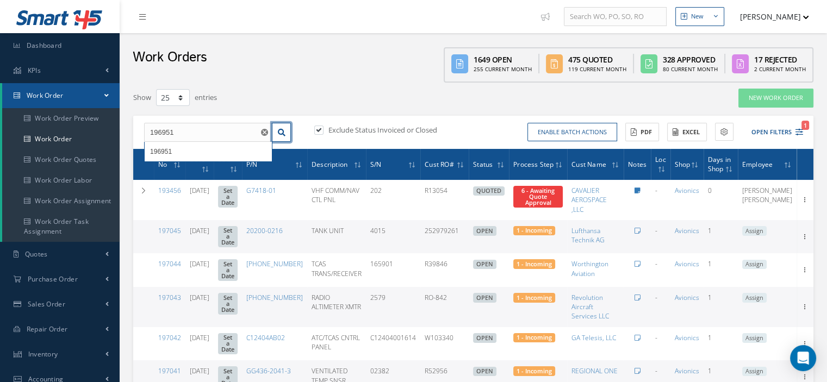
drag, startPoint x: 274, startPoint y: 130, endPoint x: 259, endPoint y: 110, distance: 24.8
click at [274, 130] on link at bounding box center [281, 133] width 19 height 20
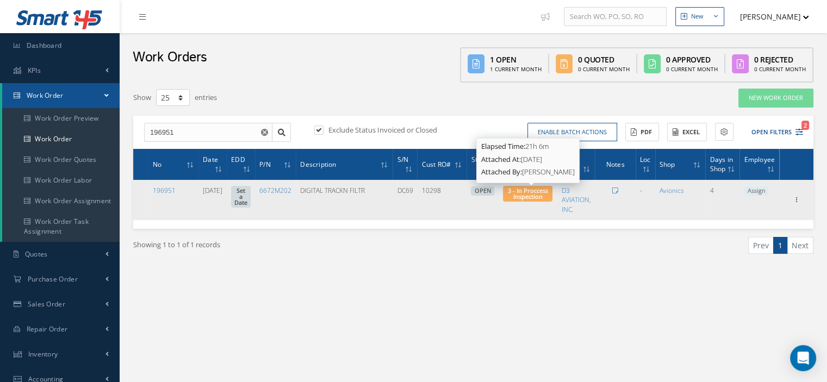
click at [532, 198] on span "3 - In Proccess Inspection" at bounding box center [528, 194] width 40 height 14
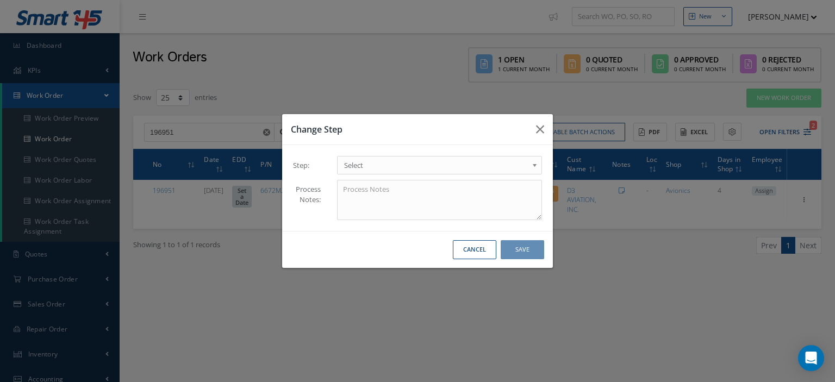
click at [520, 167] on span "Select" at bounding box center [436, 165] width 184 height 13
click at [522, 252] on button "Save" at bounding box center [523, 249] width 44 height 19
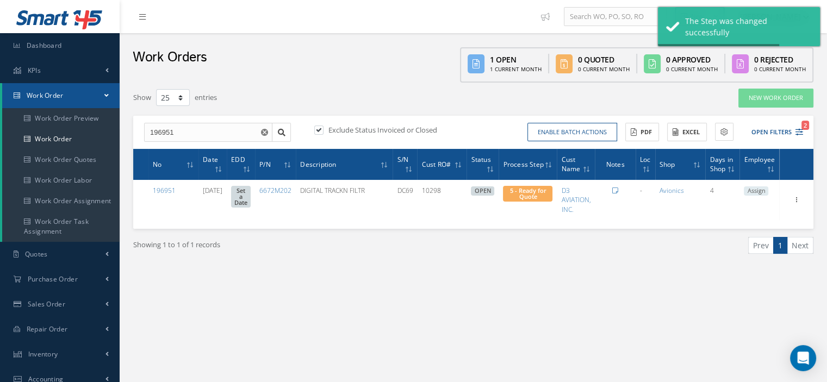
click at [754, 191] on span "Assign" at bounding box center [756, 192] width 24 height 10
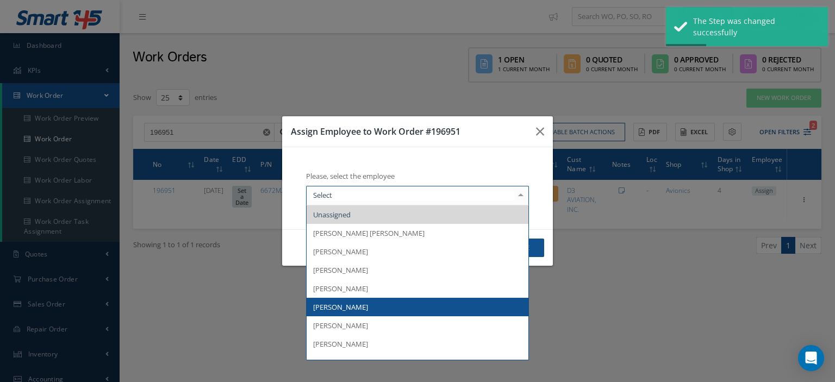
click at [384, 302] on span "[PERSON_NAME]" at bounding box center [418, 307] width 222 height 18
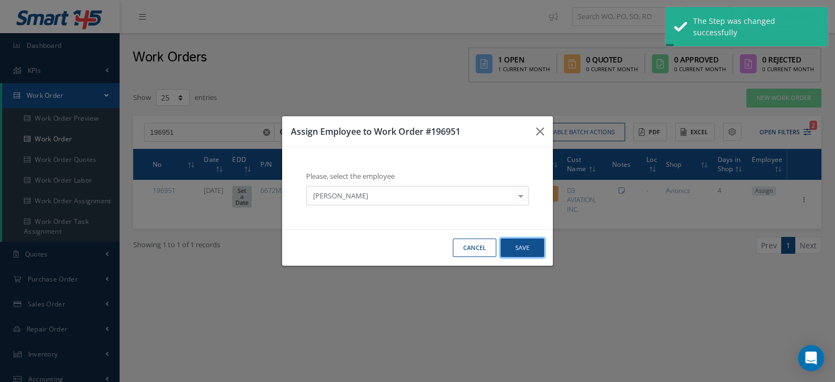
click at [518, 248] on button "Save" at bounding box center [523, 248] width 44 height 19
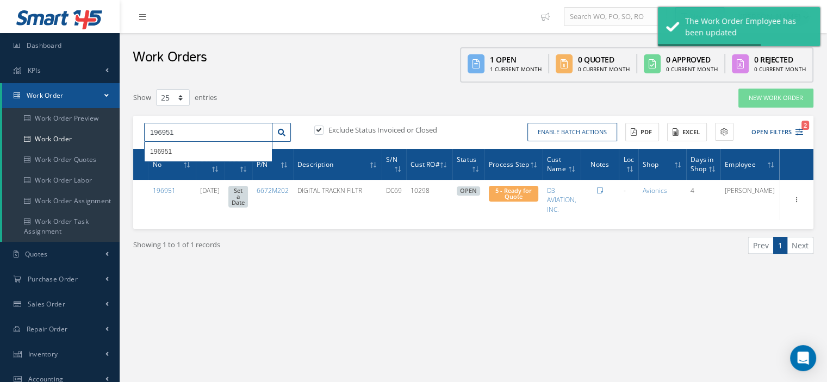
drag, startPoint x: 202, startPoint y: 137, endPoint x: 138, endPoint y: 137, distance: 64.2
click at [138, 137] on div "196951 196951" at bounding box center [217, 133] width 163 height 20
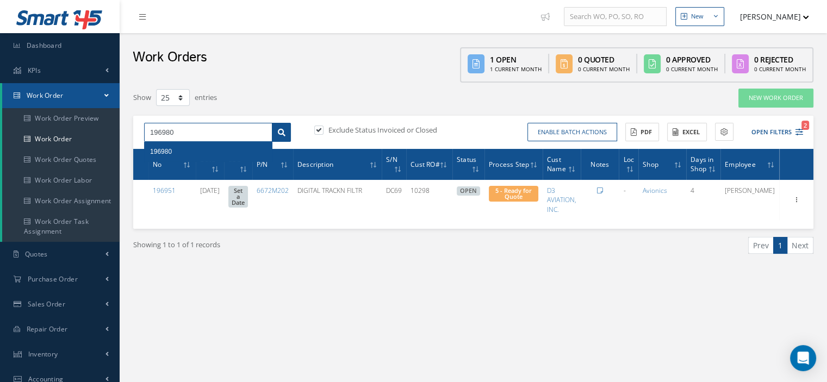
type input "196980"
click at [278, 134] on icon at bounding box center [282, 133] width 8 height 8
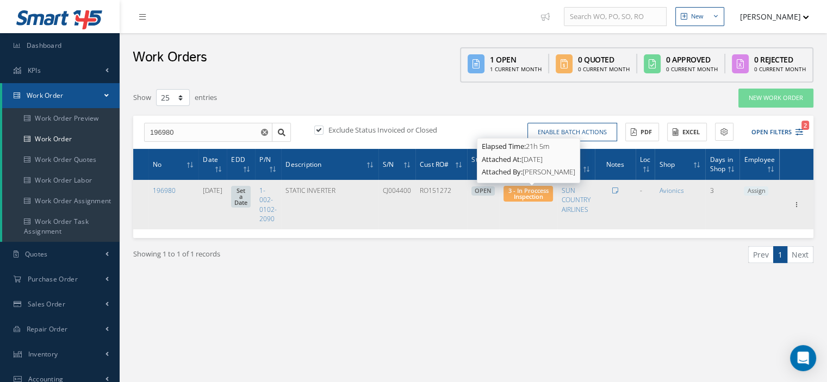
click at [545, 195] on span "3 - In Proccess Inspection" at bounding box center [529, 194] width 40 height 14
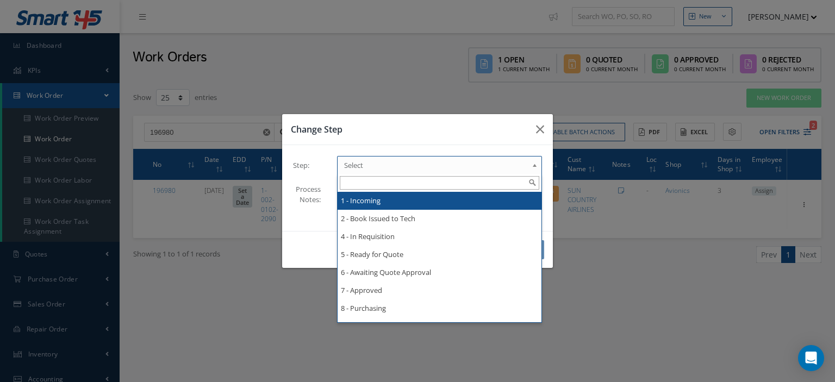
click at [534, 165] on b at bounding box center [537, 167] width 10 height 17
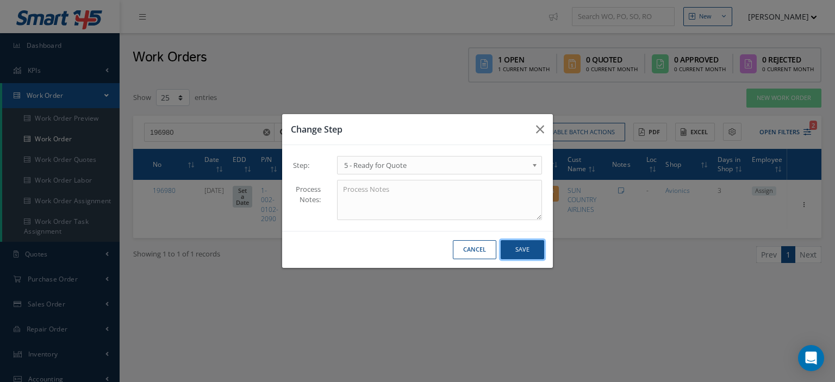
click at [516, 254] on button "Save" at bounding box center [523, 249] width 44 height 19
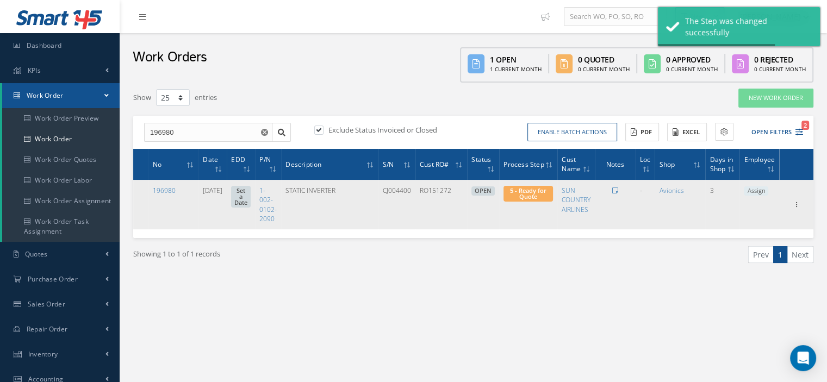
click at [758, 190] on span "Assign" at bounding box center [756, 192] width 24 height 10
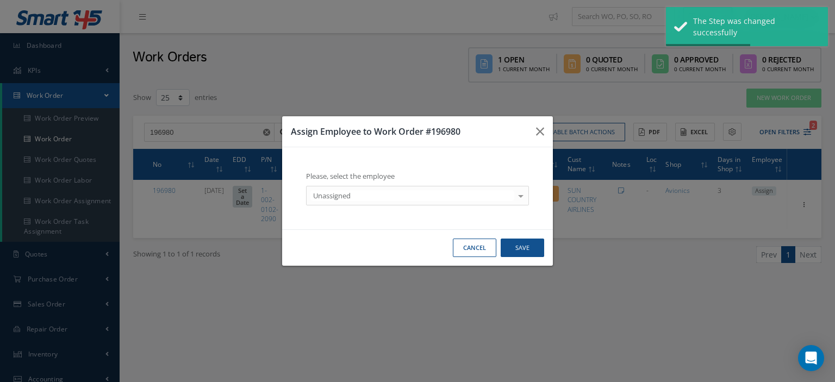
click at [450, 203] on div "Unassigned" at bounding box center [417, 196] width 223 height 20
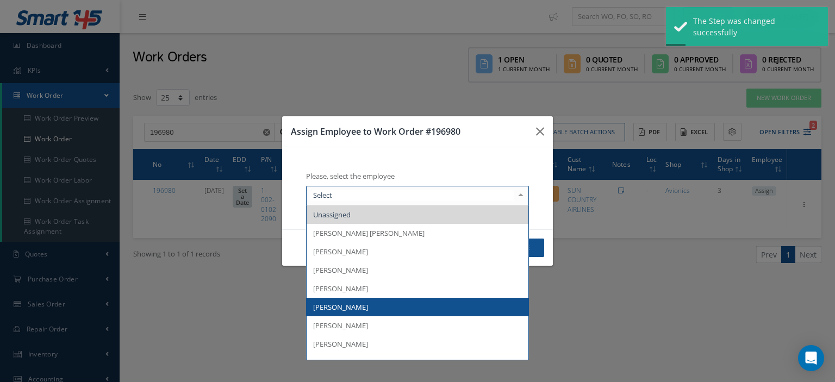
click at [364, 302] on span "[PERSON_NAME]" at bounding box center [418, 307] width 222 height 18
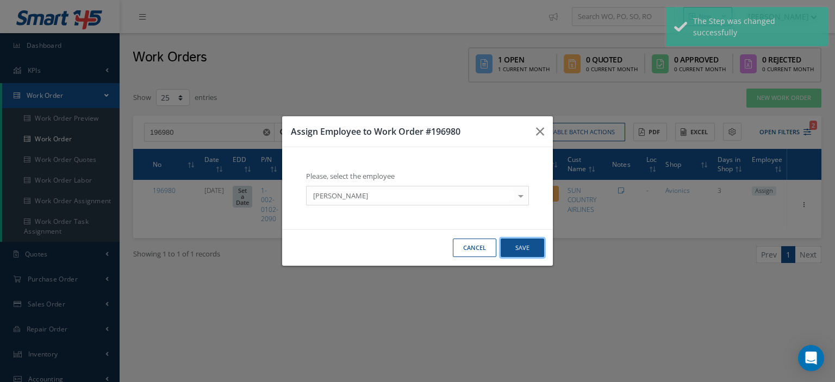
click at [509, 250] on button "Save" at bounding box center [523, 248] width 44 height 19
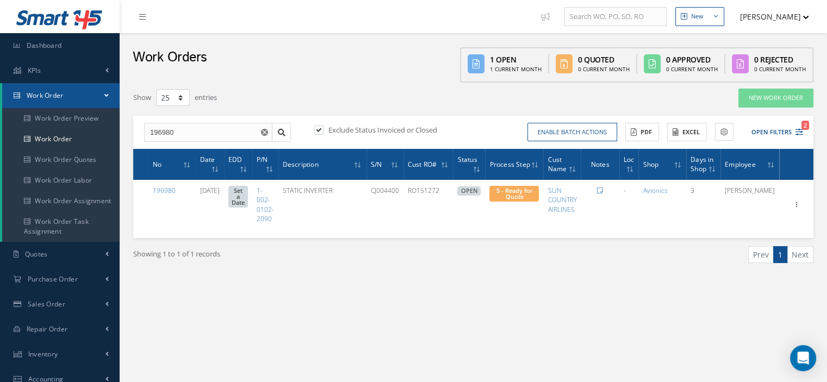
click at [115, 95] on link "Work Order" at bounding box center [60, 95] width 117 height 25
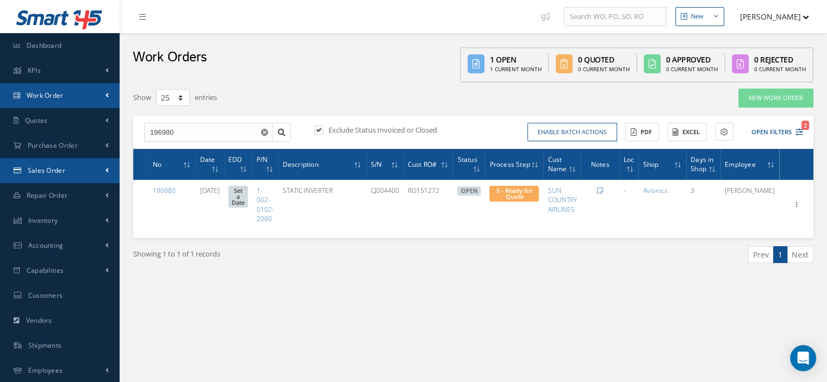
scroll to position [51, 0]
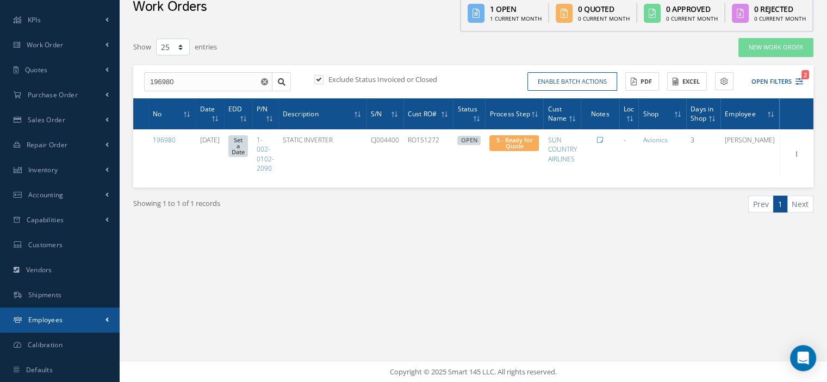
click at [64, 323] on link "Employees" at bounding box center [60, 320] width 120 height 25
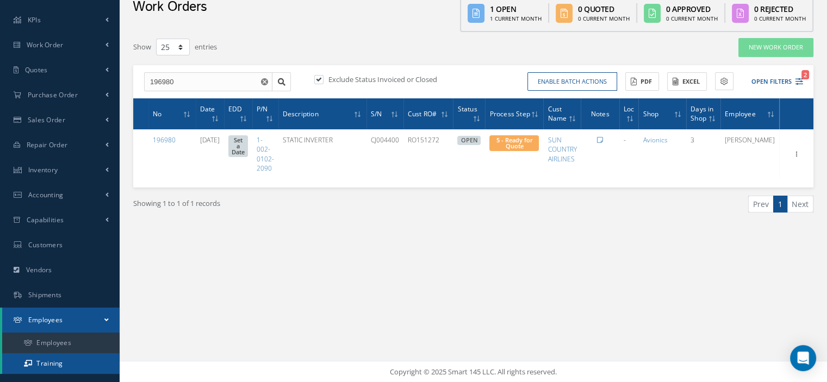
click at [61, 361] on link "Training" at bounding box center [60, 364] width 117 height 21
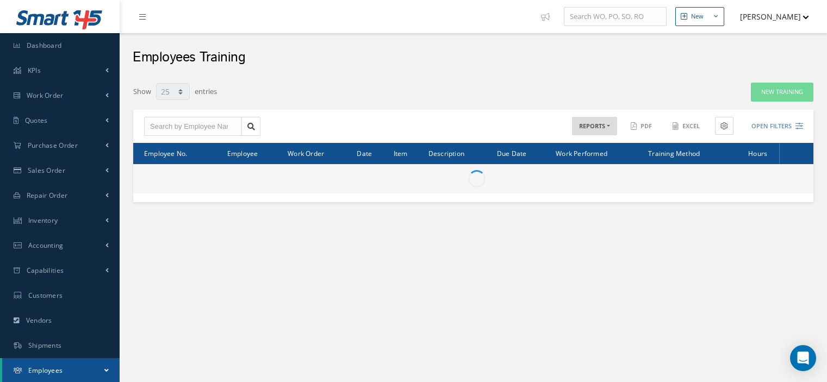
select select "25"
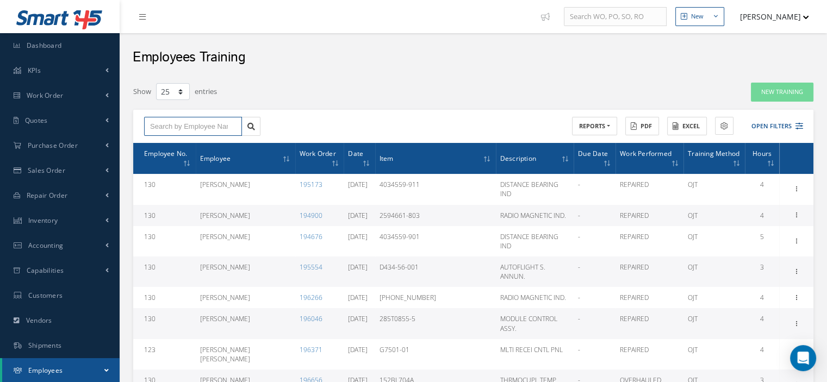
click at [189, 122] on input "text" at bounding box center [193, 127] width 98 height 20
click at [185, 139] on div "[PERSON_NAME]" at bounding box center [193, 146] width 97 height 20
type input "[PERSON_NAME]"
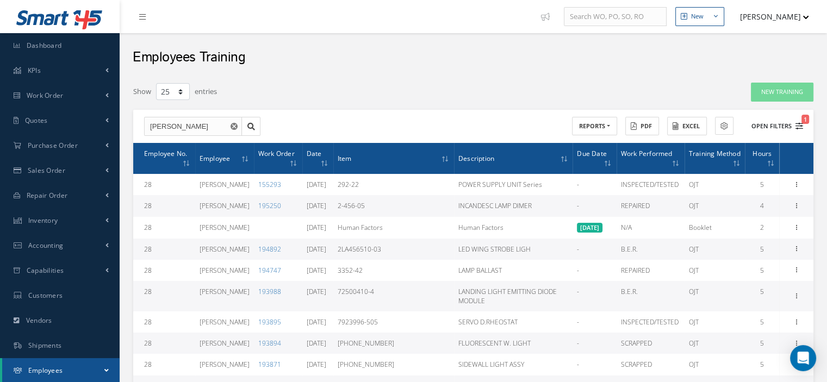
click at [793, 128] on button "Open Filters 1" at bounding box center [772, 126] width 61 height 18
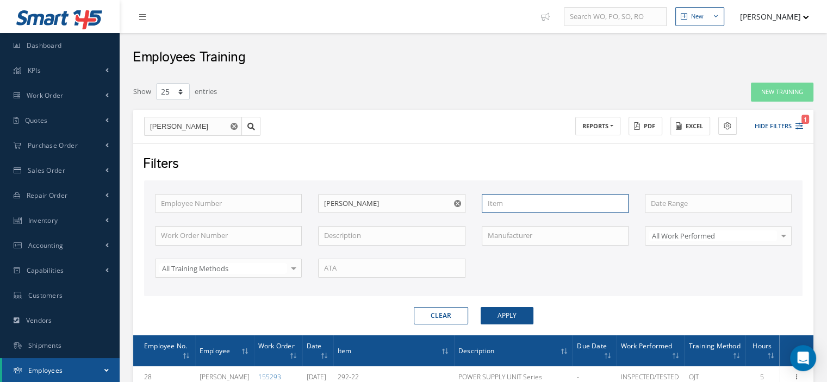
click at [557, 206] on input "text" at bounding box center [555, 204] width 147 height 20
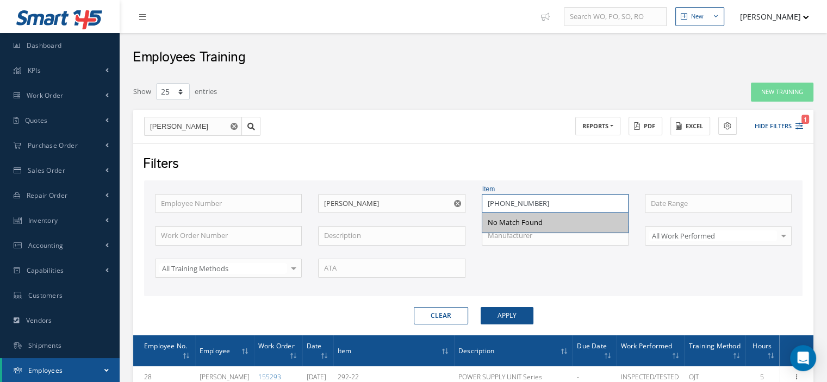
type input "9651-35-0003"
click at [522, 309] on button "Apply" at bounding box center [507, 315] width 53 height 17
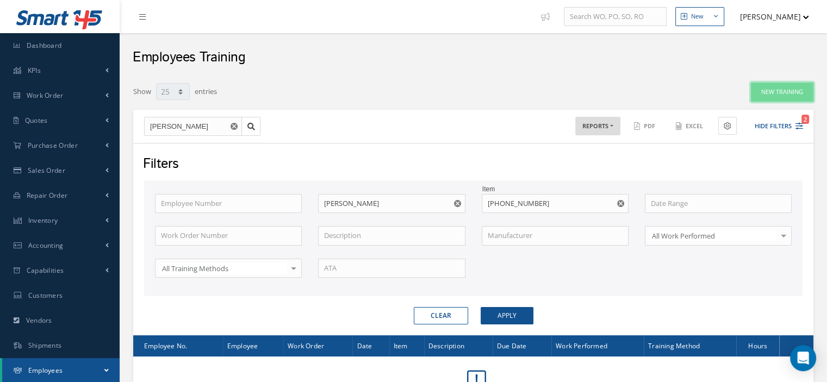
click at [792, 84] on button "New Training" at bounding box center [782, 92] width 63 height 19
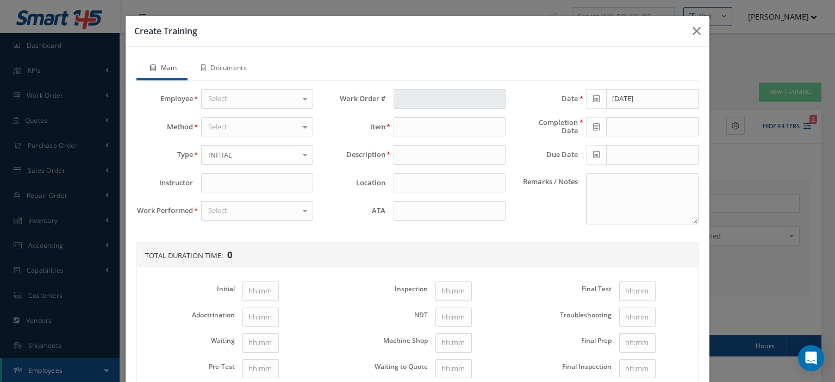
click at [262, 96] on div "Select" at bounding box center [257, 99] width 112 height 20
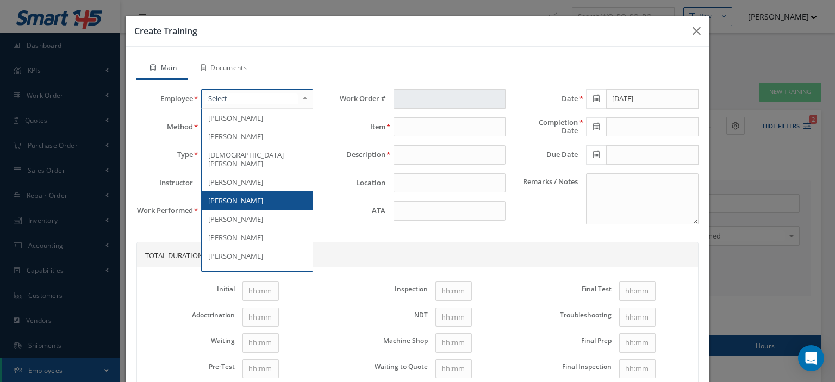
click at [242, 196] on span "[PERSON_NAME]" at bounding box center [235, 201] width 55 height 10
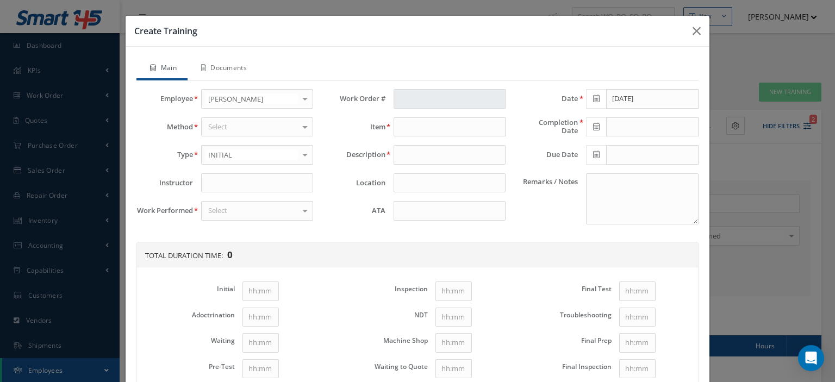
click at [245, 120] on div "Select" at bounding box center [257, 127] width 112 height 20
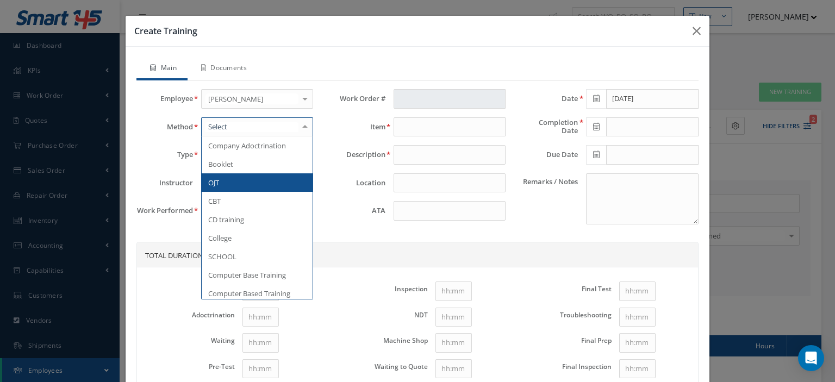
click at [231, 178] on span "OJT" at bounding box center [257, 182] width 111 height 18
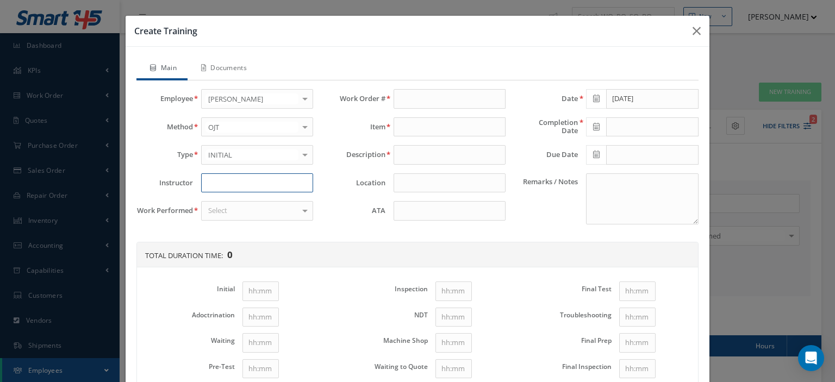
click at [229, 178] on input at bounding box center [257, 183] width 112 height 20
type input "[PERSON_NAME]"
click at [255, 215] on div "Select" at bounding box center [257, 211] width 112 height 20
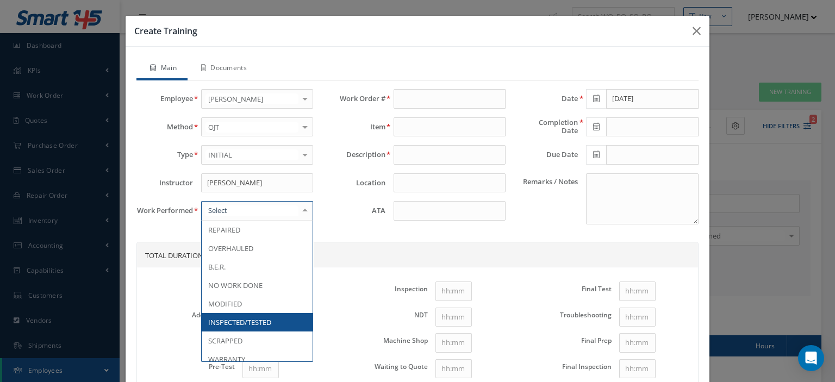
click at [243, 320] on span "INSPECTED/TESTED" at bounding box center [239, 323] width 63 height 10
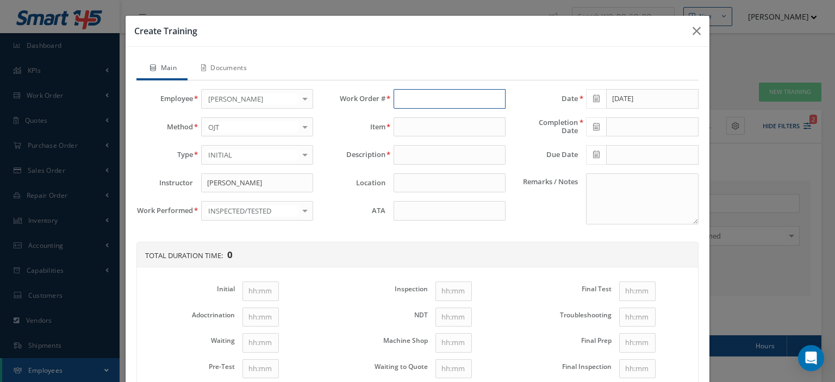
click at [408, 92] on input "text" at bounding box center [450, 99] width 112 height 20
click at [400, 113] on span "190764" at bounding box center [411, 118] width 23 height 10
type input "190764"
click at [425, 211] on input at bounding box center [450, 211] width 112 height 20
type input "9651-35-0003"
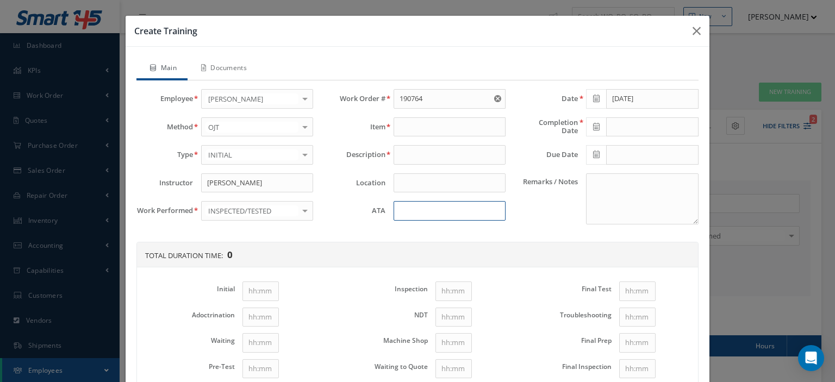
type input "SIDEWALL LIGHT ASSY"
type input "33-20-43"
click at [593, 102] on icon at bounding box center [596, 99] width 7 height 8
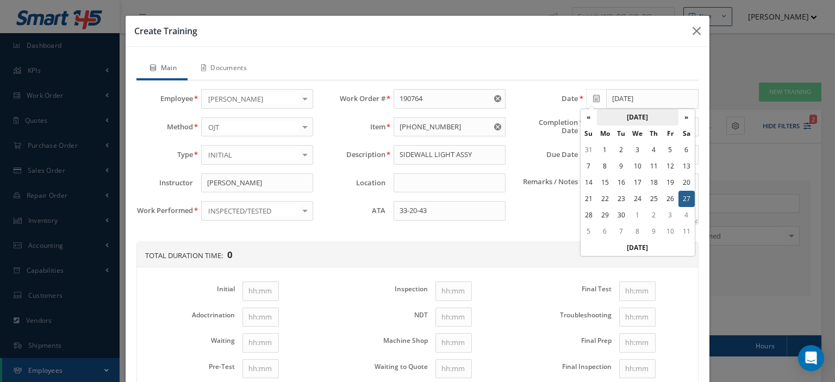
click at [634, 121] on th "[DATE]" at bounding box center [638, 117] width 82 height 16
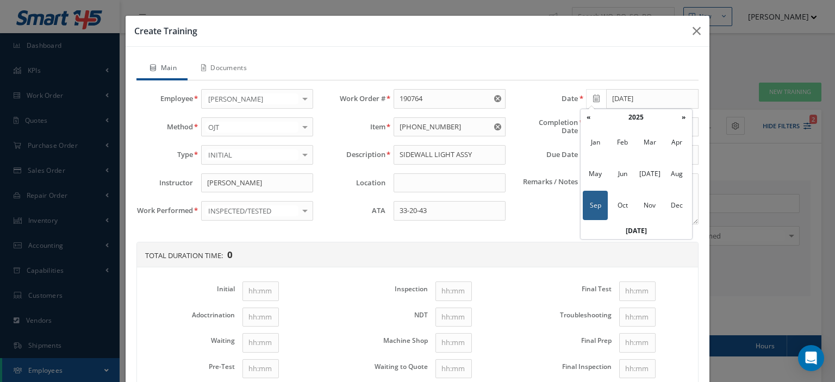
click at [634, 121] on th "2025" at bounding box center [636, 117] width 79 height 16
click at [624, 169] on span "2024" at bounding box center [622, 173] width 25 height 29
click at [627, 202] on span "Oct" at bounding box center [622, 205] width 25 height 29
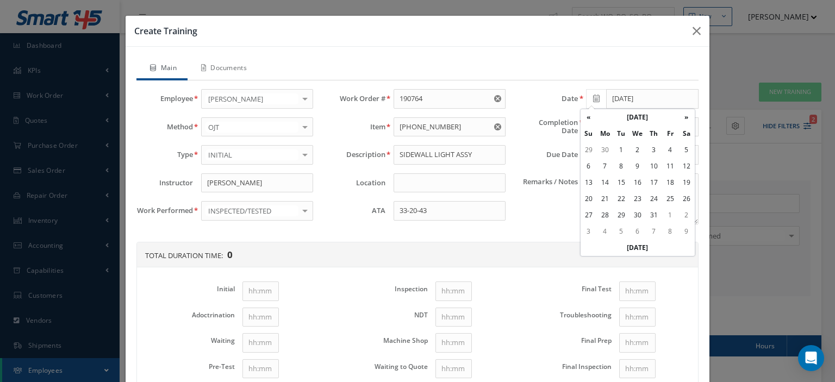
click at [610, 202] on td "21" at bounding box center [605, 199] width 16 height 16
type input "10/21/2024"
paste textarea "Self-training under the supervision of the Chief Inspector"
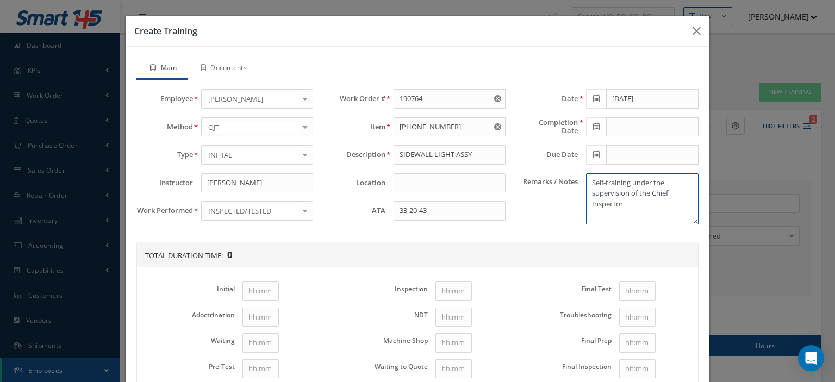
type textarea "Self-training under the supervision of the Chief Inspector"
click at [593, 126] on icon at bounding box center [596, 127] width 7 height 8
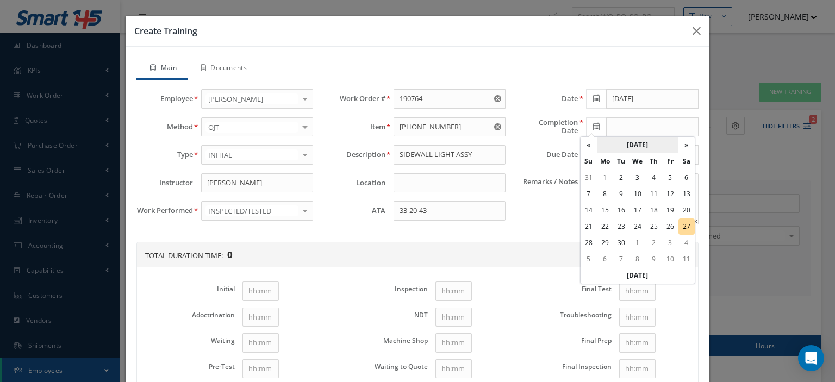
click at [627, 143] on th "[DATE]" at bounding box center [638, 145] width 82 height 16
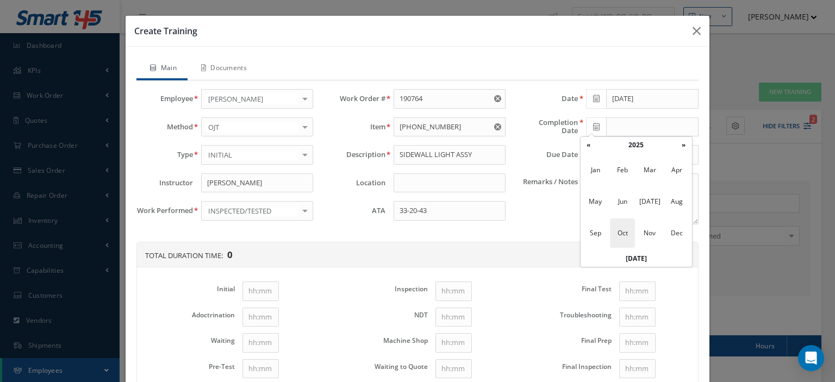
click at [618, 234] on span "Oct" at bounding box center [622, 233] width 25 height 29
click at [620, 228] on td "21" at bounding box center [621, 227] width 16 height 16
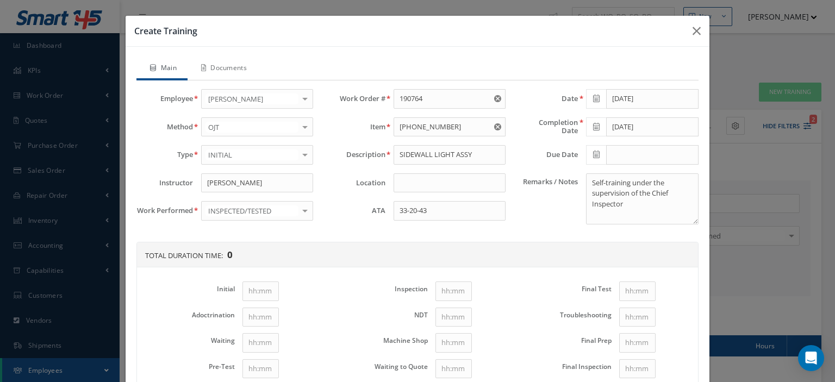
click at [593, 128] on icon at bounding box center [596, 127] width 7 height 8
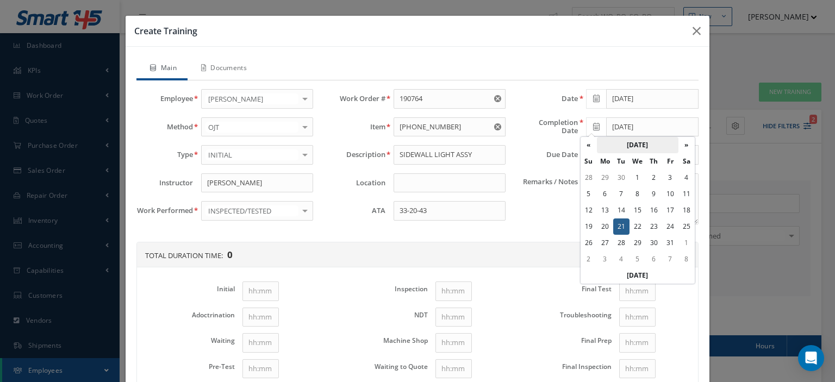
click at [627, 140] on th "October 2025" at bounding box center [638, 145] width 82 height 16
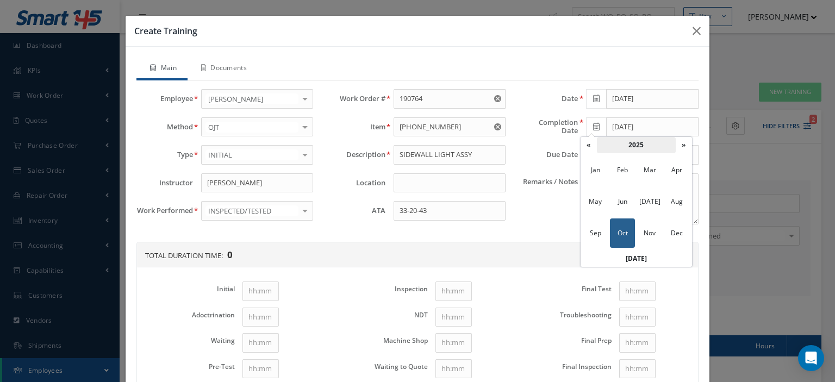
click at [627, 141] on th "2025" at bounding box center [636, 145] width 79 height 16
click at [618, 202] on span "2024" at bounding box center [622, 201] width 25 height 29
click at [628, 235] on span "Oct" at bounding box center [622, 233] width 25 height 29
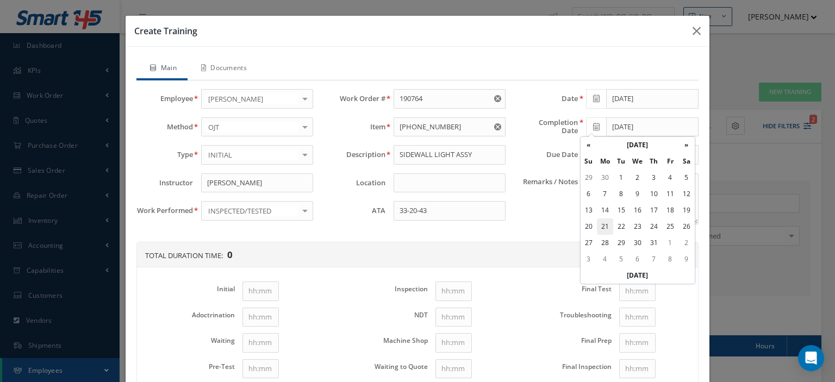
click at [609, 228] on td "21" at bounding box center [605, 227] width 16 height 16
type input "10/21/2024"
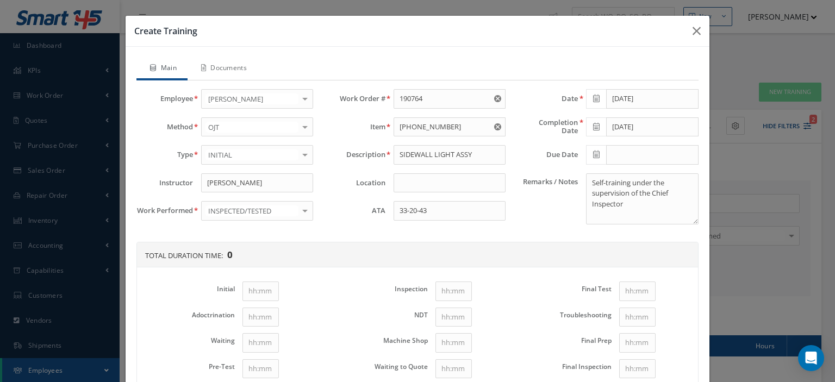
scroll to position [142, 0]
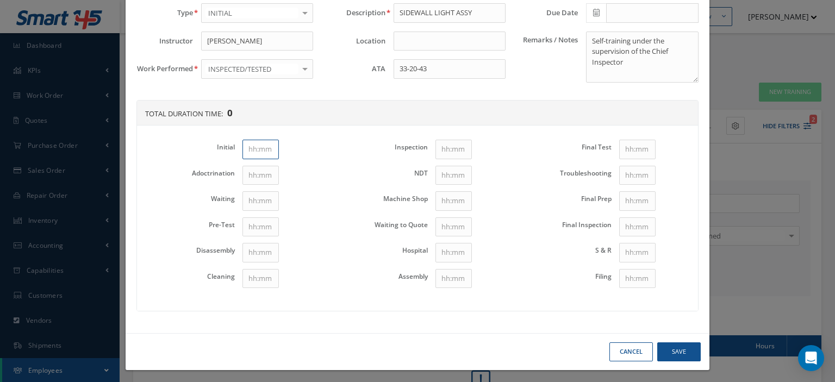
click at [259, 148] on input "Initial" at bounding box center [261, 150] width 36 height 20
type input "1"
click at [260, 252] on input "Disassembly" at bounding box center [261, 253] width 36 height 20
type input "1"
click at [254, 278] on input "Cleaning" at bounding box center [261, 279] width 36 height 20
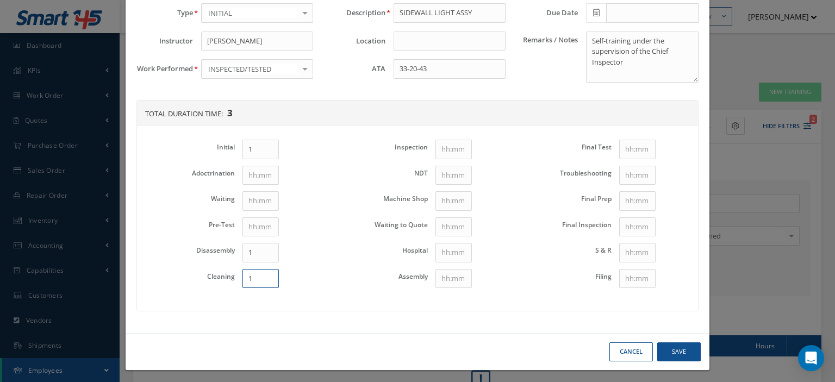
type input "1"
click at [448, 276] on input "Assembly" at bounding box center [454, 279] width 36 height 20
type input "1"
click at [622, 153] on input "Final Test" at bounding box center [637, 150] width 36 height 20
type input "1"
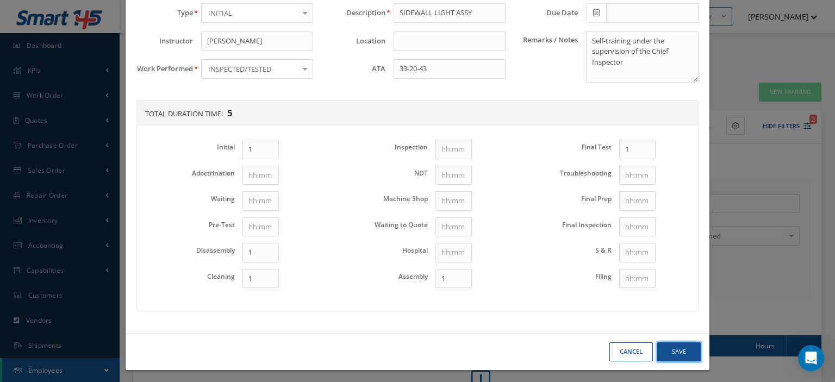
click at [672, 345] on button "Save" at bounding box center [680, 352] width 44 height 19
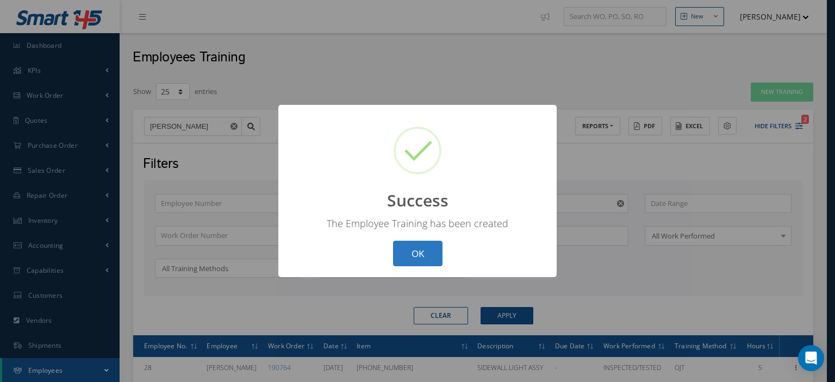
click at [426, 258] on button "OK" at bounding box center [417, 254] width 49 height 26
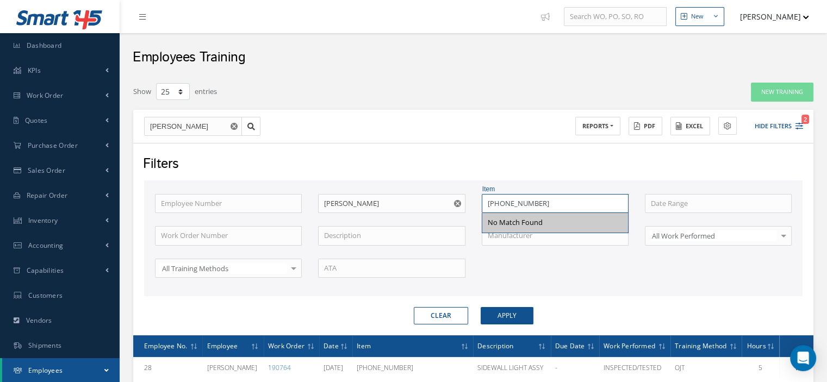
drag, startPoint x: 594, startPoint y: 207, endPoint x: 418, endPoint y: 214, distance: 176.3
click at [418, 213] on div "Employee Number Employee Name Carlos Pena Item 9651-35-0003 No Match Found Work…" at bounding box center [473, 242] width 653 height 97
type input "9651-35-0005"
click at [500, 311] on button "Apply" at bounding box center [507, 315] width 53 height 17
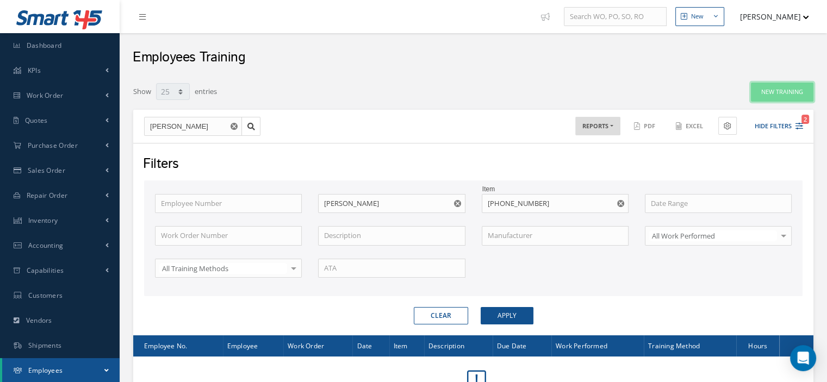
click at [766, 97] on button "New Training" at bounding box center [782, 92] width 63 height 19
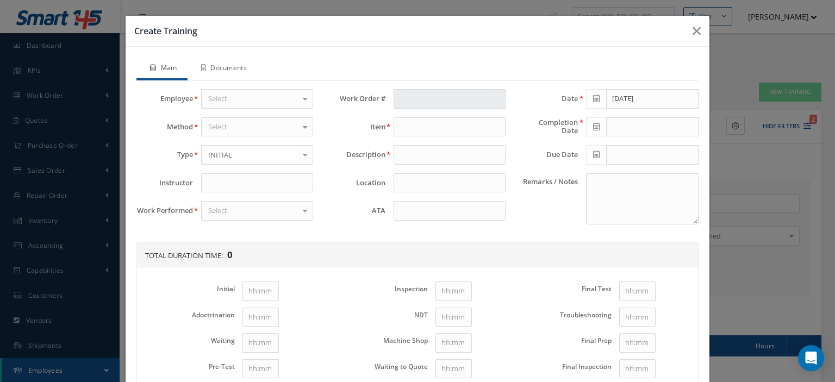
click at [260, 104] on div "Select" at bounding box center [257, 99] width 112 height 20
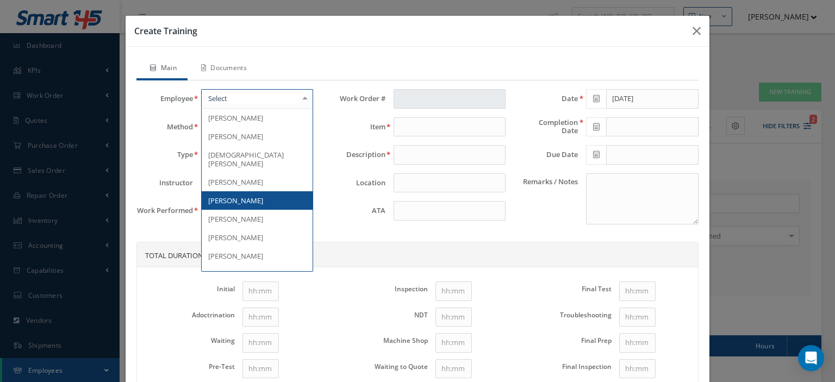
click at [245, 191] on span "[PERSON_NAME]" at bounding box center [257, 200] width 111 height 18
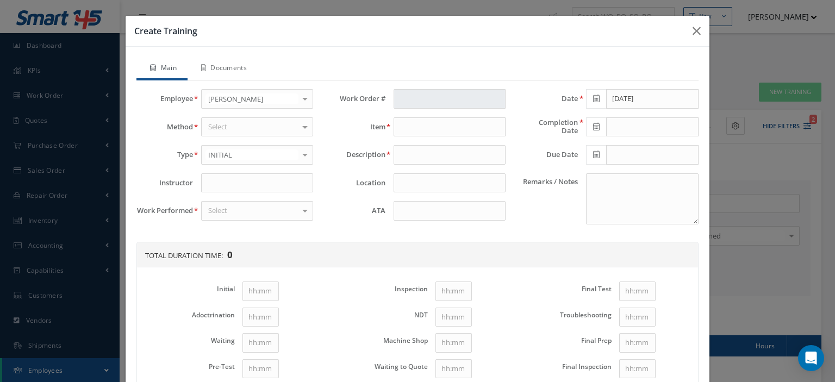
click at [252, 125] on div "Select" at bounding box center [257, 127] width 112 height 20
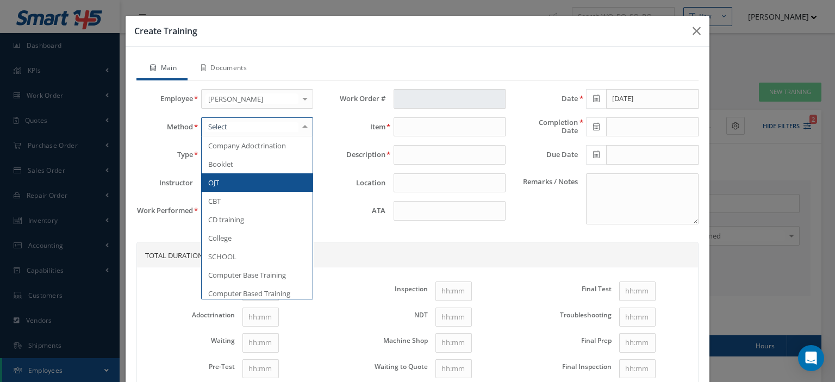
click at [235, 181] on span "OJT" at bounding box center [257, 182] width 111 height 18
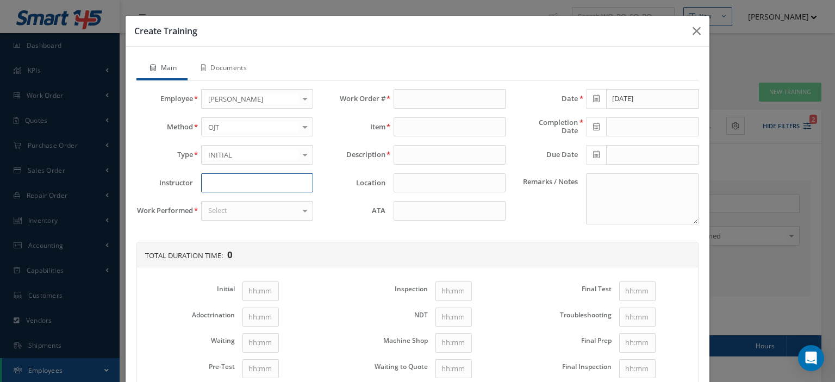
click at [230, 183] on input at bounding box center [257, 183] width 112 height 20
type input "[PERSON_NAME]"
click at [241, 212] on div "Select" at bounding box center [257, 211] width 112 height 20
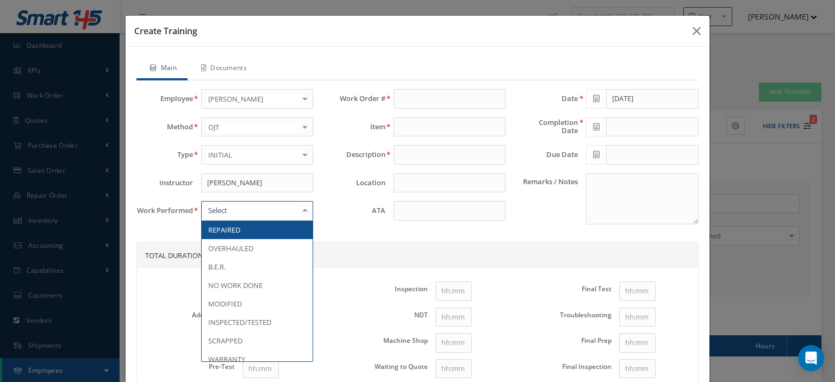
click at [212, 225] on span "REPAIRED" at bounding box center [224, 230] width 32 height 10
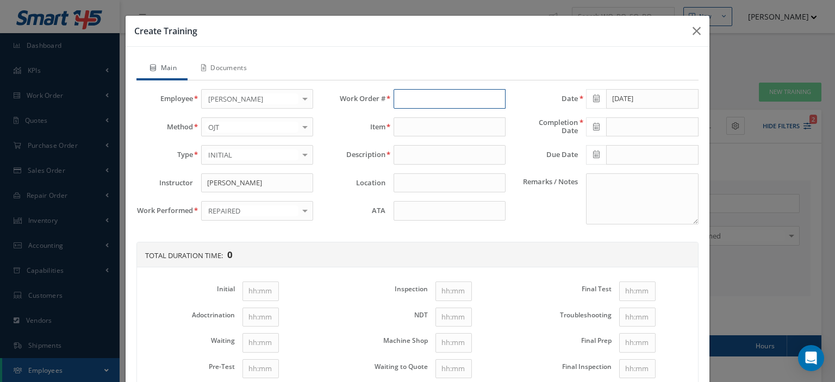
click at [394, 94] on input "text" at bounding box center [450, 99] width 112 height 20
click at [408, 113] on span "188029" at bounding box center [411, 118] width 23 height 10
type input "188029"
click at [402, 206] on input at bounding box center [450, 211] width 112 height 20
type input "9651-35-0005"
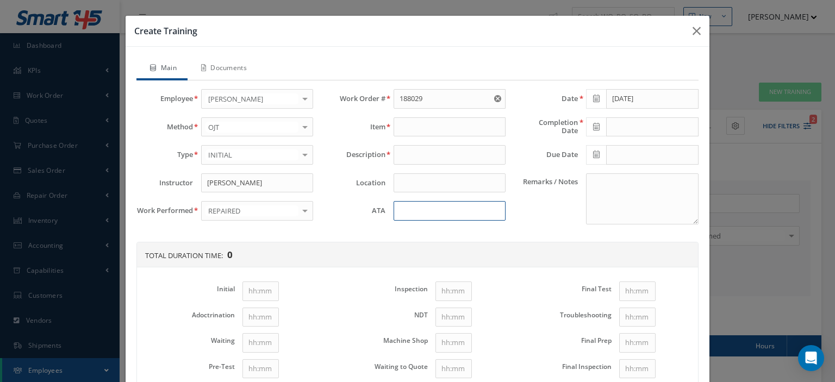
type input "SIDEWALL LIGHT ASSY"
type input "33-20-43"
click at [594, 102] on span at bounding box center [596, 99] width 20 height 20
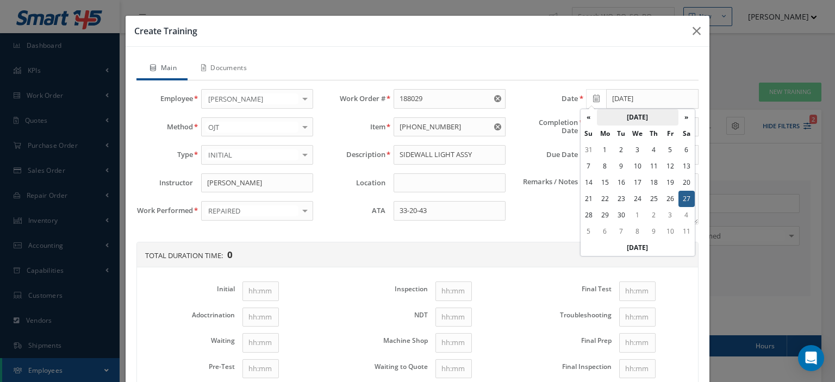
click at [623, 116] on th "[DATE]" at bounding box center [638, 117] width 82 height 16
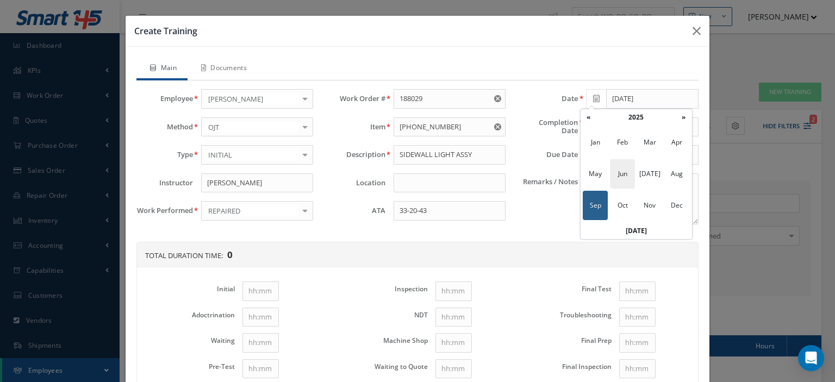
click at [624, 173] on span "Jun" at bounding box center [622, 173] width 25 height 29
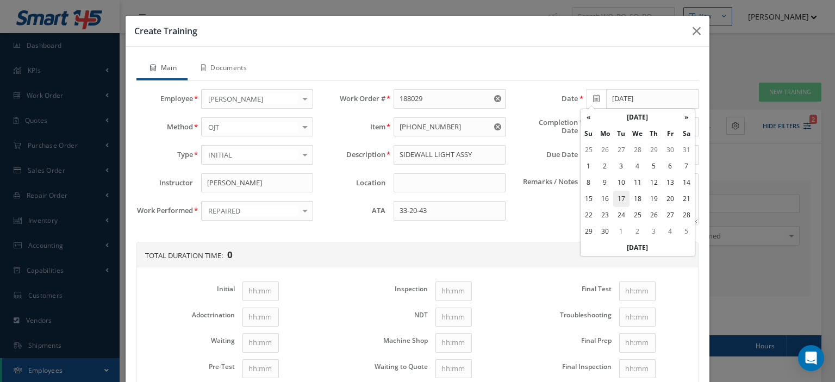
click at [622, 197] on td "17" at bounding box center [621, 199] width 16 height 16
click at [593, 97] on icon at bounding box center [596, 99] width 7 height 8
click at [633, 114] on th "June 2025" at bounding box center [638, 117] width 82 height 16
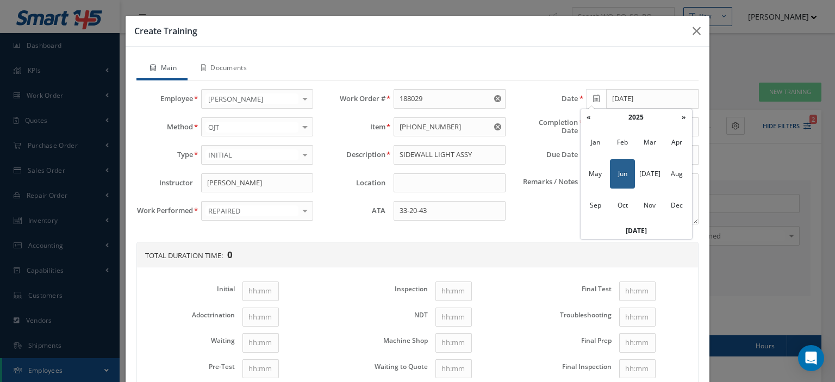
click at [633, 114] on th "2025" at bounding box center [636, 117] width 79 height 16
click at [622, 167] on span "2024" at bounding box center [622, 173] width 25 height 29
click at [623, 176] on span "Jun" at bounding box center [622, 173] width 25 height 29
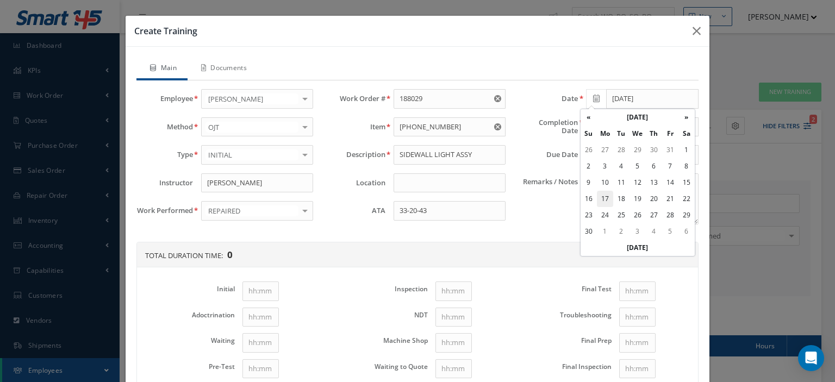
click at [602, 193] on td "17" at bounding box center [605, 199] width 16 height 16
type input "[DATE]"
click at [593, 128] on icon at bounding box center [596, 127] width 7 height 8
click at [625, 142] on th "October 2024" at bounding box center [638, 145] width 82 height 16
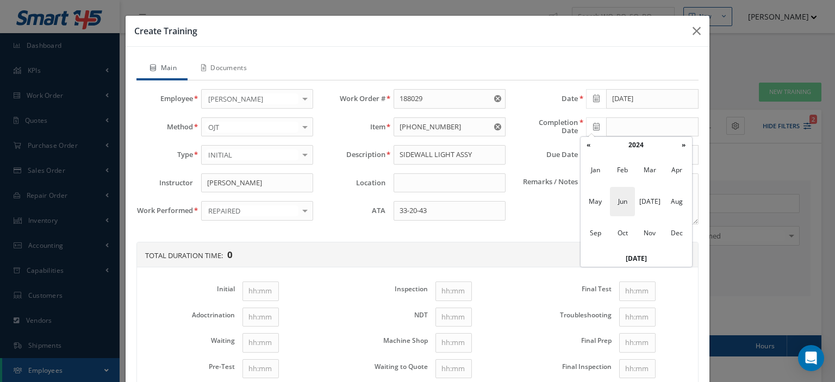
click at [618, 202] on span "Jun" at bounding box center [622, 201] width 25 height 29
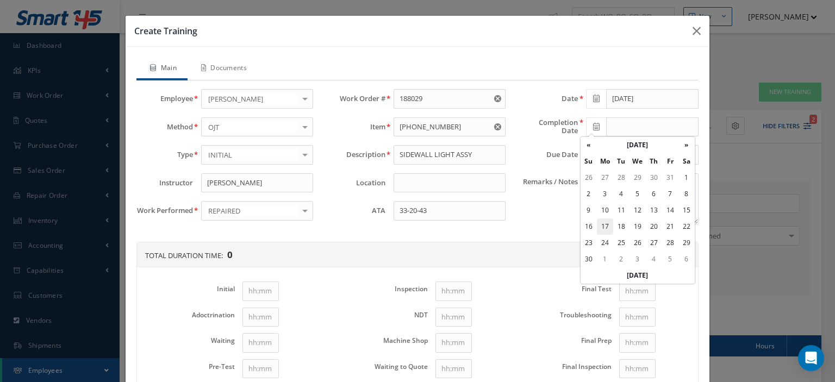
click at [609, 228] on td "17" at bounding box center [605, 227] width 16 height 16
type input "[DATE]"
click at [627, 200] on textarea "Remarks / Notes" at bounding box center [642, 198] width 112 height 51
paste textarea "Self-training under the supervision of the Chief Inspector"
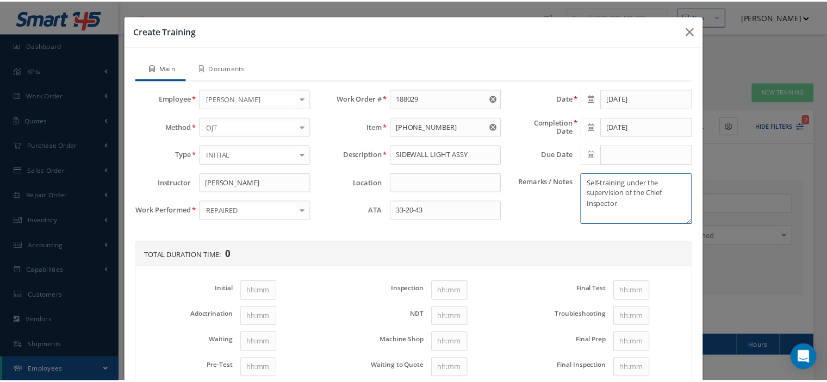
scroll to position [109, 0]
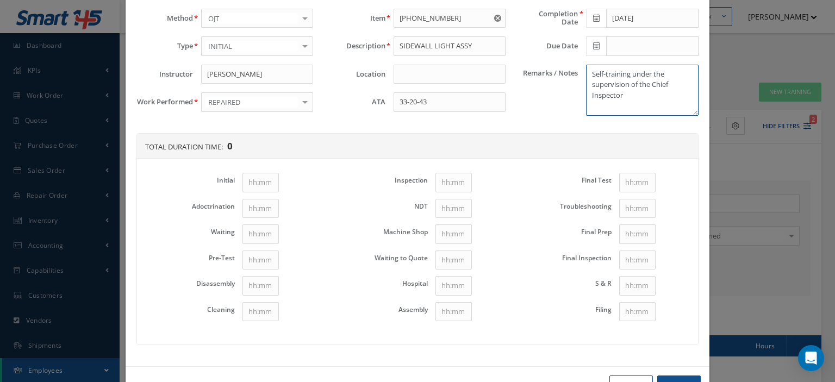
type textarea "Self-training under the supervision of the Chief Inspector"
click at [263, 181] on input "Initial" at bounding box center [261, 183] width 36 height 20
type input "1"
click at [256, 288] on input "Disassembly" at bounding box center [261, 286] width 36 height 20
type input "1"
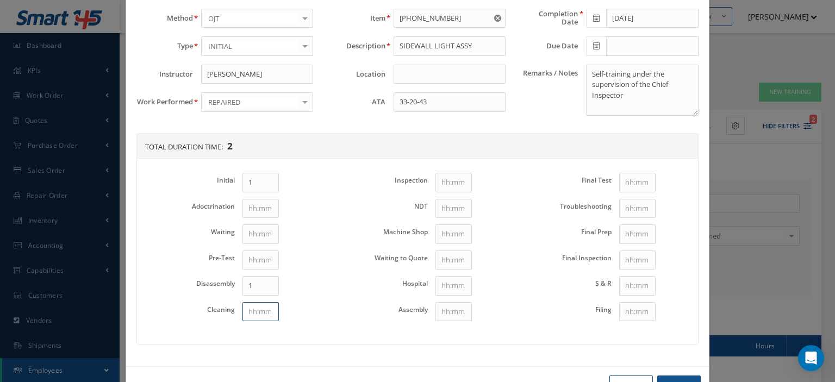
click at [252, 307] on input "Cleaning" at bounding box center [261, 312] width 36 height 20
type input "1"
click at [436, 310] on input "Assembly" at bounding box center [454, 312] width 36 height 20
type input "1"
click at [634, 187] on input "Final Test" at bounding box center [637, 183] width 36 height 20
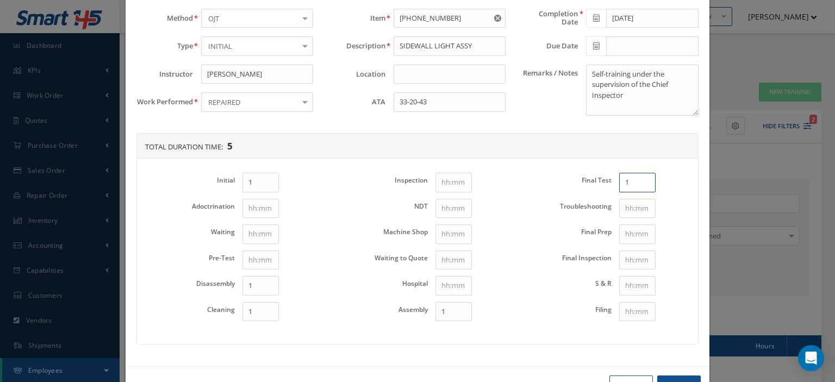
type input "1"
click at [675, 378] on button "Save" at bounding box center [680, 385] width 44 height 19
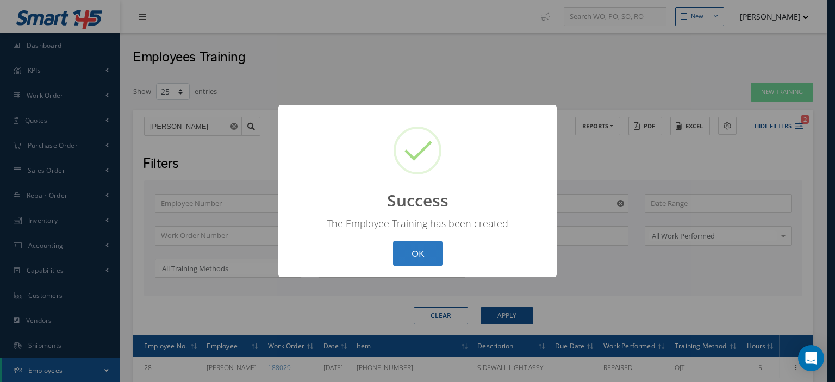
click at [423, 258] on button "OK" at bounding box center [417, 254] width 49 height 26
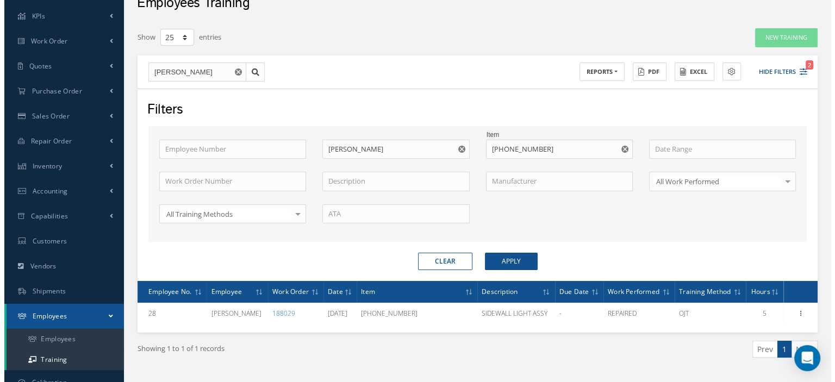
scroll to position [92, 0]
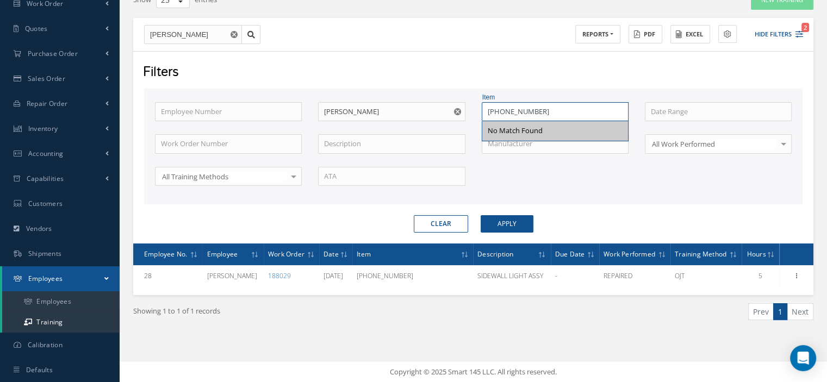
drag, startPoint x: 564, startPoint y: 114, endPoint x: 500, endPoint y: 113, distance: 63.7
click at [501, 113] on input "9651-35-0005" at bounding box center [555, 112] width 147 height 20
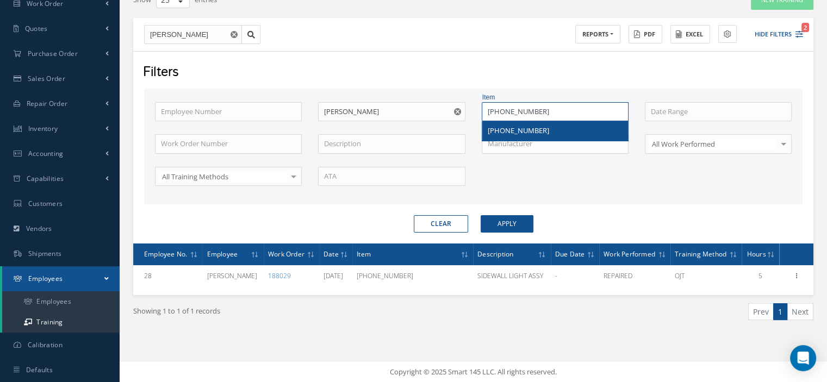
type input "[PHONE_NUMBER]"
click at [511, 128] on span "[PHONE_NUMBER]" at bounding box center [518, 131] width 61 height 10
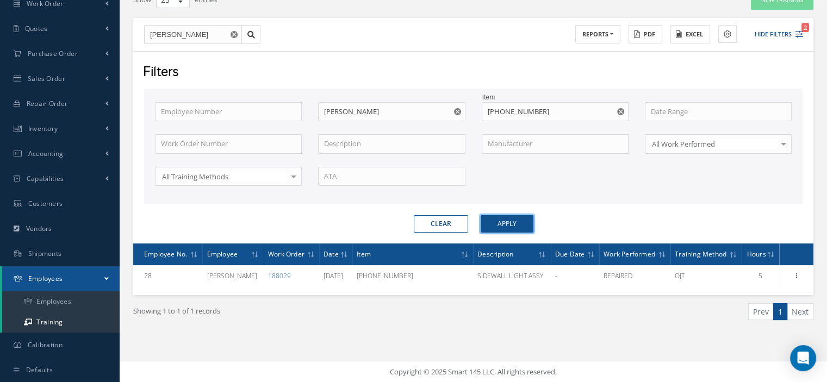
click at [500, 221] on button "Apply" at bounding box center [507, 223] width 53 height 17
click at [779, 5] on button "New Training" at bounding box center [782, 0] width 63 height 19
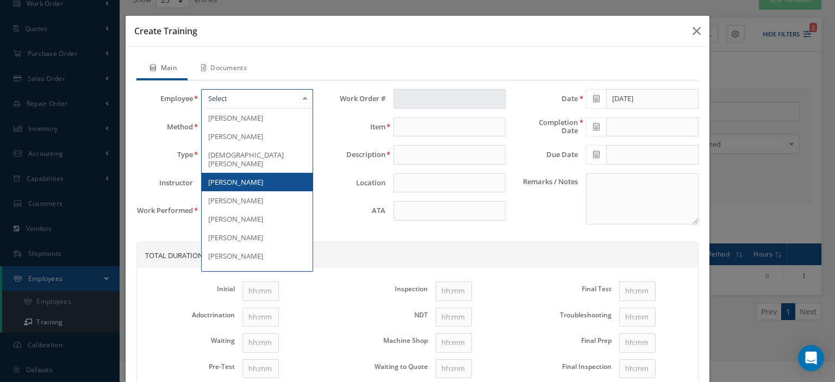
click at [248, 102] on div at bounding box center [257, 99] width 112 height 20
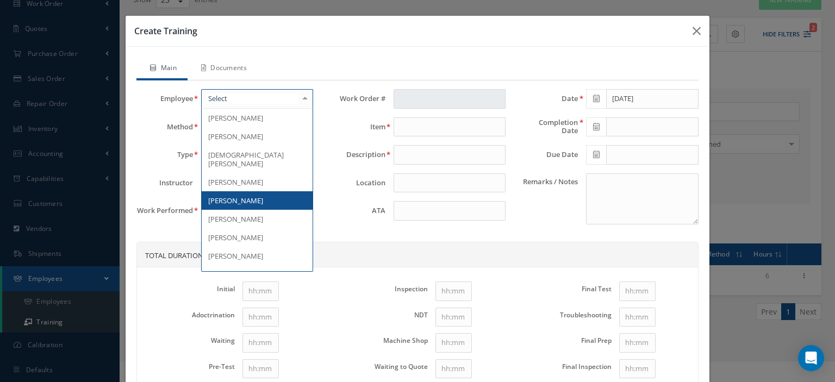
click at [227, 191] on span "[PERSON_NAME]" at bounding box center [257, 200] width 111 height 18
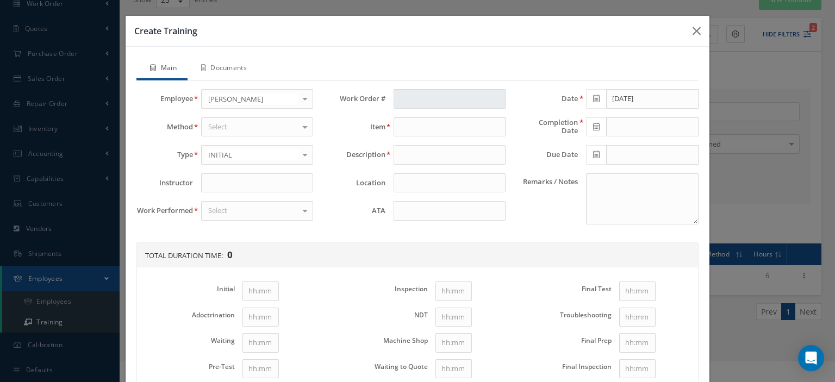
click at [209, 120] on div "Select" at bounding box center [257, 127] width 112 height 20
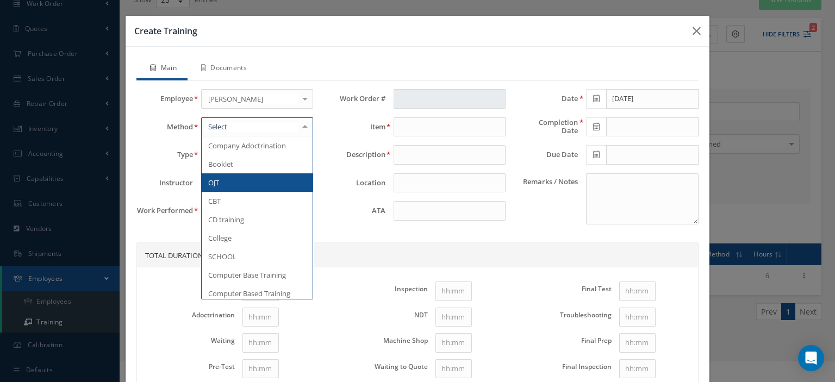
click at [216, 181] on span "OJT" at bounding box center [213, 183] width 11 height 10
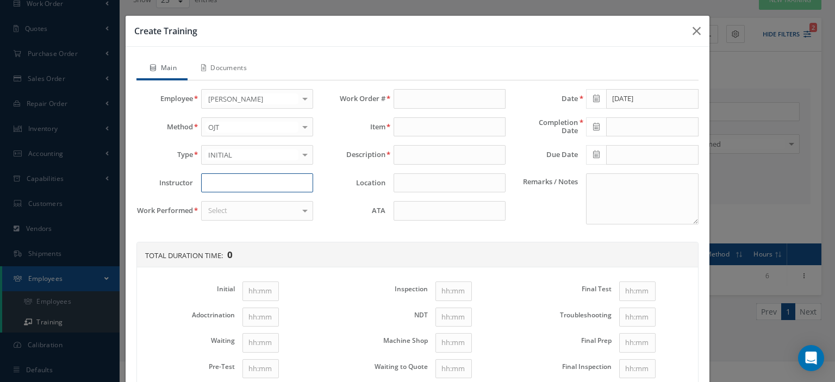
click at [216, 181] on input at bounding box center [257, 183] width 112 height 20
type input "[PERSON_NAME]"
click at [254, 213] on div "Select" at bounding box center [257, 211] width 112 height 20
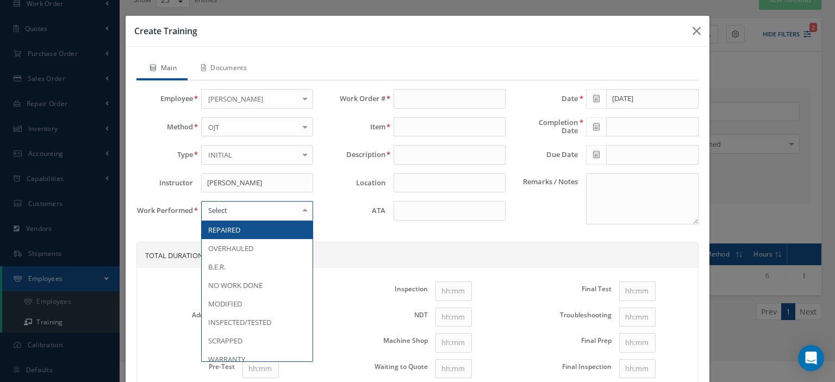
click at [249, 225] on span "REPAIRED" at bounding box center [257, 230] width 111 height 18
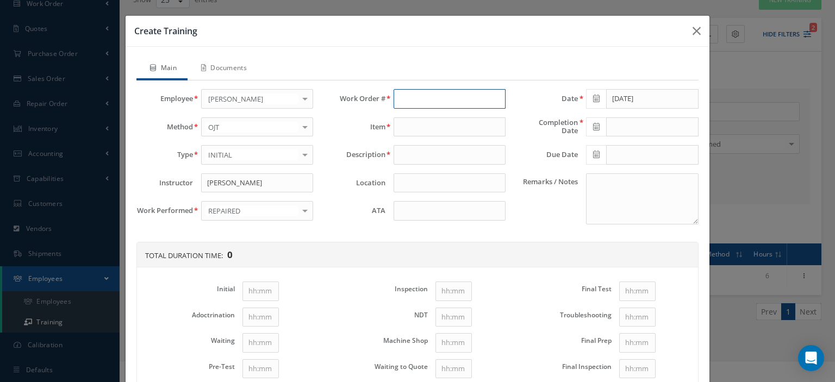
click at [419, 106] on input "text" at bounding box center [450, 99] width 112 height 20
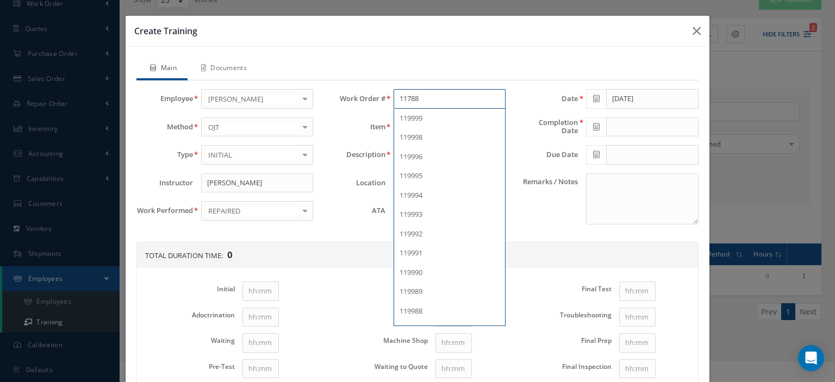
type input "117881"
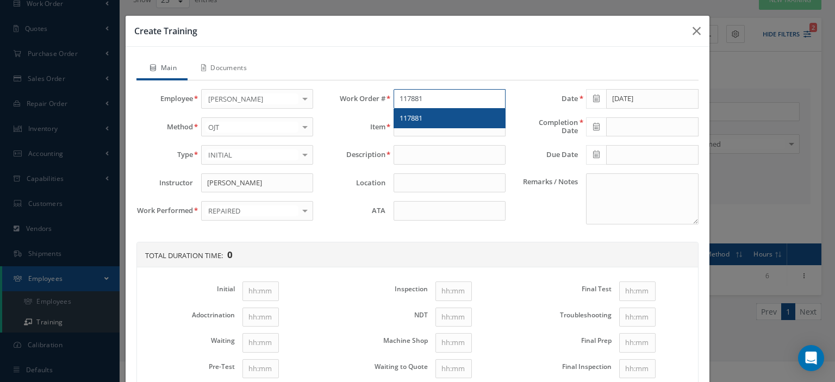
click at [416, 116] on span "117881" at bounding box center [411, 118] width 23 height 10
type input "[PHONE_NUMBER]"
type input "FLAP POS. XMTR"
type input "117881"
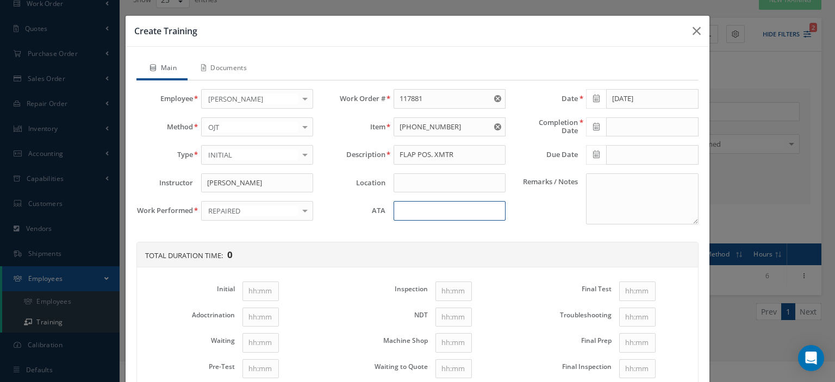
click at [402, 216] on input at bounding box center [450, 211] width 112 height 20
type input "34-10-02"
click at [593, 99] on icon at bounding box center [596, 99] width 7 height 8
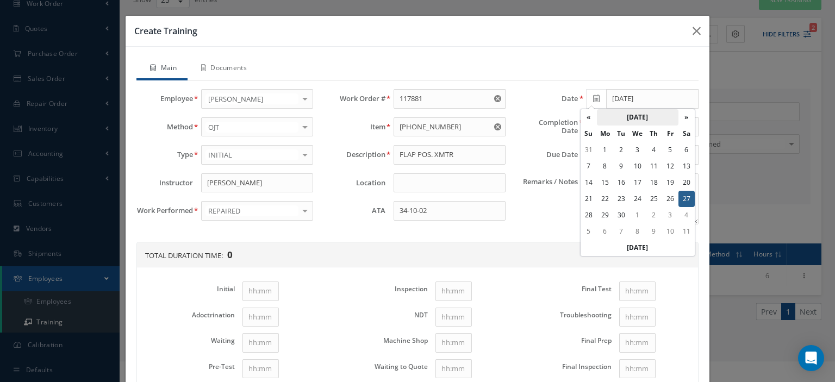
click at [619, 112] on th "[DATE]" at bounding box center [638, 117] width 82 height 16
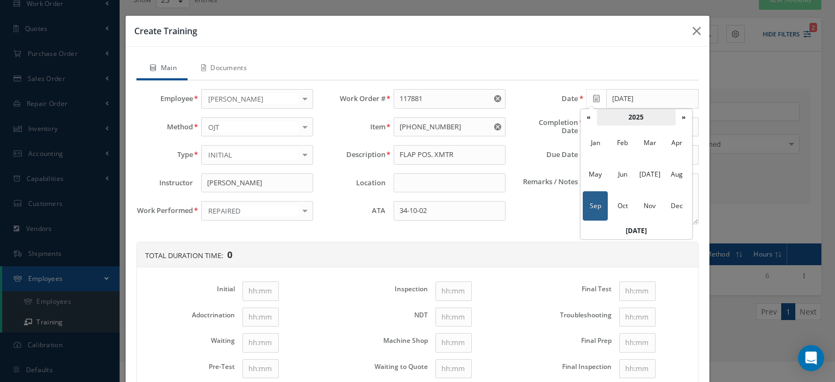
click at [619, 113] on th "2025" at bounding box center [636, 117] width 79 height 16
click at [593, 119] on th "«" at bounding box center [589, 117] width 16 height 16
click at [600, 171] on span "2013" at bounding box center [595, 174] width 25 height 29
click at [673, 173] on span "Aug" at bounding box center [677, 174] width 25 height 29
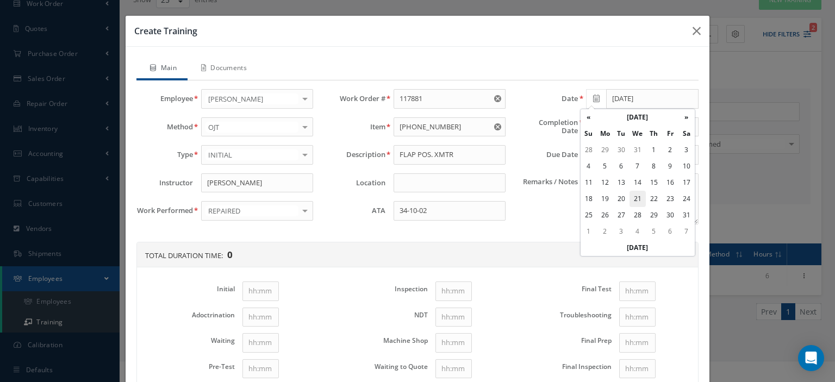
click at [635, 197] on td "21" at bounding box center [638, 199] width 16 height 16
type input "08/21/2013"
click at [593, 126] on icon at bounding box center [596, 127] width 7 height 8
click at [625, 147] on th "[DATE]" at bounding box center [638, 145] width 82 height 16
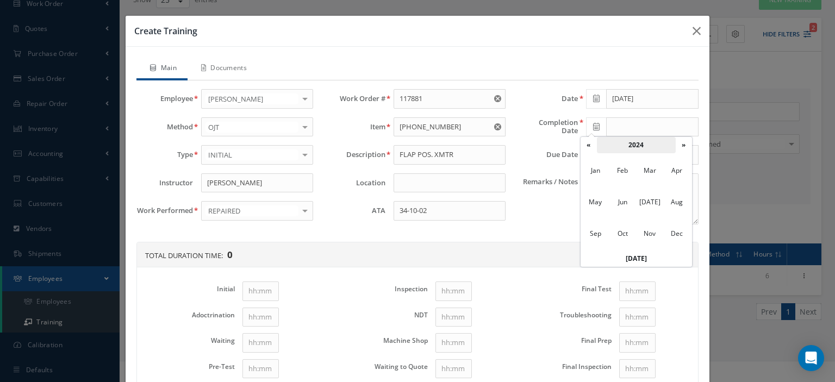
click at [628, 145] on th "2024" at bounding box center [636, 145] width 79 height 16
click at [592, 150] on th "«" at bounding box center [589, 145] width 16 height 16
click at [597, 201] on span "2013" at bounding box center [595, 202] width 25 height 29
click at [676, 204] on span "Aug" at bounding box center [677, 202] width 25 height 29
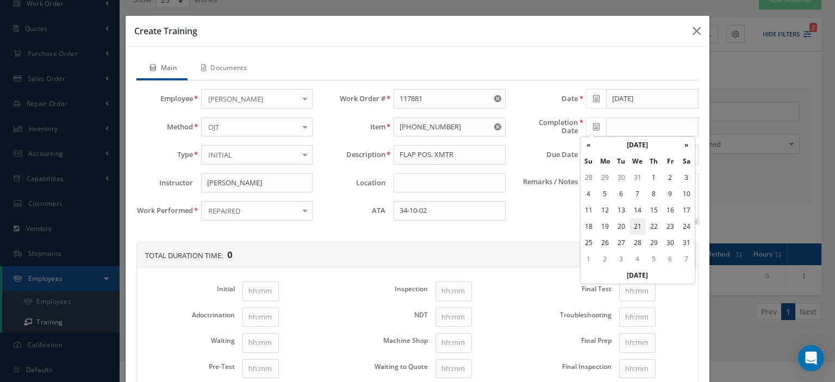
click at [636, 222] on td "21" at bounding box center [638, 227] width 16 height 16
type input "08/21/2013"
click at [607, 199] on textarea "Remarks / Notes" at bounding box center [642, 198] width 112 height 51
paste textarea "Self-training under the supervision of the Chief Inspector"
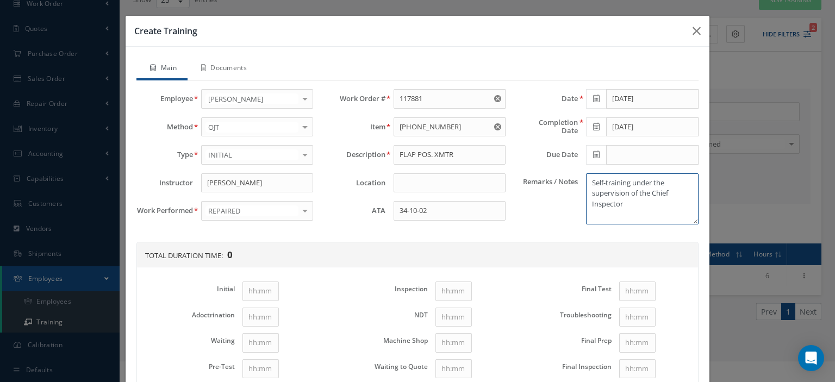
scroll to position [142, 0]
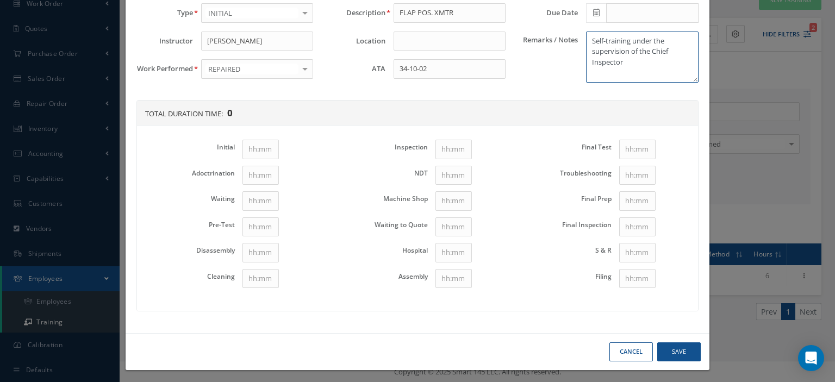
type textarea "Self-training under the supervision of the Chief Inspector"
click at [263, 151] on input "Initial" at bounding box center [261, 150] width 36 height 20
type input "1"
click at [261, 245] on input "Disassembly" at bounding box center [261, 253] width 36 height 20
type input "1"
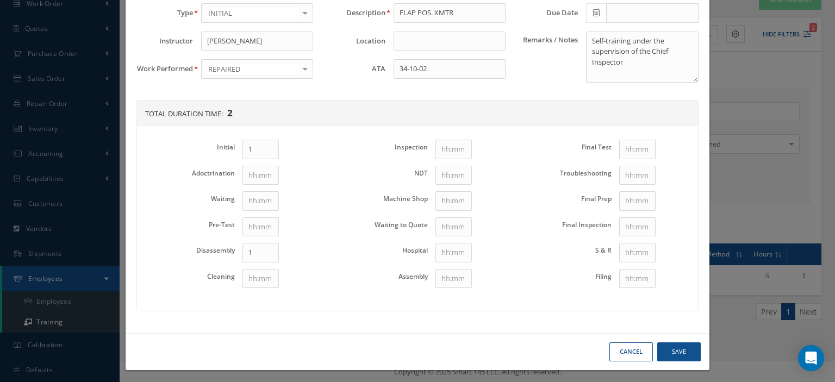
click at [259, 266] on td at bounding box center [278, 279] width 78 height 26
click at [258, 272] on input "Cleaning" at bounding box center [261, 279] width 36 height 20
type input "1"
click at [443, 278] on input "Assembly" at bounding box center [454, 279] width 36 height 20
type input "1"
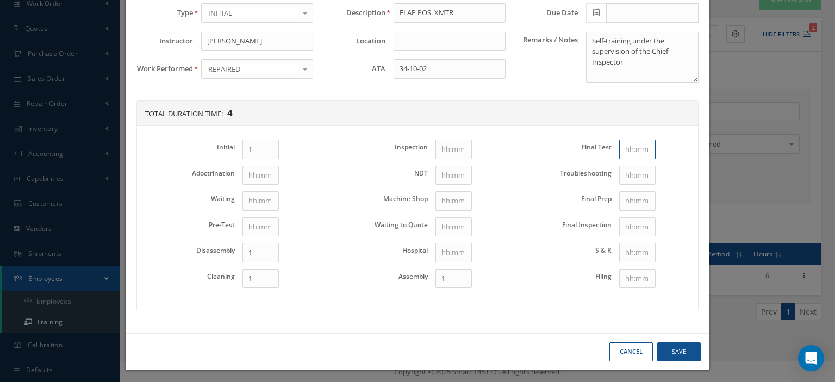
click at [634, 152] on input "Final Test" at bounding box center [637, 150] width 36 height 20
type input "1"
click at [666, 343] on button "Save" at bounding box center [680, 352] width 44 height 19
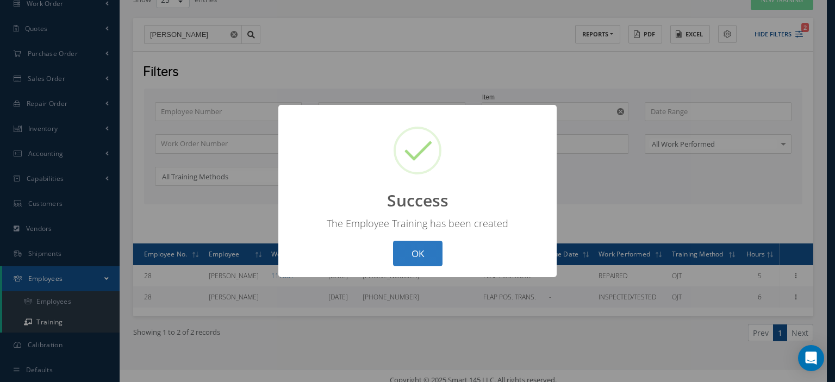
click at [414, 251] on button "OK" at bounding box center [417, 254] width 49 height 26
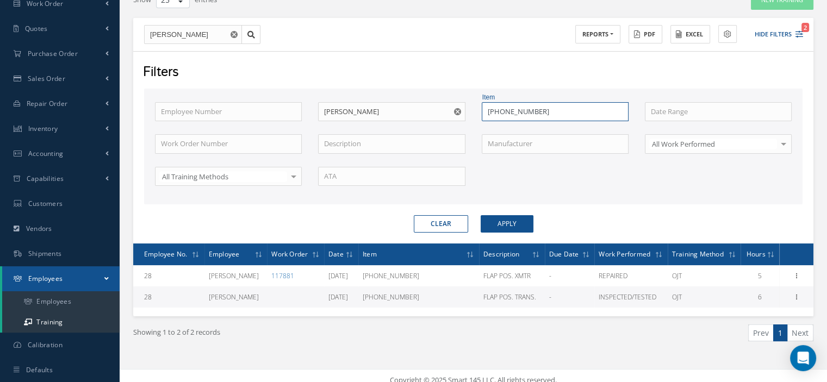
drag, startPoint x: 530, startPoint y: 111, endPoint x: 485, endPoint y: 115, distance: 45.3
click at [485, 115] on input "[PHONE_NUMBER]" at bounding box center [555, 112] width 147 height 20
type input "9701-14-0000"
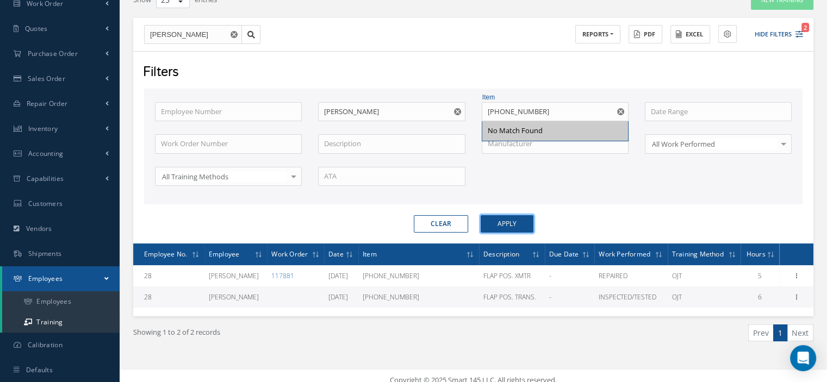
click at [516, 226] on button "Apply" at bounding box center [507, 223] width 53 height 17
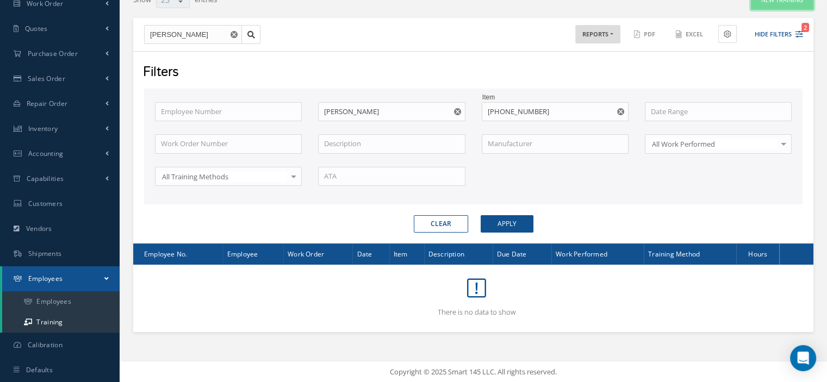
click at [775, 6] on button "New Training" at bounding box center [782, 0] width 63 height 19
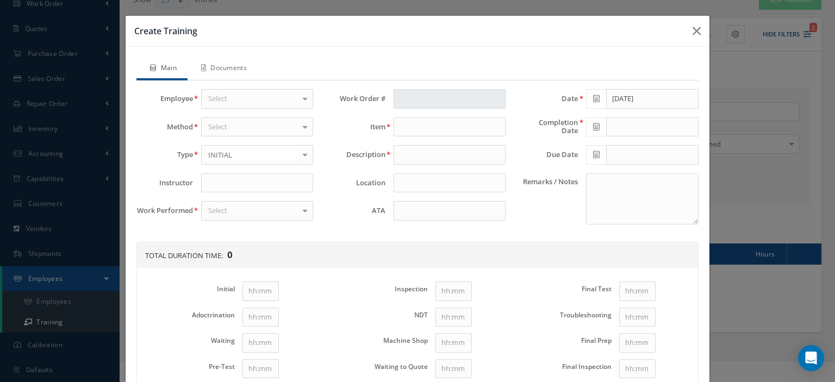
click at [267, 103] on div "Select" at bounding box center [257, 99] width 112 height 20
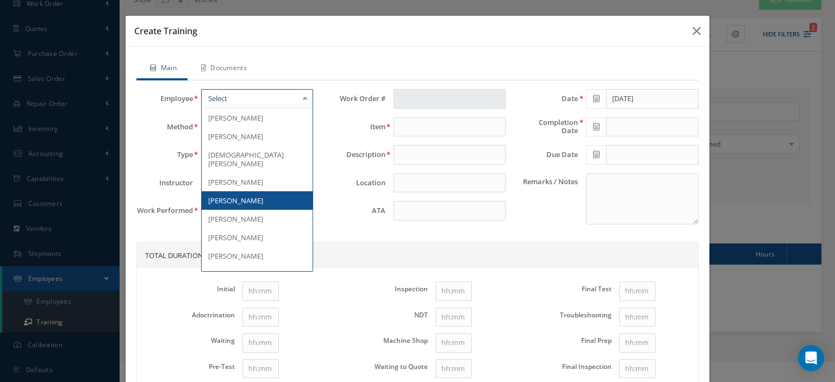
click at [243, 196] on span "[PERSON_NAME]" at bounding box center [235, 201] width 55 height 10
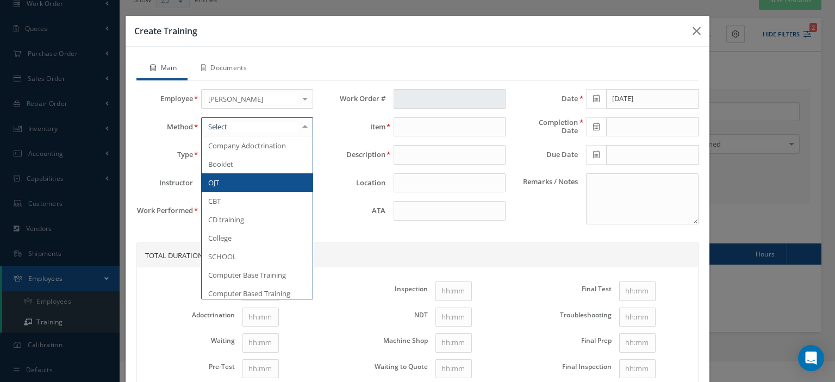
click at [234, 123] on div at bounding box center [257, 127] width 112 height 20
click at [212, 179] on span "OJT" at bounding box center [213, 183] width 11 height 10
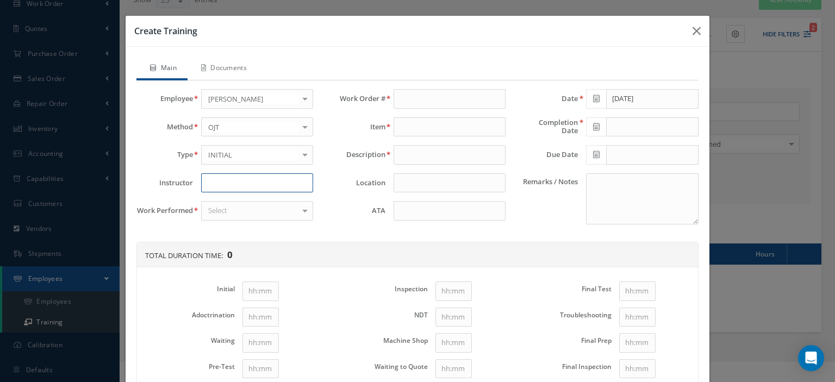
click at [212, 179] on input at bounding box center [257, 183] width 112 height 20
type input "[PERSON_NAME]"
click at [226, 207] on div "Select" at bounding box center [257, 211] width 112 height 20
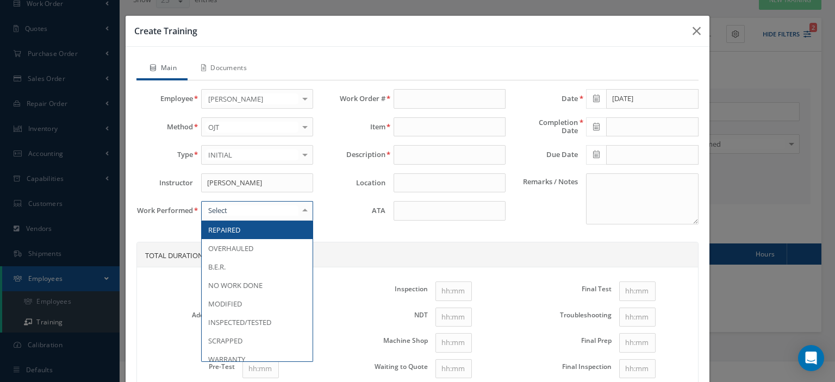
click at [231, 225] on span "REPAIRED" at bounding box center [224, 230] width 32 height 10
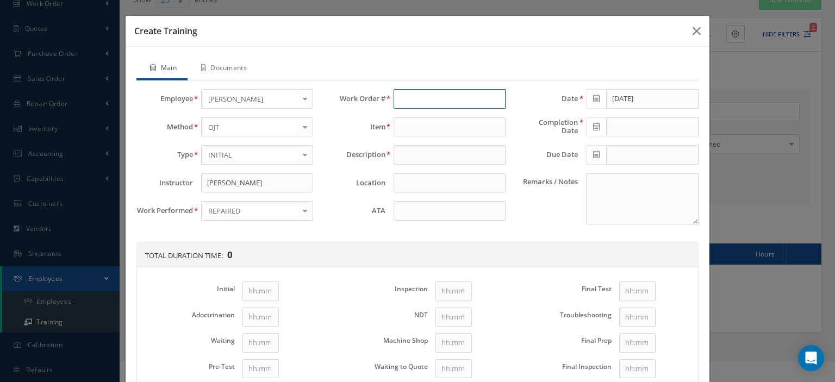
click at [405, 94] on input "text" at bounding box center [450, 99] width 112 height 20
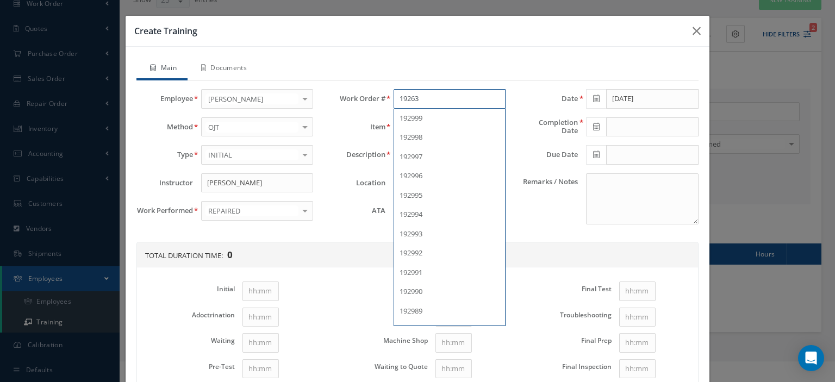
type input "192633"
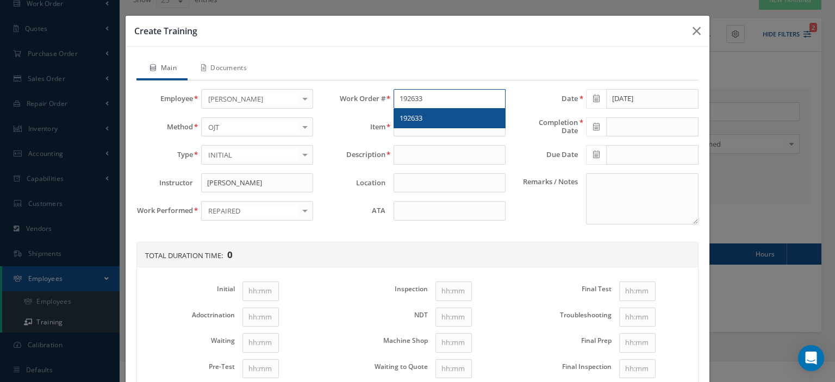
click at [418, 113] on span "192633" at bounding box center [411, 118] width 23 height 10
type input "9701-14-0000"
type input "EXIT LIGHT ASSMBLY"
type input "192633"
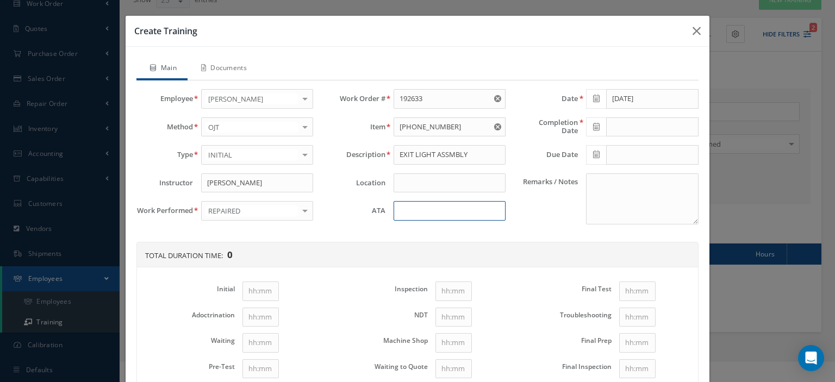
click at [402, 208] on input at bounding box center [450, 211] width 112 height 20
type input "33-20-44"
click at [593, 99] on icon at bounding box center [596, 99] width 7 height 8
click at [594, 117] on th "«" at bounding box center [589, 117] width 16 height 16
click at [593, 117] on th "«" at bounding box center [589, 117] width 16 height 16
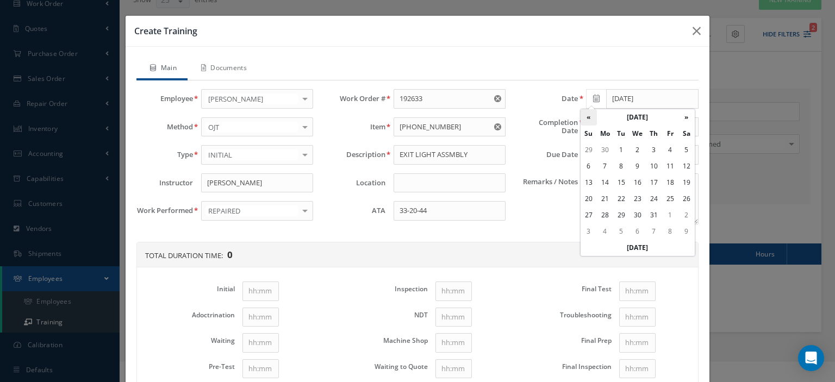
click at [593, 117] on th "«" at bounding box center [589, 117] width 16 height 16
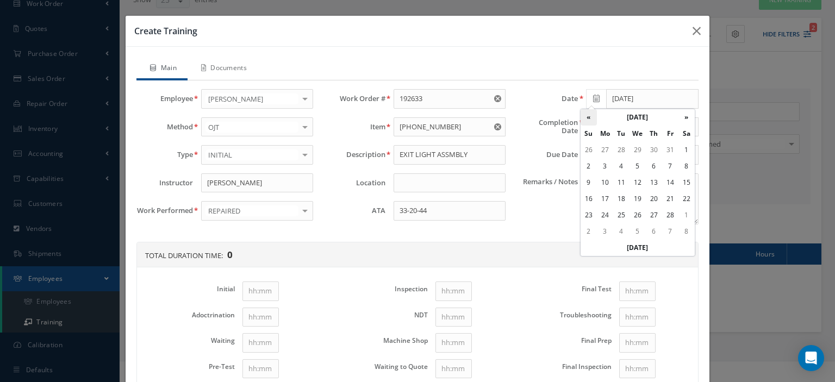
click at [593, 117] on th "«" at bounding box center [589, 117] width 16 height 16
click at [612, 216] on td "27" at bounding box center [605, 215] width 16 height 16
type input "01/27/2025"
click at [593, 125] on icon at bounding box center [596, 127] width 7 height 8
click at [630, 147] on th "August 2013" at bounding box center [638, 145] width 82 height 16
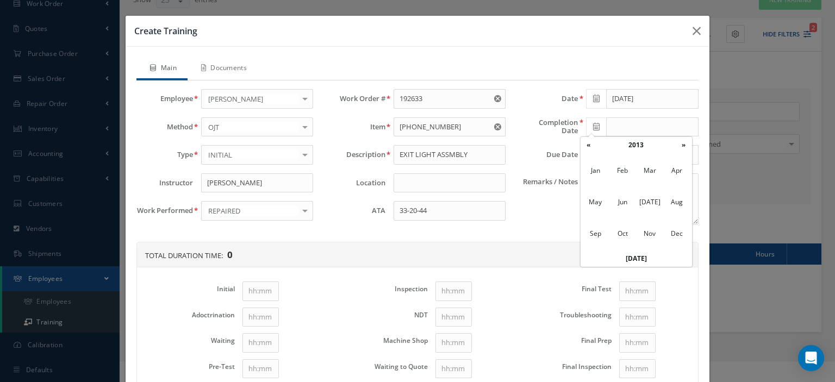
click at [630, 147] on th "2013" at bounding box center [636, 145] width 79 height 16
click at [678, 147] on th "»" at bounding box center [684, 145] width 16 height 16
click at [652, 202] on span "2025" at bounding box center [649, 202] width 25 height 29
click at [600, 175] on span "Jan" at bounding box center [595, 170] width 25 height 29
click at [608, 241] on td "27" at bounding box center [605, 243] width 16 height 16
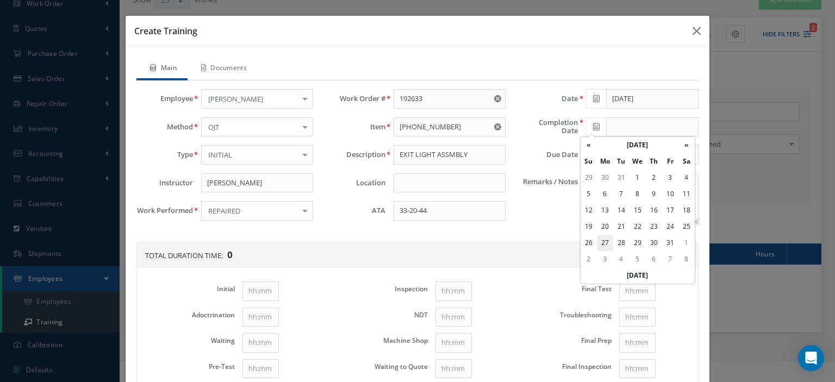
type input "01/27/2025"
click at [610, 210] on textarea "Remarks / Notes" at bounding box center [642, 198] width 112 height 51
paste textarea "Self-training under the supervision of the Chief Inspector"
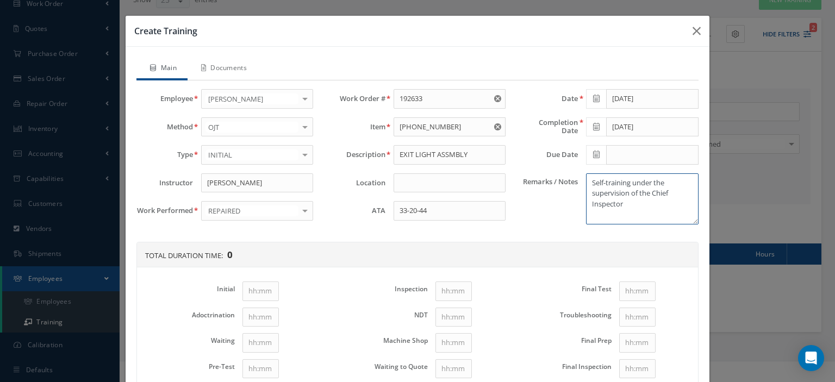
type textarea "Self-training under the supervision of the Chief Inspector"
click at [258, 293] on input "Initial" at bounding box center [261, 292] width 36 height 20
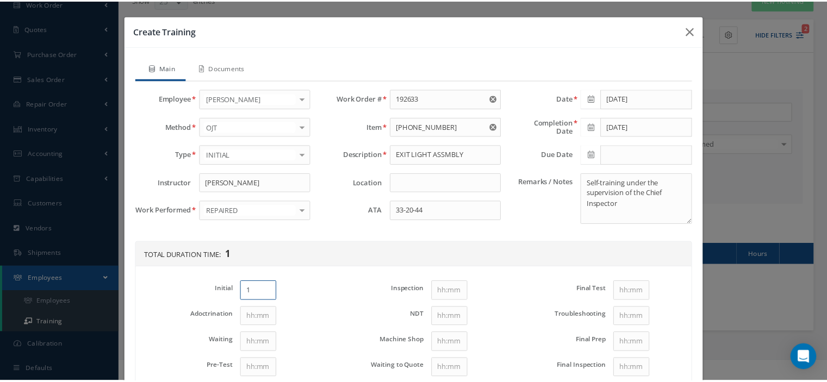
scroll to position [142, 0]
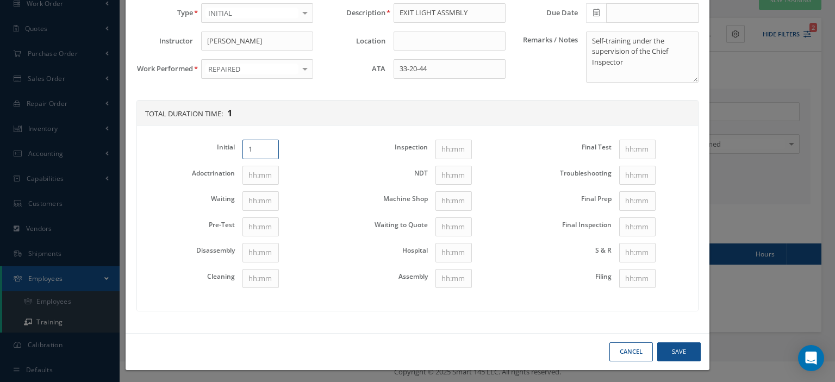
type input "1"
click at [255, 252] on input "Disassembly" at bounding box center [261, 253] width 36 height 20
type input "1"
click at [253, 272] on input "Cleaning" at bounding box center [261, 279] width 36 height 20
type input "1"
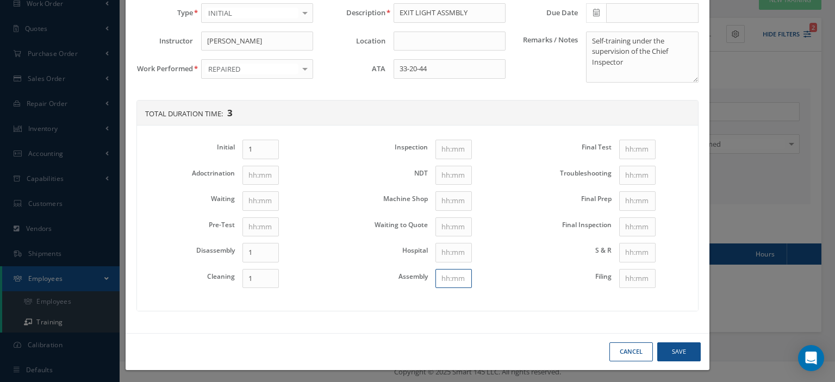
click at [446, 278] on input "Assembly" at bounding box center [454, 279] width 36 height 20
type input "1"
click at [624, 146] on input "Final Test" at bounding box center [637, 150] width 36 height 20
type input "1"
click at [673, 343] on button "Save" at bounding box center [680, 352] width 44 height 19
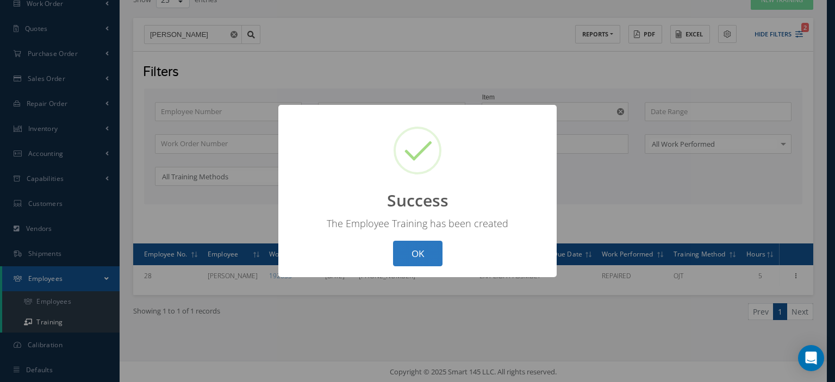
click at [413, 250] on button "OK" at bounding box center [417, 254] width 49 height 26
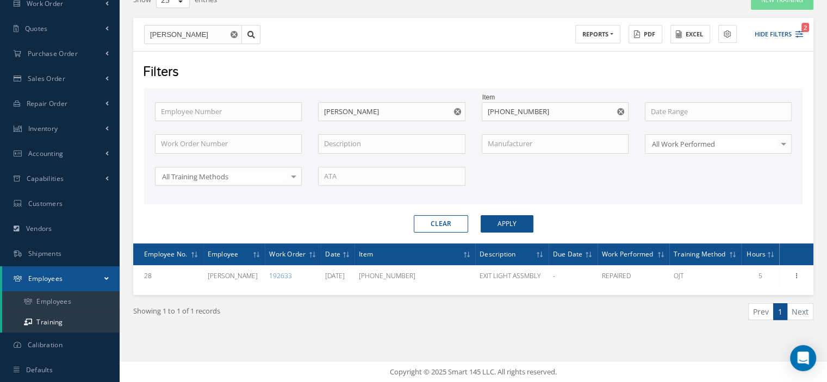
scroll to position [0, 0]
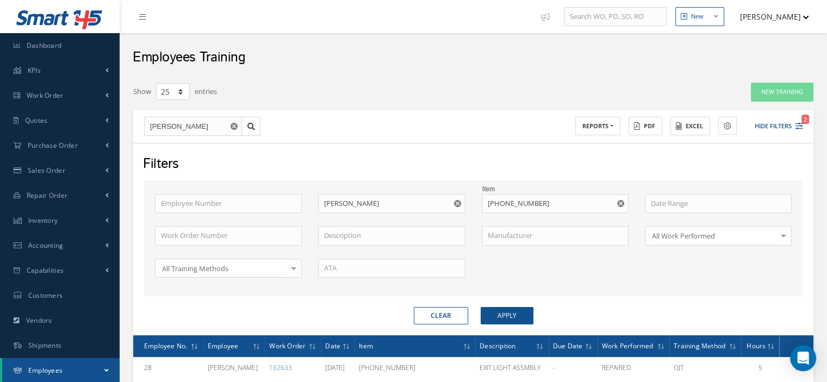
click at [805, 20] on button "[PERSON_NAME]" at bounding box center [769, 16] width 79 height 21
click at [751, 93] on link "Logout" at bounding box center [765, 92] width 87 height 18
